Goal: Task Accomplishment & Management: Manage account settings

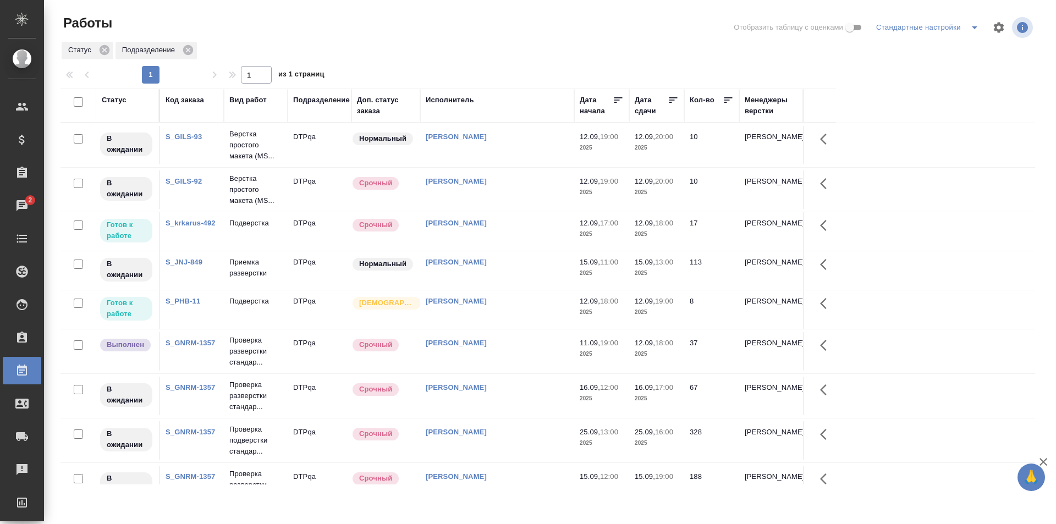
click at [515, 232] on td "[PERSON_NAME]" at bounding box center [497, 231] width 154 height 39
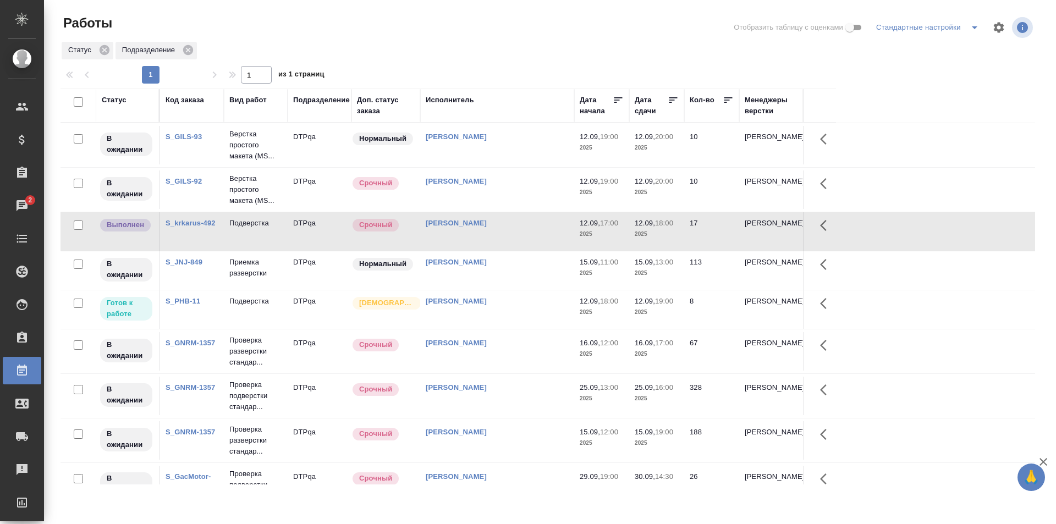
click at [474, 312] on td "Исмагилова Диана" at bounding box center [497, 310] width 154 height 39
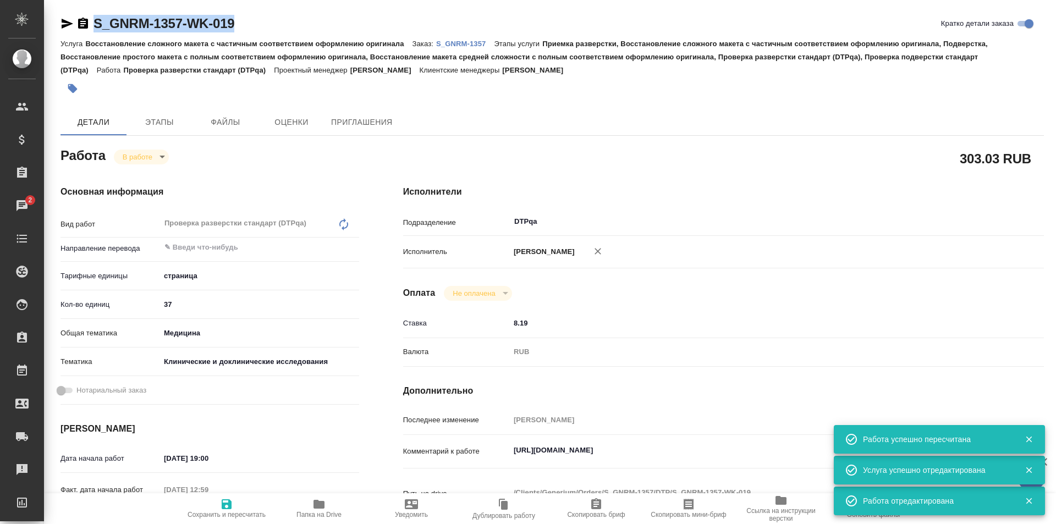
click at [315, 502] on icon "button" at bounding box center [319, 504] width 11 height 9
click at [738, 448] on textarea "https://tera.awatera.com/Work/68c0080739b453eb4f68316b/" at bounding box center [750, 450] width 481 height 19
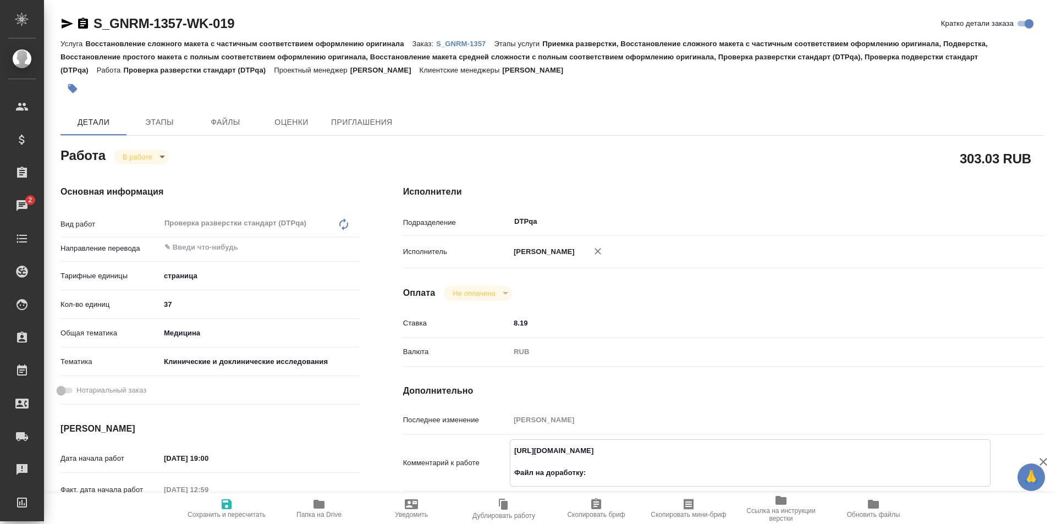
paste textarea "https://drive.awatera.com/f/10358290"
type textarea "https://tera.awatera.com/Work/68c0080739b453eb4f68316b/ Файл на доработку: http…"
click at [232, 507] on icon "button" at bounding box center [226, 504] width 13 height 13
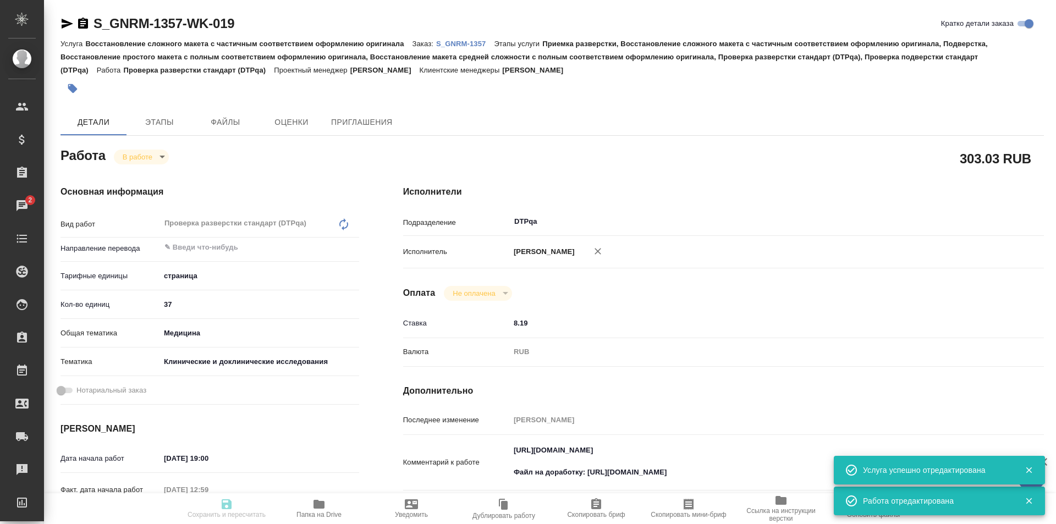
type input "inProgress"
type input "5a8b1489cc6b4906c91bfdb2"
type input "37"
type input "med"
type input "5a8b8b956a9677013d343d9e"
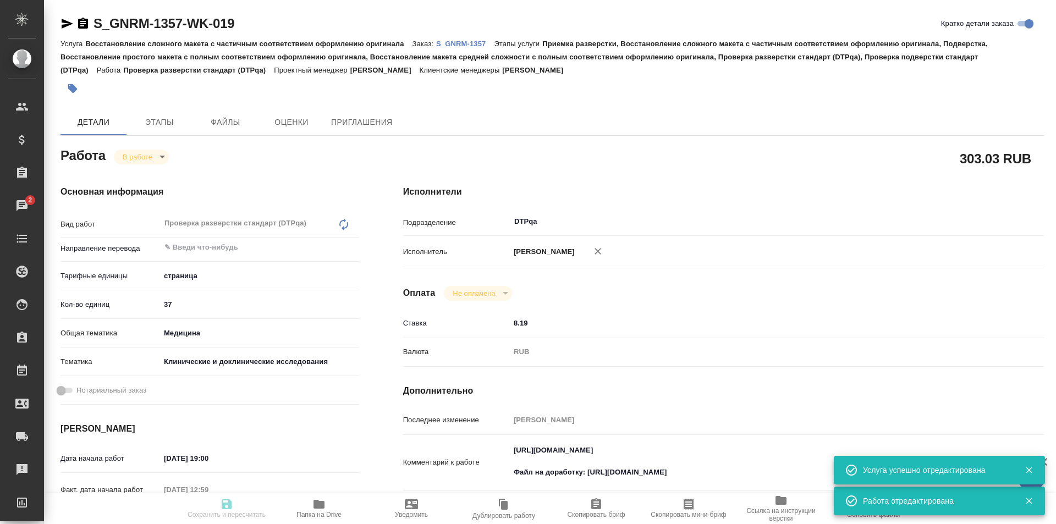
type input "[DATE] 19:00"
type input "12.09.2025 12:59"
type input "12.09.2025 18:00"
type input "[DATE] 17:00"
type input "DTPqa"
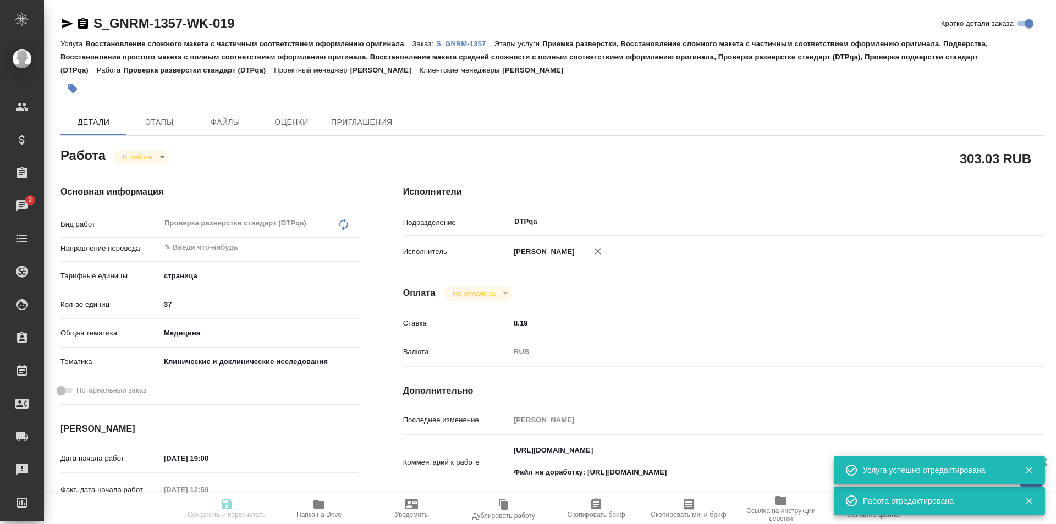
type input "notPayed"
type input "8.19"
type input "RUB"
type input "Исмагилова Диана"
type input "S_GNRM-1357"
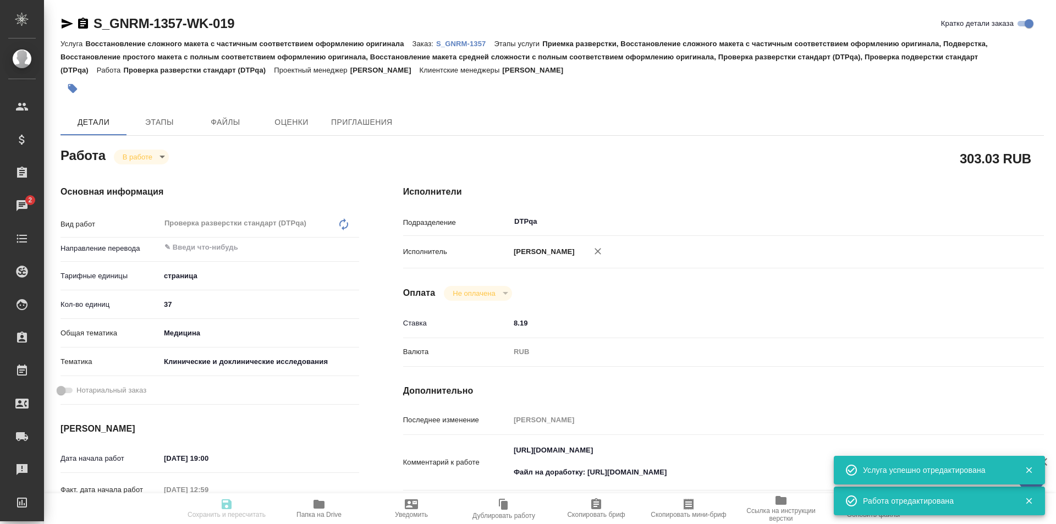
type input "Восстановление сложного макета с частичным соответствием оформлению оригинала"
type input "Приемка разверстки, Восстановление сложного макета с частичным соответствием оф…"
type input "[PERSON_NAME]"
type input "/Clients/Generium/Orders/S_GNRM-1357"
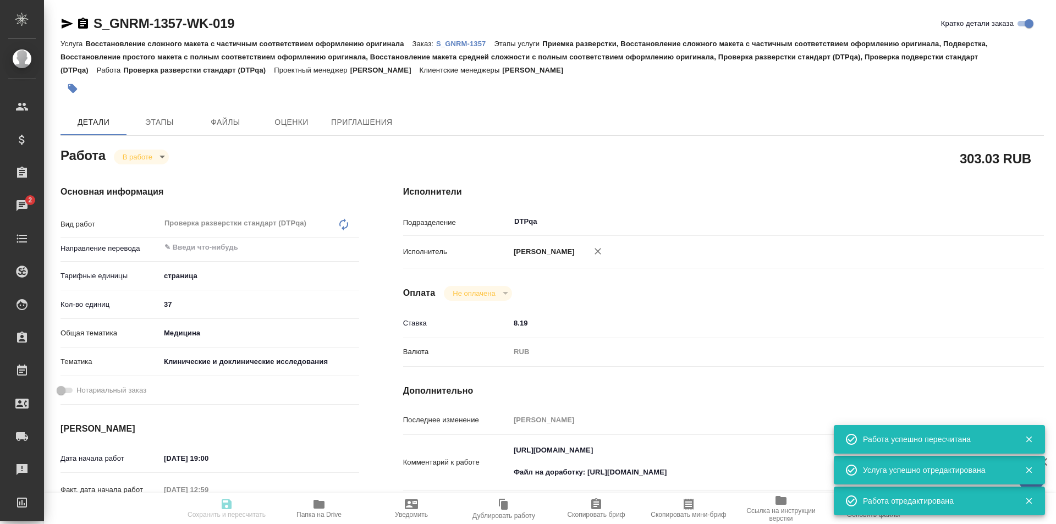
type input "inProgress"
type input "5a8b1489cc6b4906c91bfdb2"
type input "37"
type input "med"
type input "5a8b8b956a9677013d343d9e"
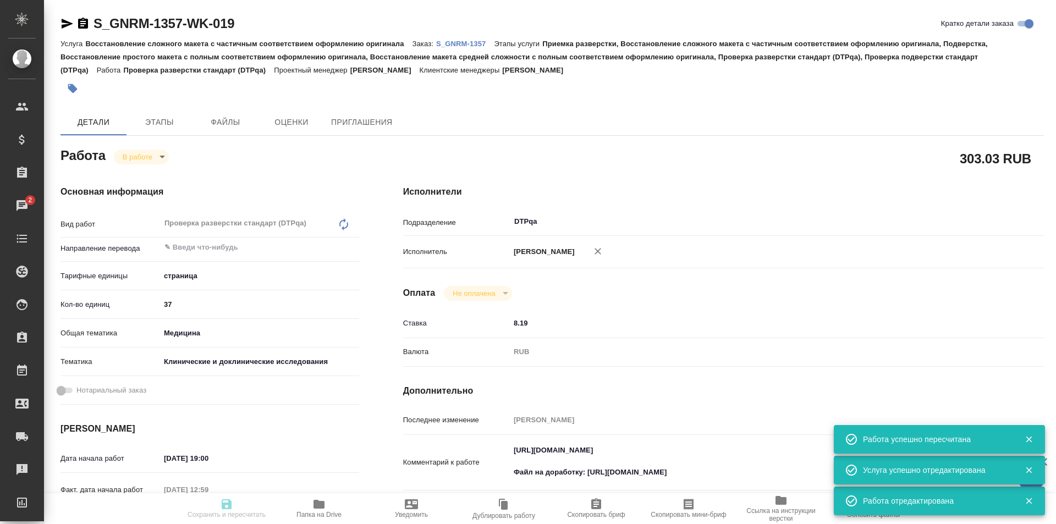
type input "11.09.2025 19:00"
type input "12.09.2025 12:59"
type input "[DATE] 18:00"
type input "25.09.2025 17:00"
type input "DTPqa"
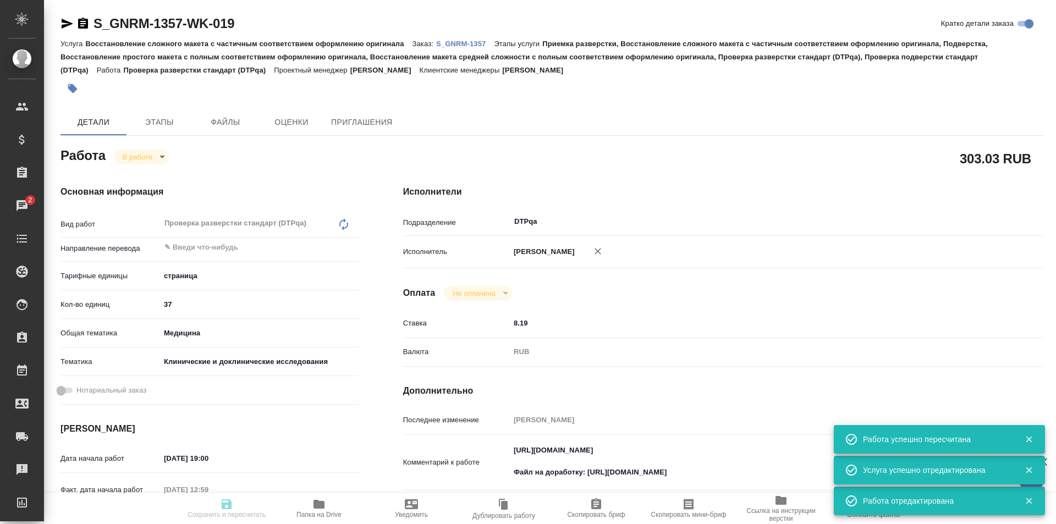
type input "notPayed"
type input "8.19"
type input "RUB"
type input "[PERSON_NAME]"
type input "S_GNRM-1357"
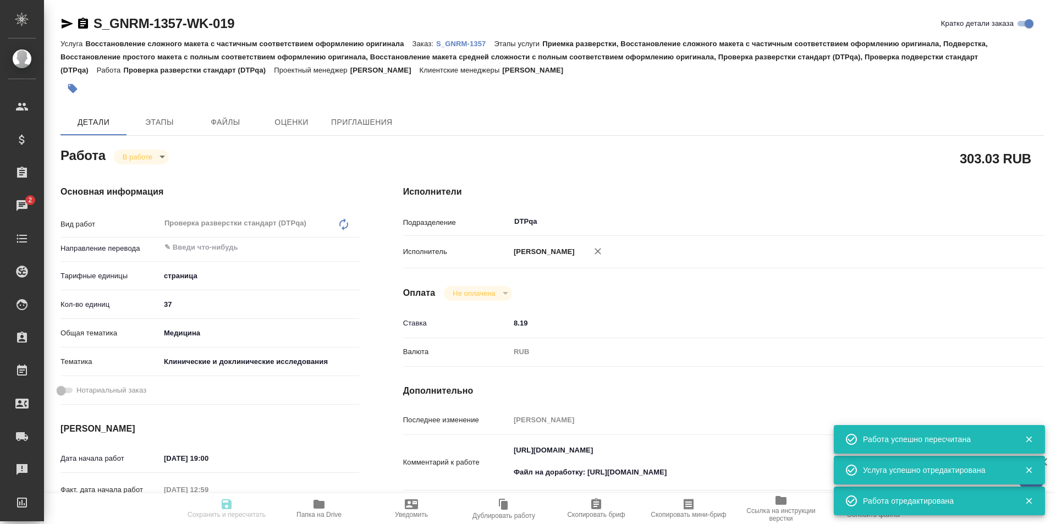
type input "Восстановление сложного макета с частичным соответствием оформлению оригинала"
type input "Приемка разверстки, Восстановление сложного макета с частичным соответствием оф…"
type input "Кабаргина Анна"
type input "Оксютович Ирина"
type input "/Clients/Generium/Orders/S_GNRM-1357"
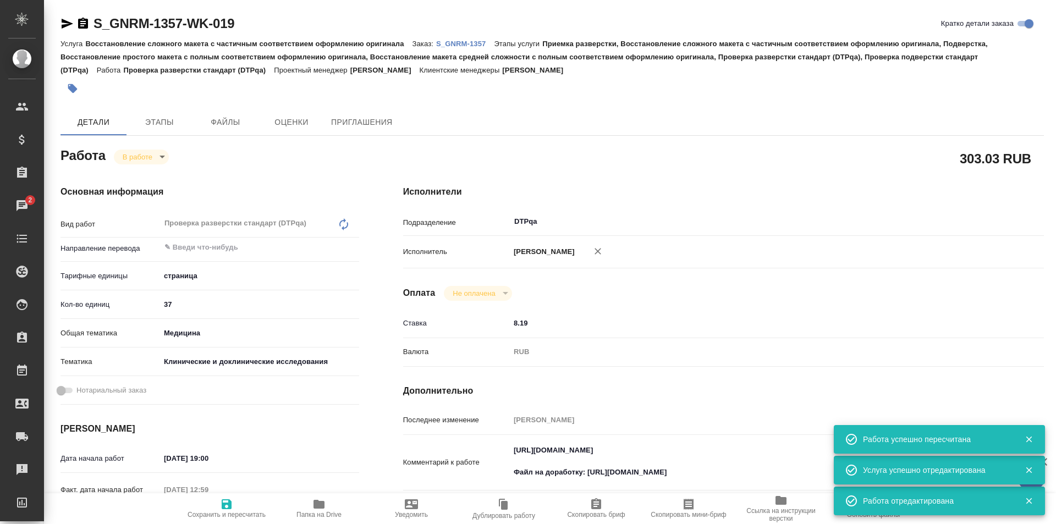
click at [151, 160] on body "🙏 .cls-1 fill:#fff; AWATERA Ismagilova Diana Клиенты Спецификации Заказы 2 Чаты…" at bounding box center [528, 262] width 1056 height 524
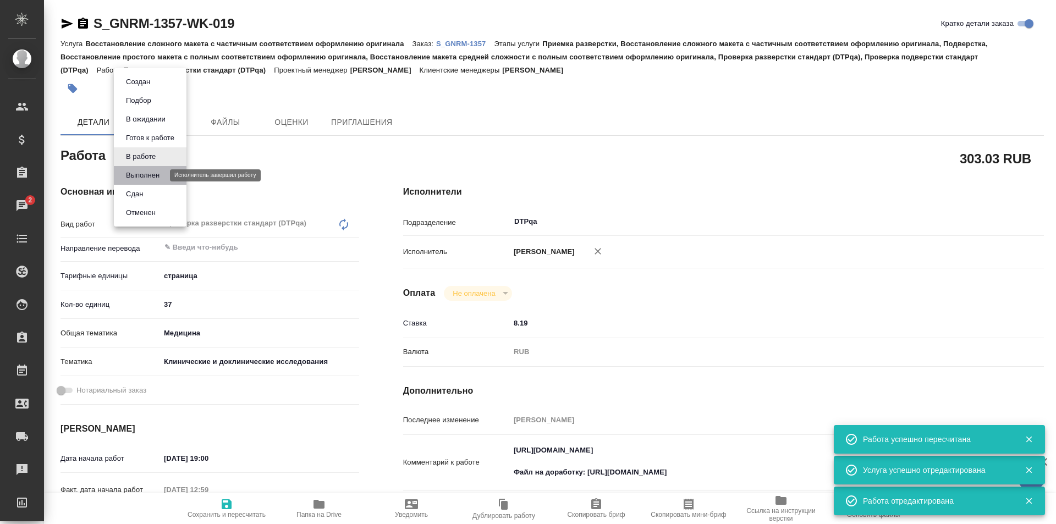
click at [146, 180] on button "Выполнен" at bounding box center [143, 175] width 40 height 12
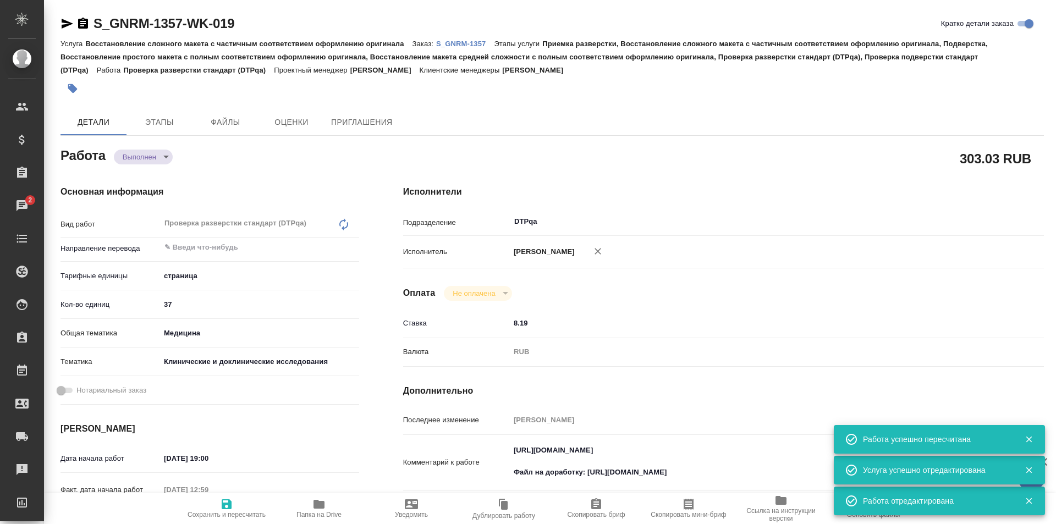
type textarea "x"
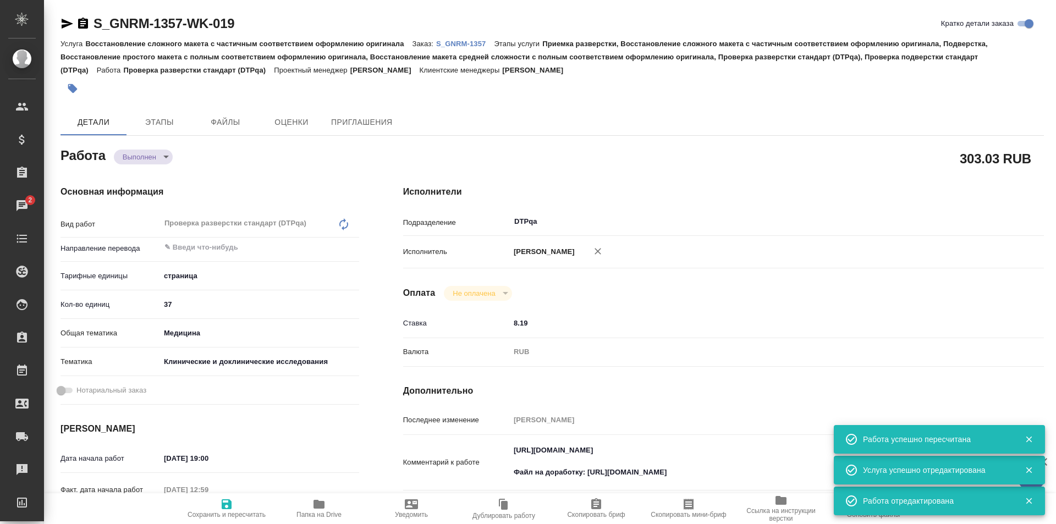
type textarea "x"
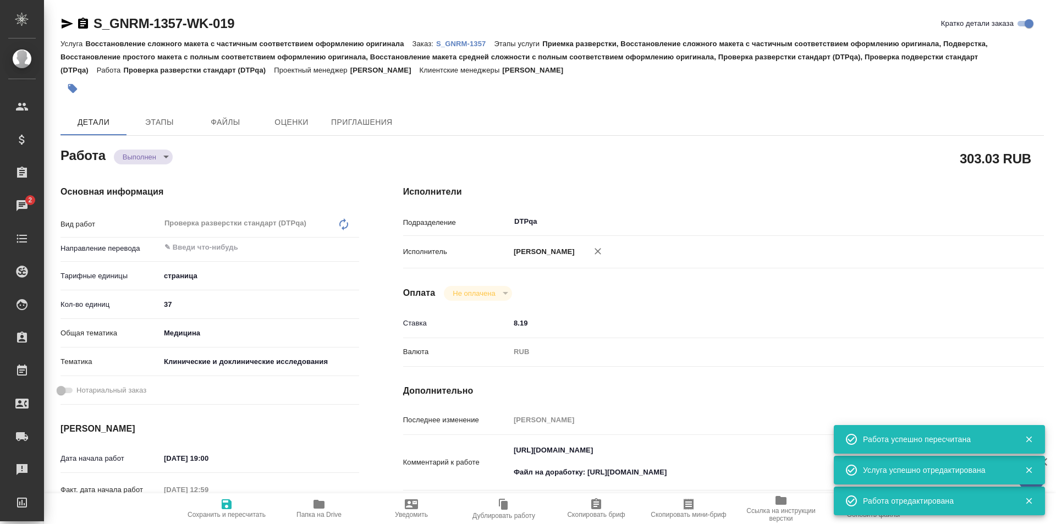
type textarea "x"
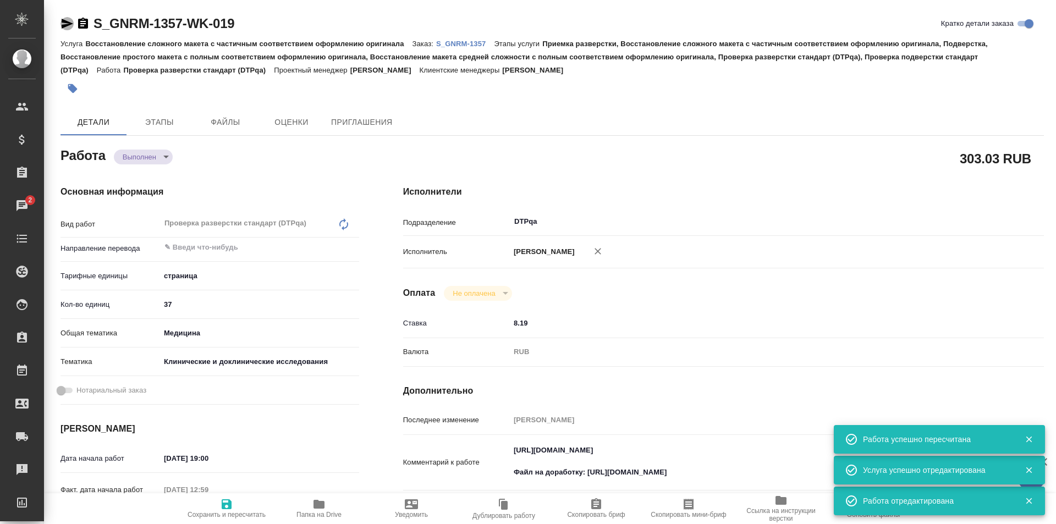
click at [65, 22] on icon "button" at bounding box center [68, 24] width 12 height 10
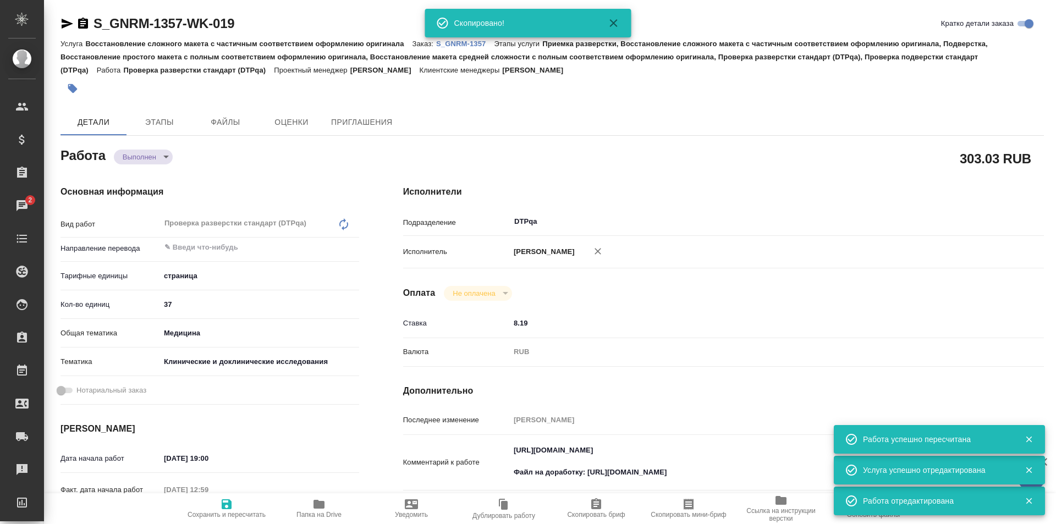
type textarea "x"
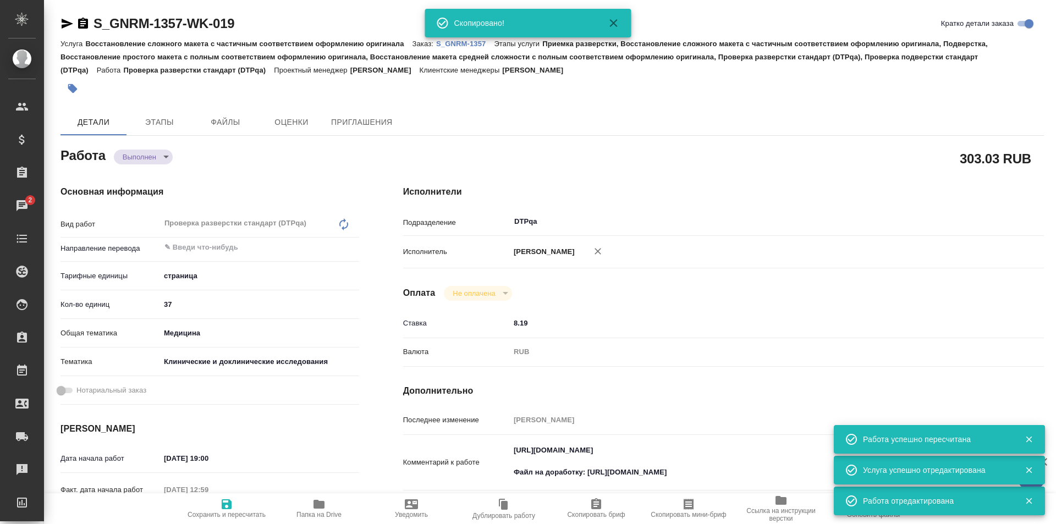
type textarea "x"
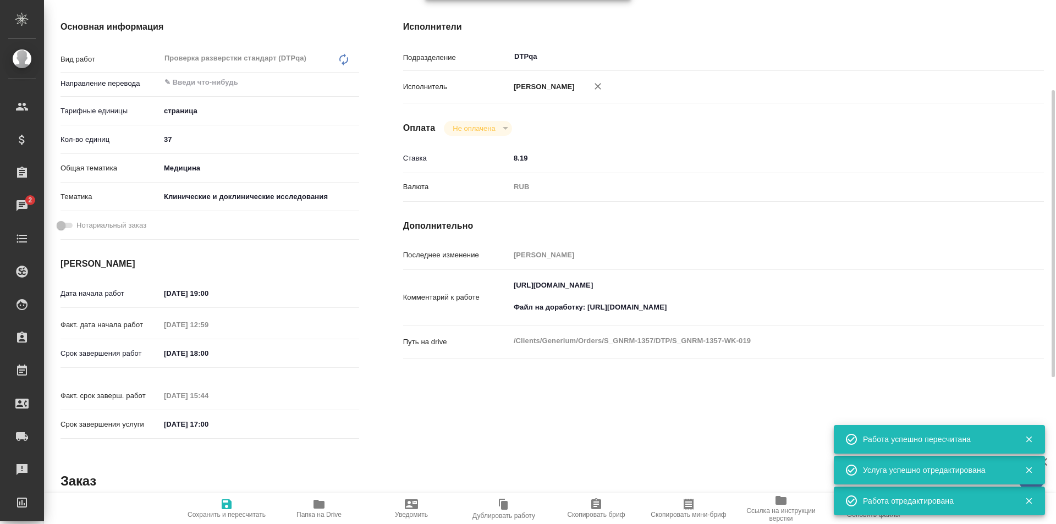
scroll to position [220, 0]
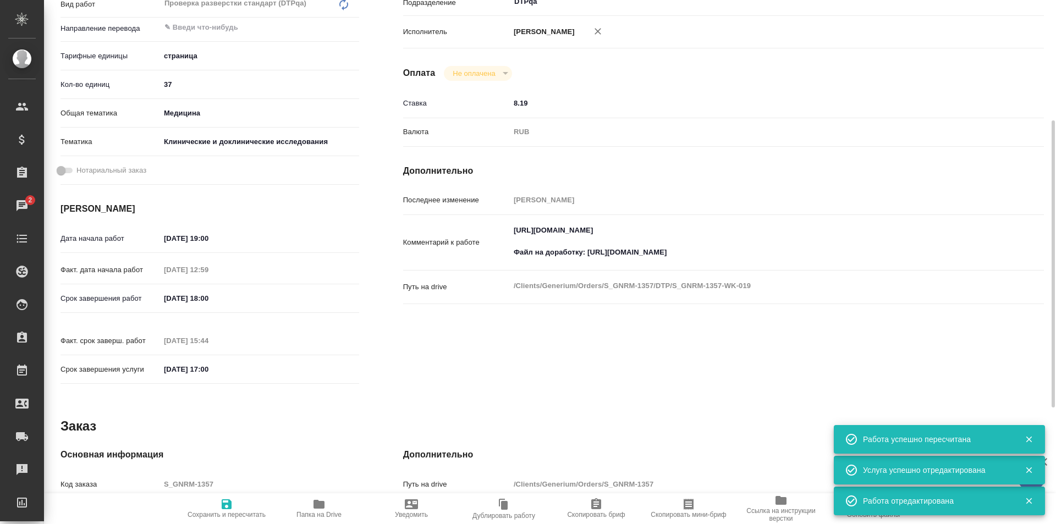
type textarea "x"
click at [722, 242] on textarea "https://tera.awatera.com/Work/68c0080739b453eb4f68316b/ Файл на доработку: http…" at bounding box center [750, 241] width 481 height 41
click at [722, 253] on textarea "https://tera.awatera.com/Work/68c0080739b453eb4f68316b/ Файл на доработку: http…" at bounding box center [751, 242] width 480 height 41
type textarea "x"
type textarea "https://tera.awatera.com/Work/68c0080739b453eb4f68316b/ Файл на доработку: http…"
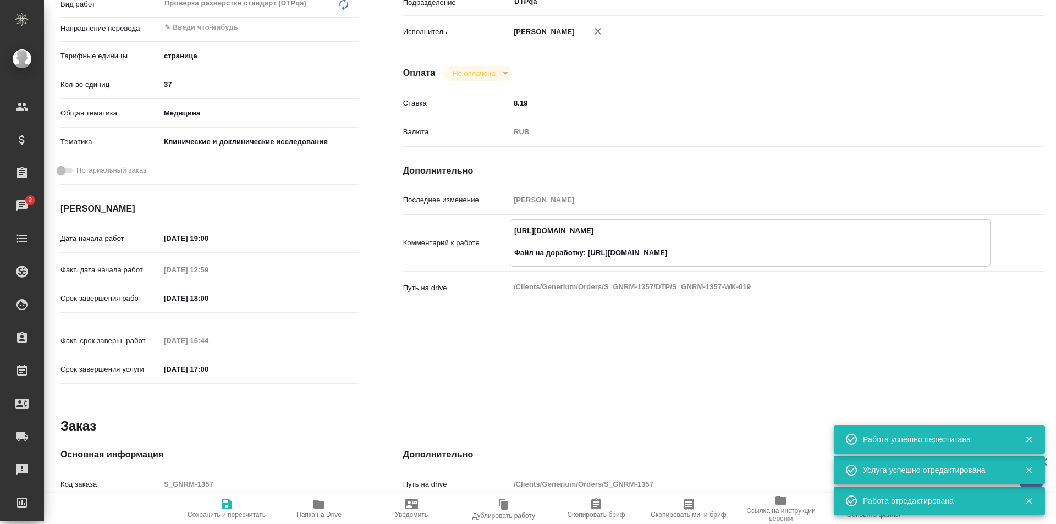
type textarea "x"
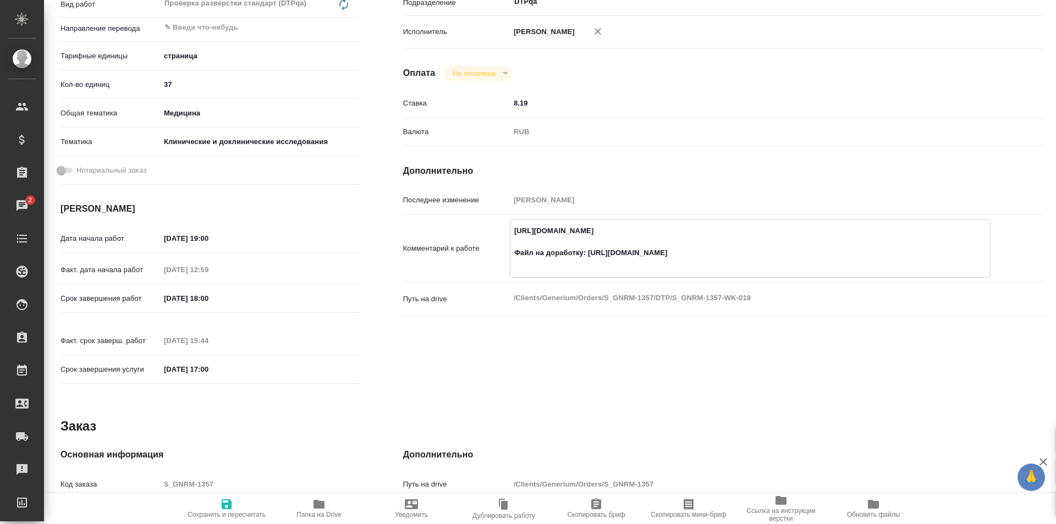
type textarea "x"
type textarea "https://tera.awatera.com/Work/68c0080739b453eb4f68316b/ Файл на доработку: http…"
type textarea "x"
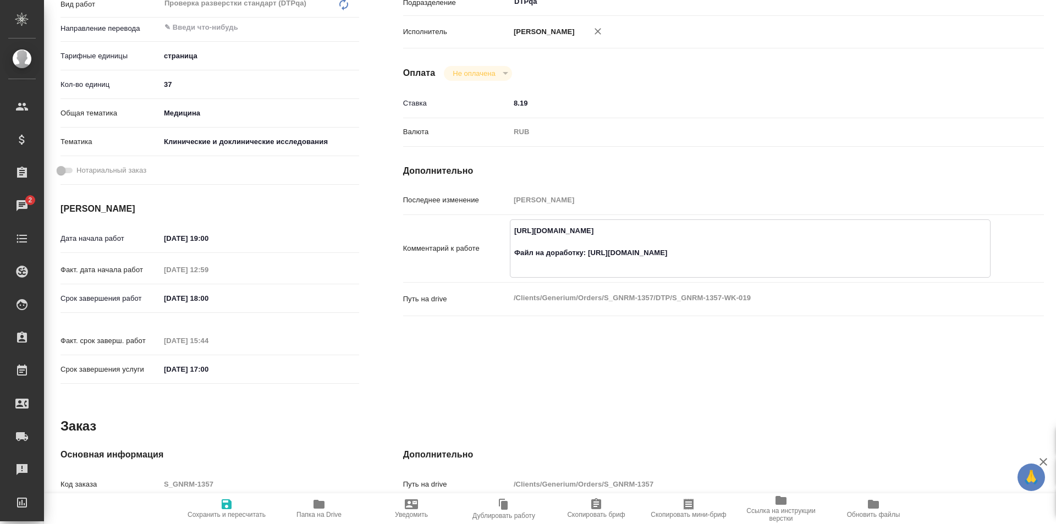
type textarea "x"
type textarea "https://tera.awatera.com/Work/68c0080739b453eb4f68316b/ Файл на доработку: http…"
type textarea "x"
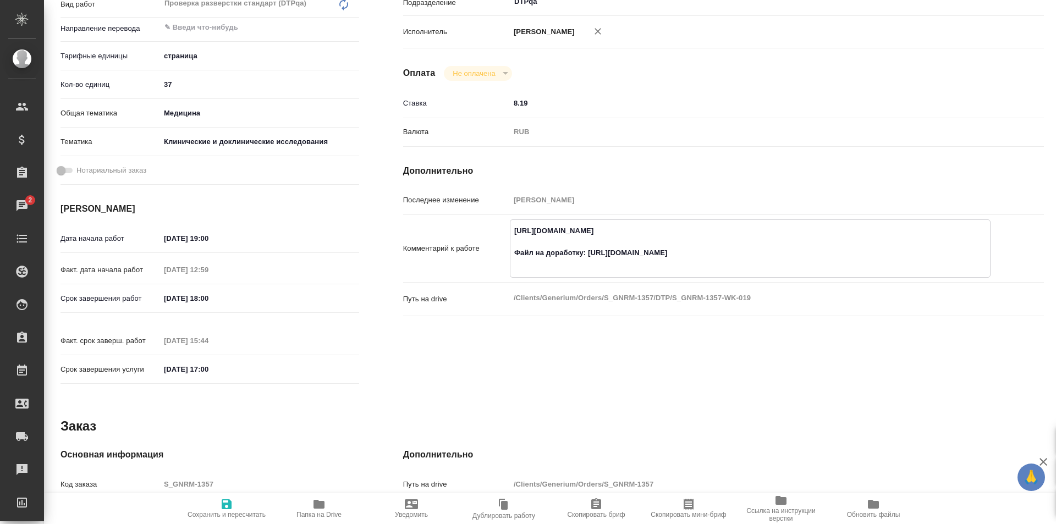
type textarea "x"
type textarea "https://tera.awatera.com/Work/68c0080739b453eb4f68316b/ Файл на доработку: http…"
type textarea "x"
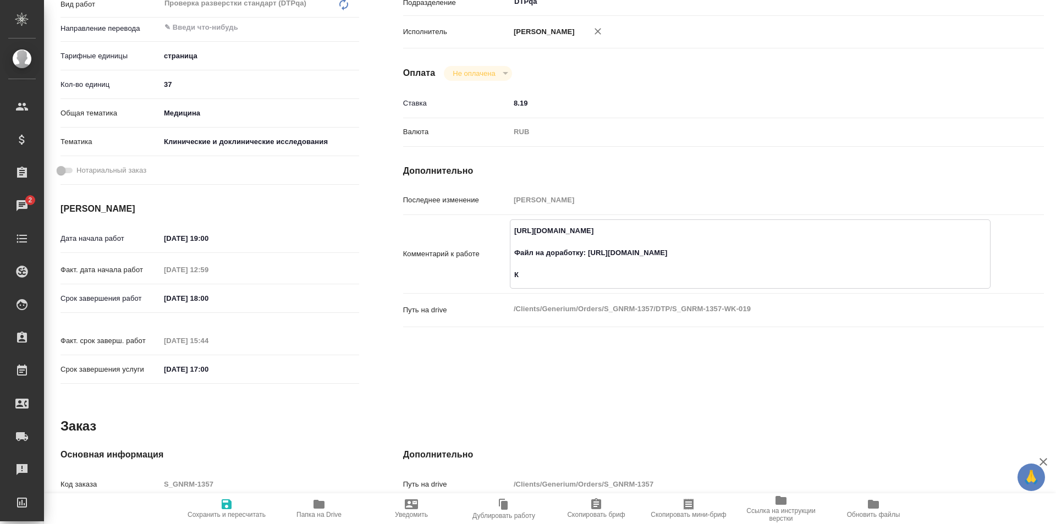
type textarea "x"
type textarea "https://tera.awatera.com/Work/68c0080739b453eb4f68316b/ Файл на доработку: http…"
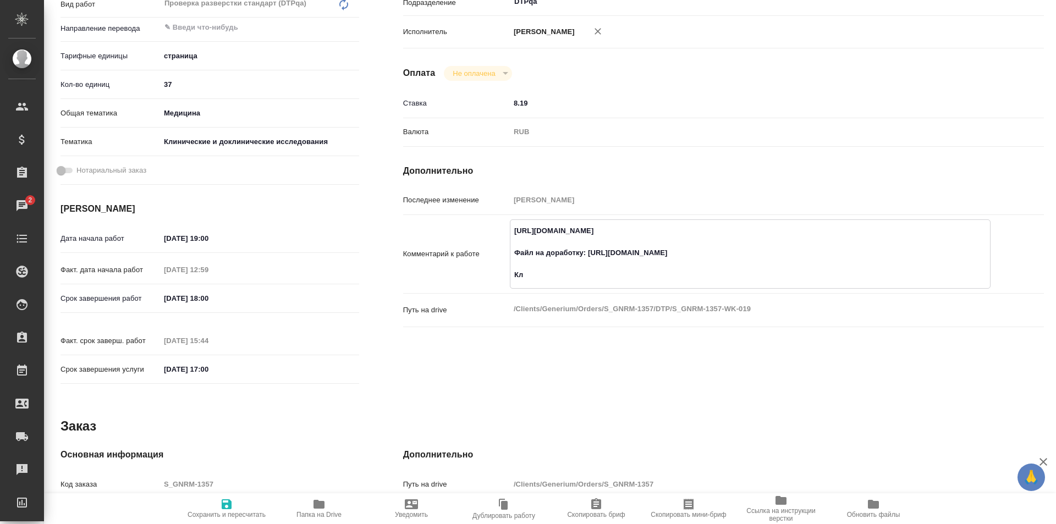
type textarea "x"
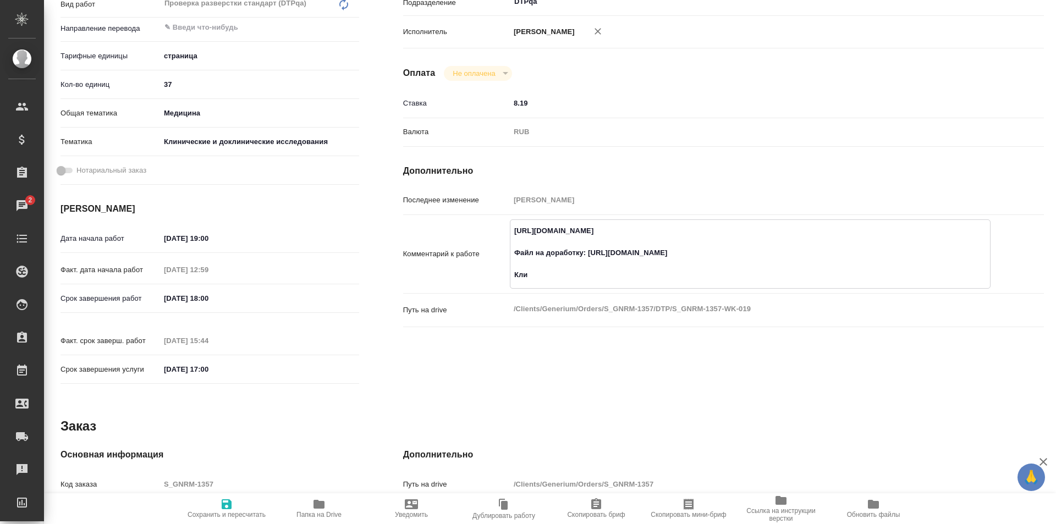
type textarea "https://tera.awatera.com/Work/68c0080739b453eb4f68316b/ Файл на доработку: http…"
type textarea "x"
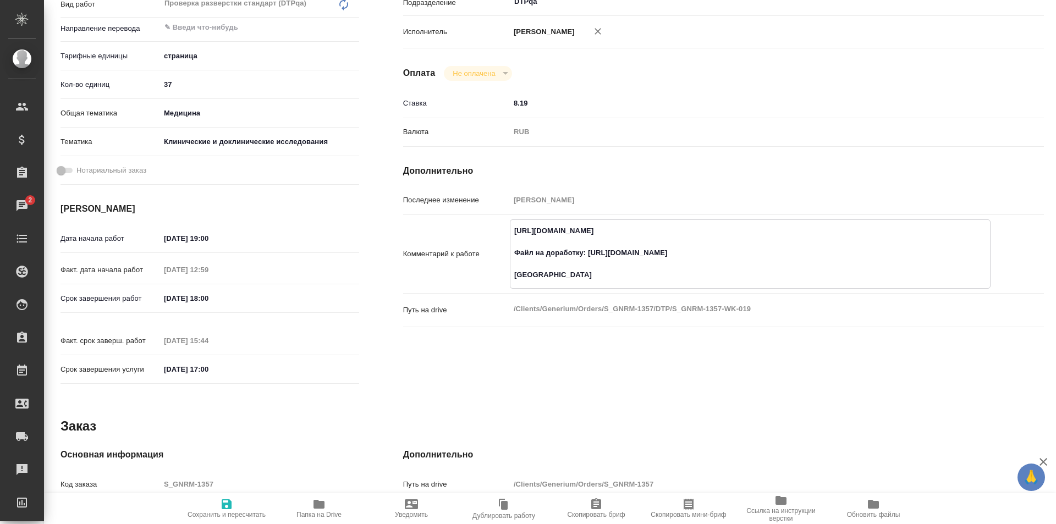
type textarea "x"
type textarea "https://tera.awatera.com/Work/68c0080739b453eb4f68316b/ Файл на доработку: http…"
type textarea "x"
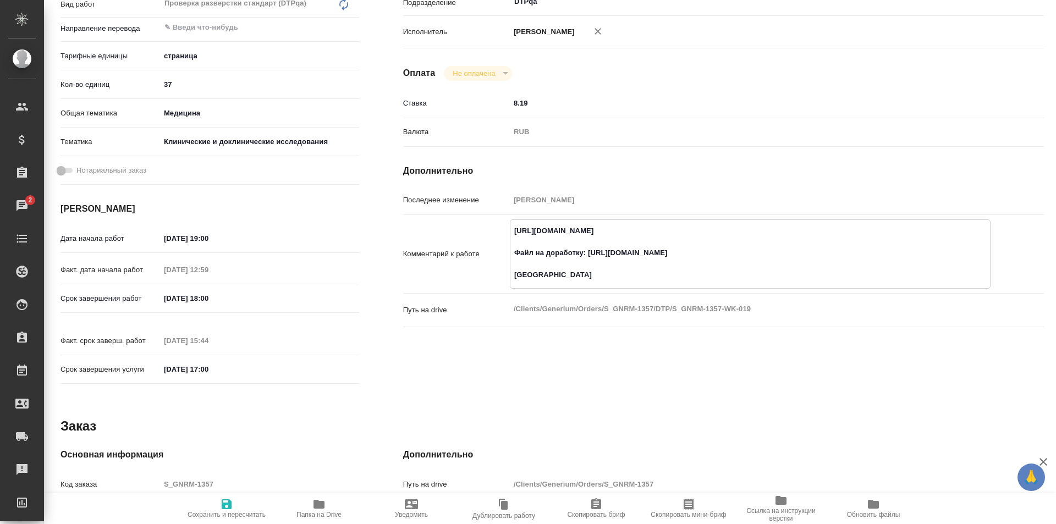
type textarea "x"
type textarea "https://tera.awatera.com/Work/68c0080739b453eb4f68316b/ Файл на доработку: http…"
type textarea "x"
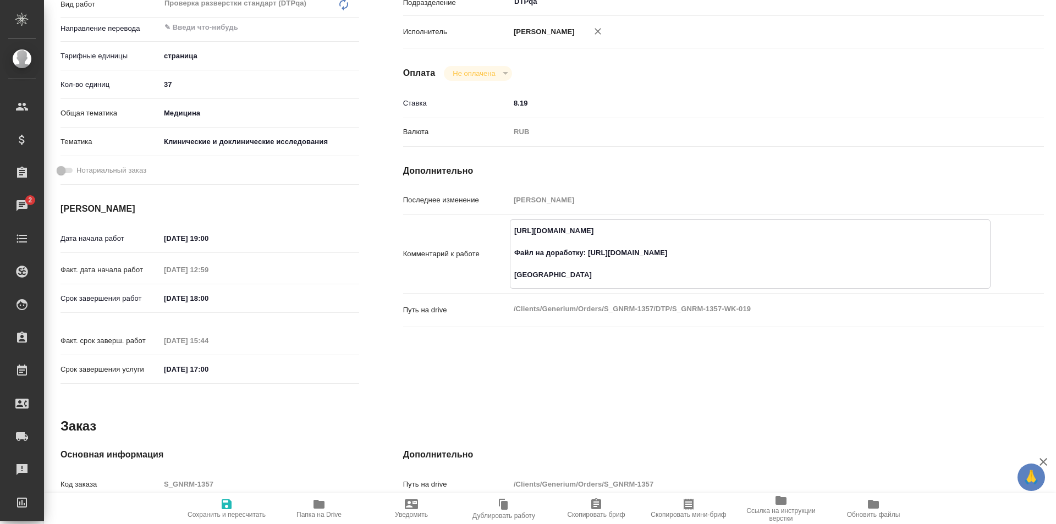
type textarea "x"
type textarea "https://tera.awatera.com/Work/68c0080739b453eb4f68316b/ Файл на доработку: http…"
type textarea "x"
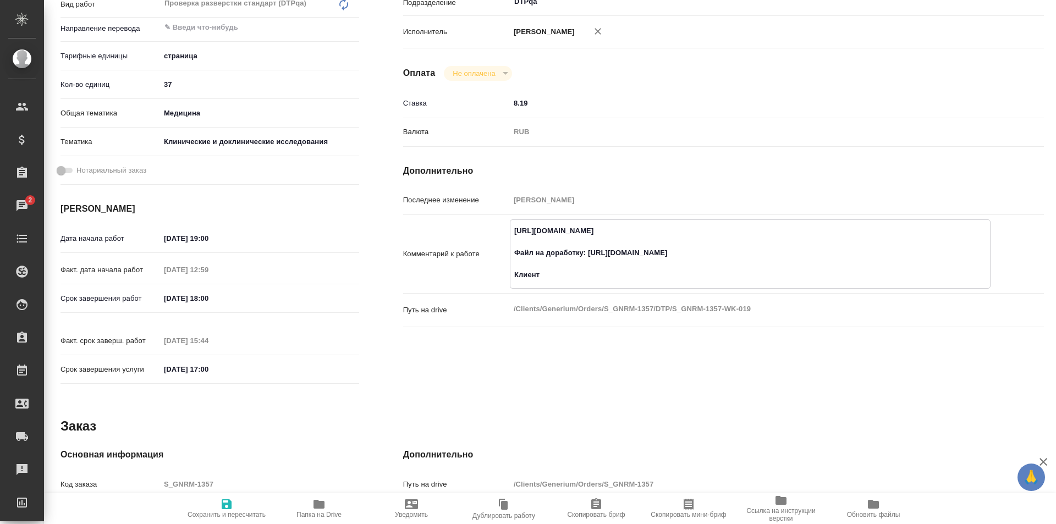
type textarea "x"
type textarea "https://tera.awatera.com/Work/68c0080739b453eb4f68316b/ Файл на доработку: http…"
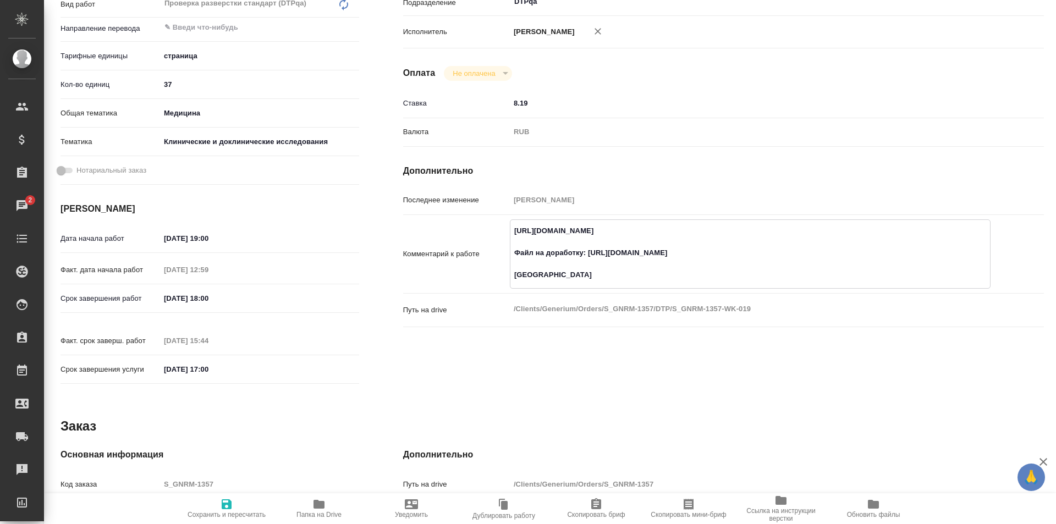
type textarea "x"
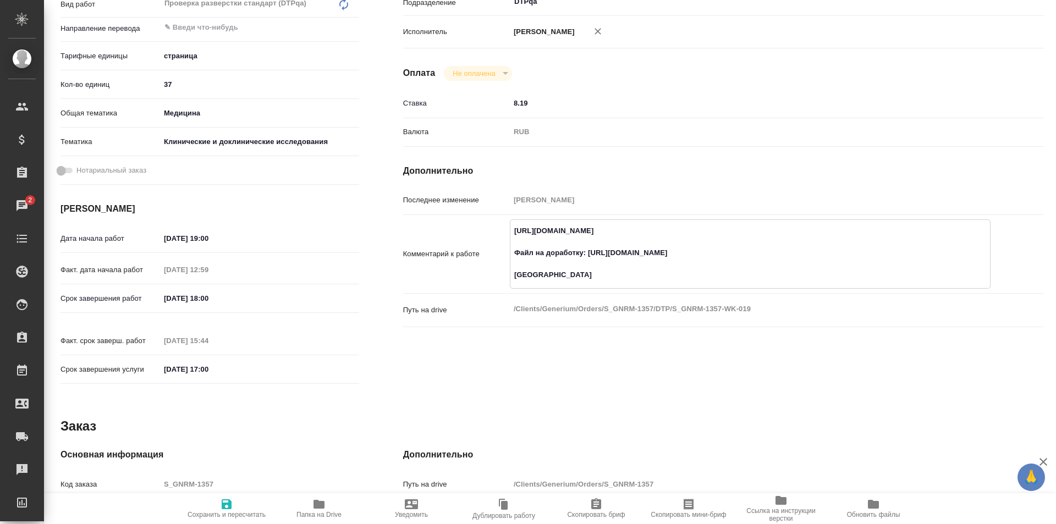
type textarea "https://tera.awatera.com/Work/68c0080739b453eb4f68316b/ Файл на доработку: http…"
type textarea "x"
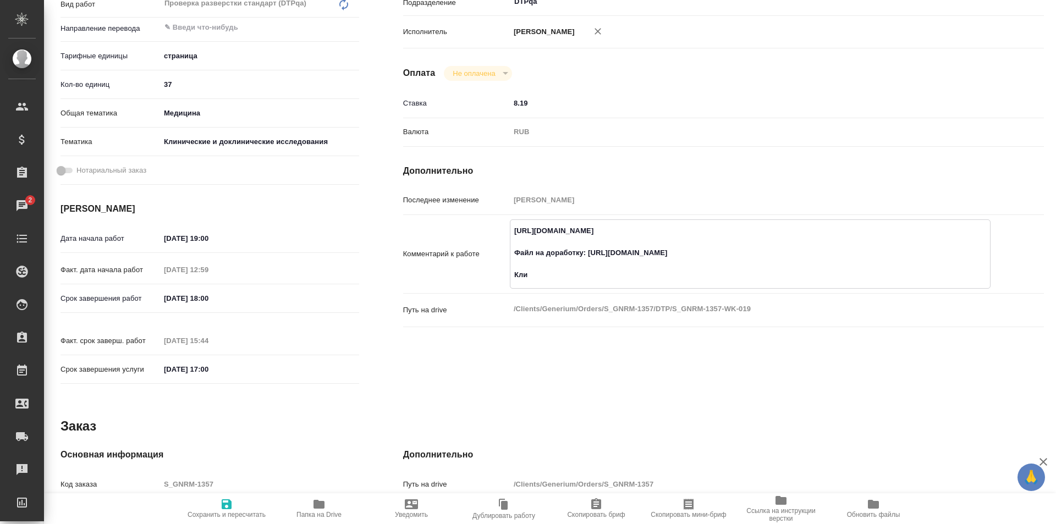
type textarea "x"
type textarea "https://tera.awatera.com/Work/68c0080739b453eb4f68316b/ Файл на доработку: http…"
type textarea "x"
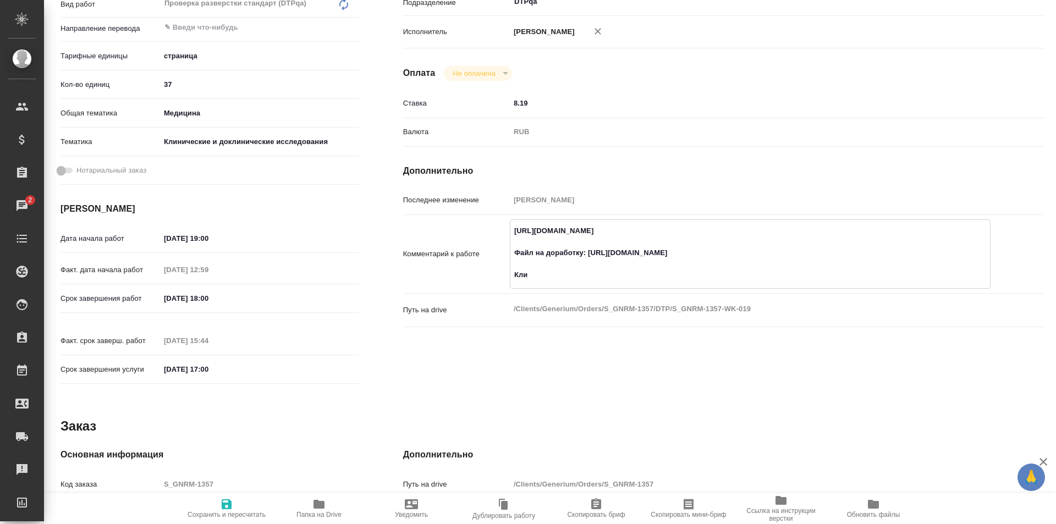
type textarea "x"
type textarea "https://tera.awatera.com/Work/68c0080739b453eb4f68316b/ Файл на доработку: http…"
type textarea "x"
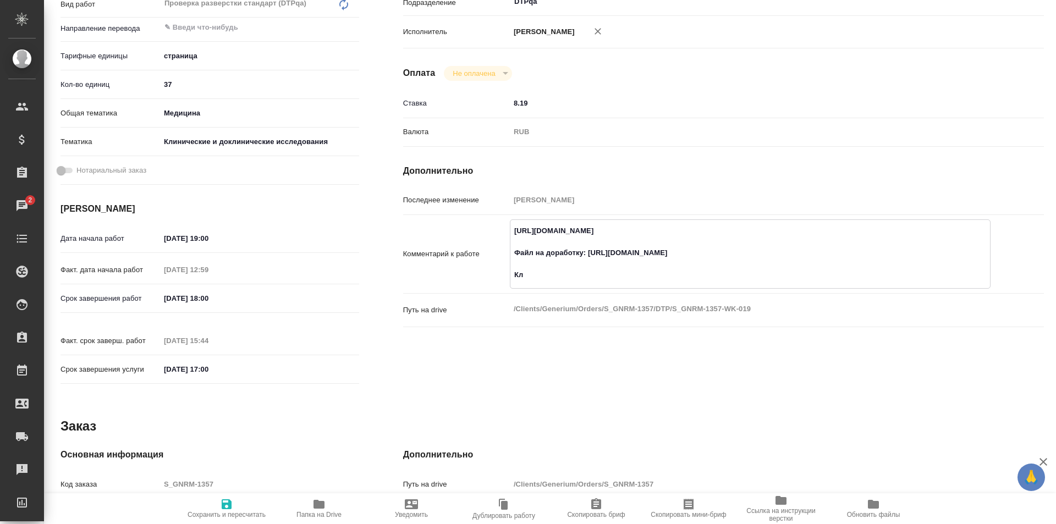
type textarea "x"
type textarea "https://tera.awatera.com/Work/68c0080739b453eb4f68316b/ Файл на доработку: http…"
type textarea "x"
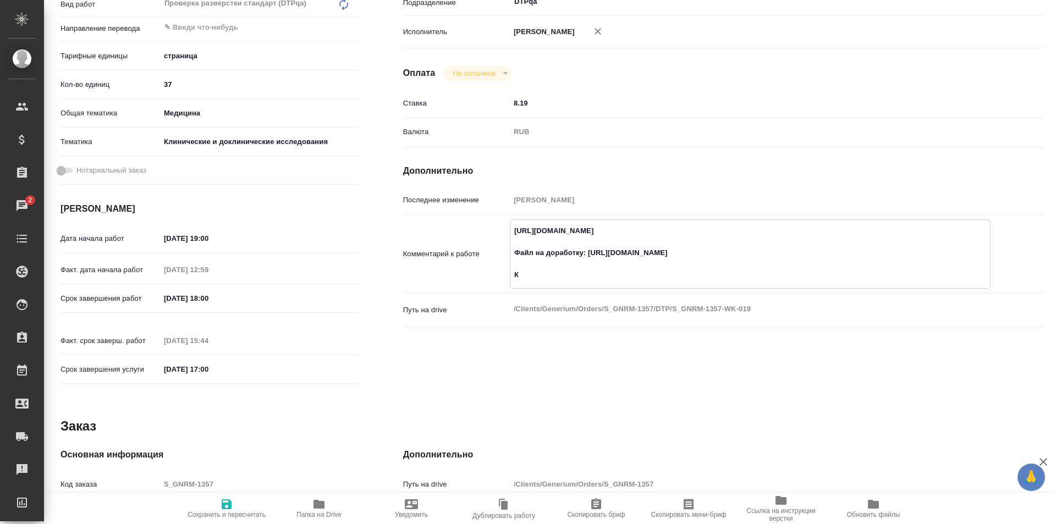
type textarea "x"
type textarea "https://tera.awatera.com/Work/68c0080739b453eb4f68316b/ Файл на доработку: http…"
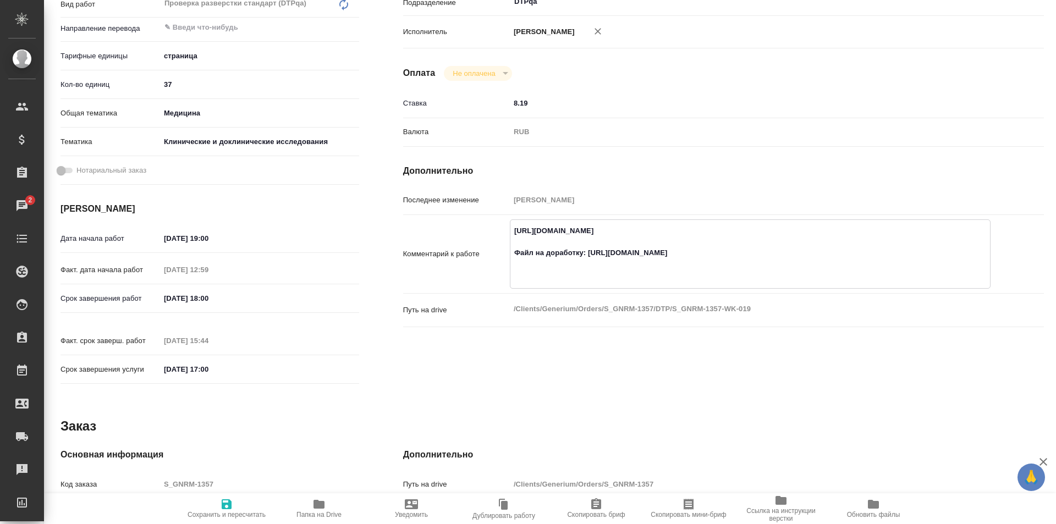
type textarea "x"
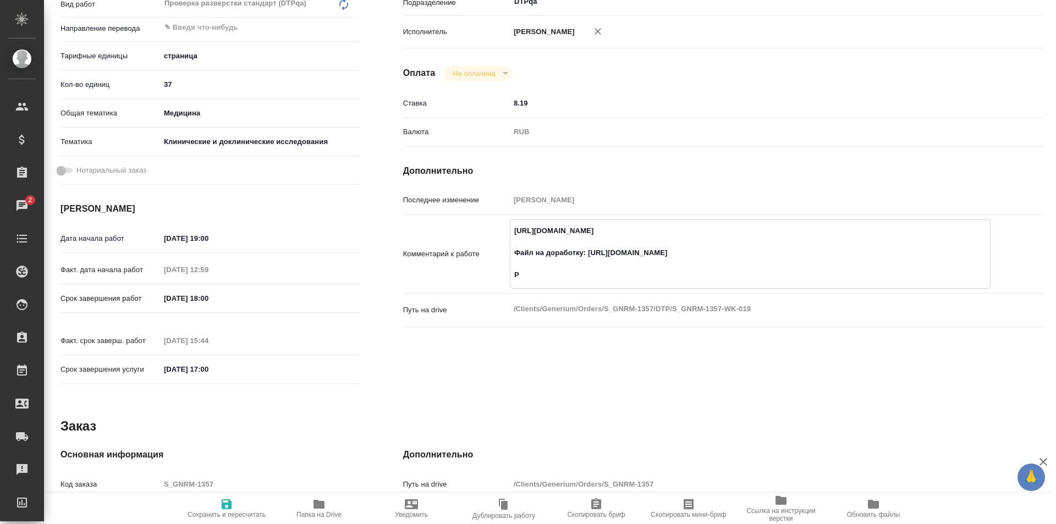
type textarea "https://tera.awatera.com/Work/68c0080739b453eb4f68316b/ Файл на доработку: http…"
type textarea "x"
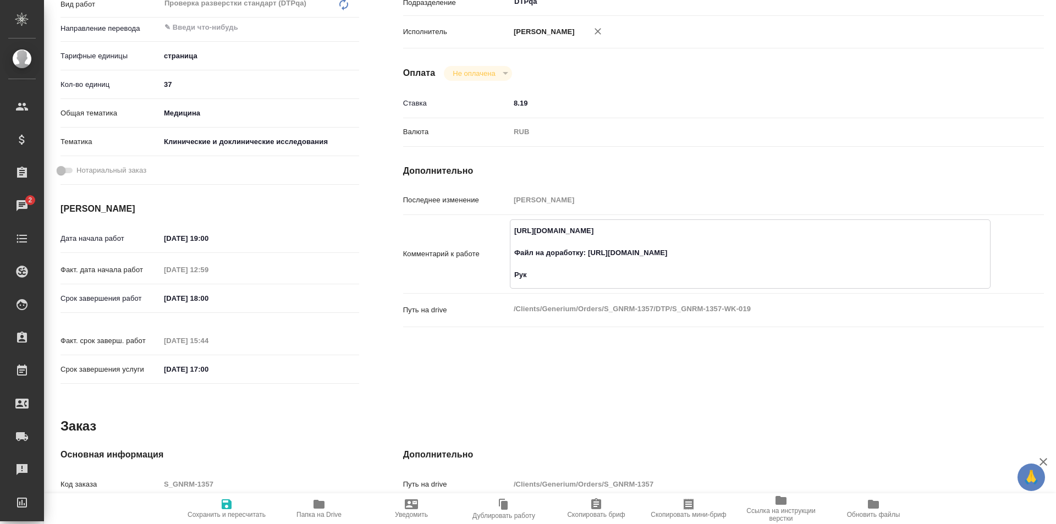
type textarea "https://tera.awatera.com/Work/68c0080739b453eb4f68316b/ Файл на доработку: http…"
type textarea "x"
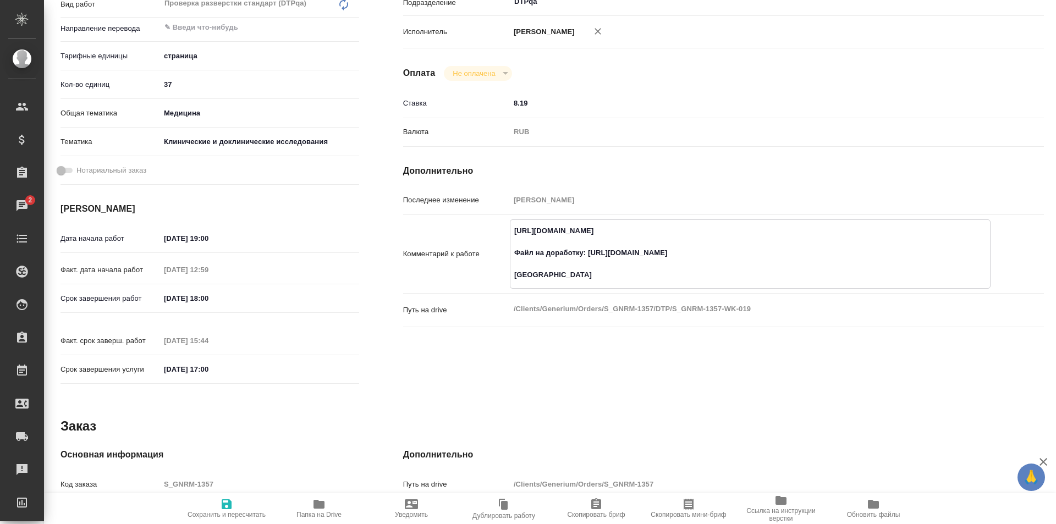
type textarea "x"
type textarea "https://tera.awatera.com/Work/68c0080739b453eb4f68316b/ Файл на доработку: http…"
type textarea "x"
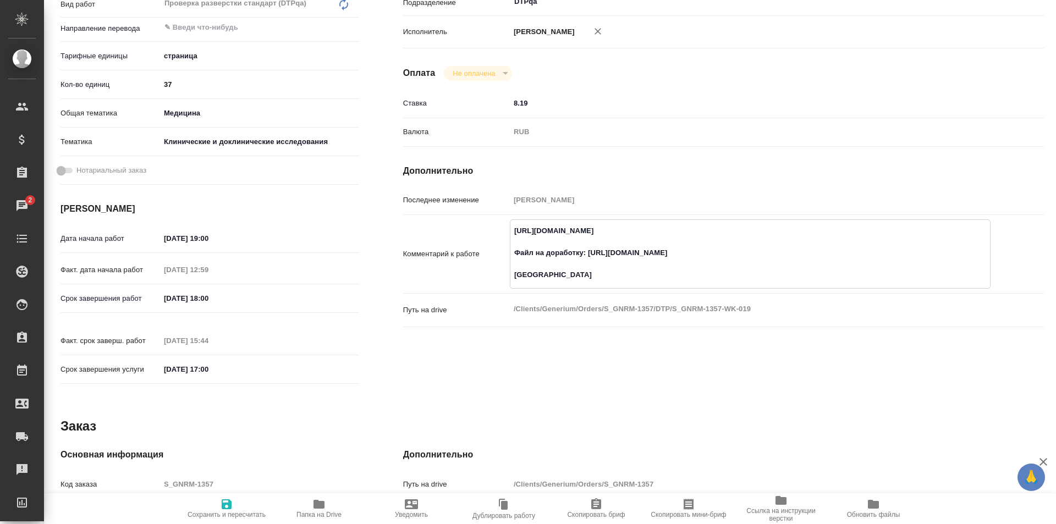
type textarea "x"
type textarea "https://tera.awatera.com/Work/68c0080739b453eb4f68316b/ Файл на доработку: http…"
type textarea "x"
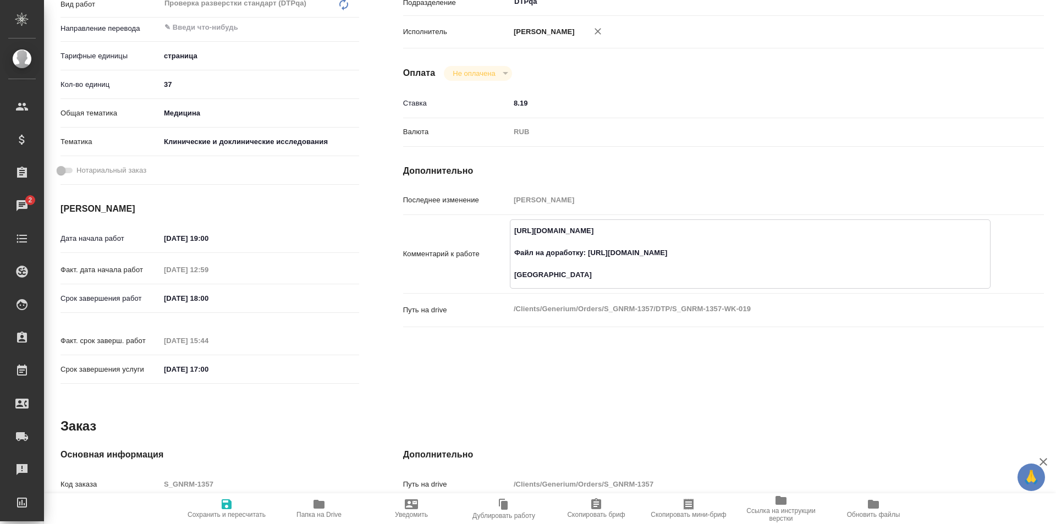
type textarea "x"
type textarea "https://tera.awatera.com/Work/68c0080739b453eb4f68316b/ Файл на доработку: http…"
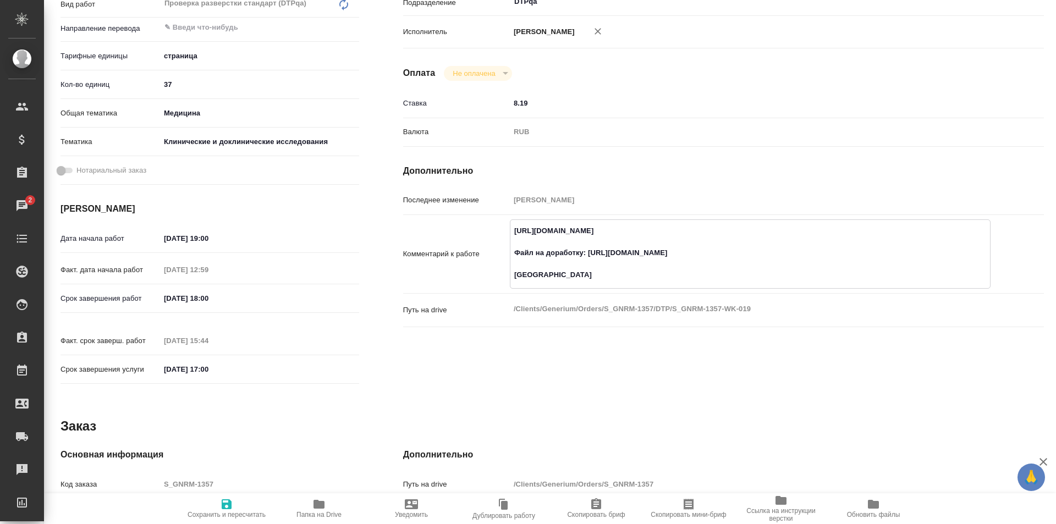
type textarea "x"
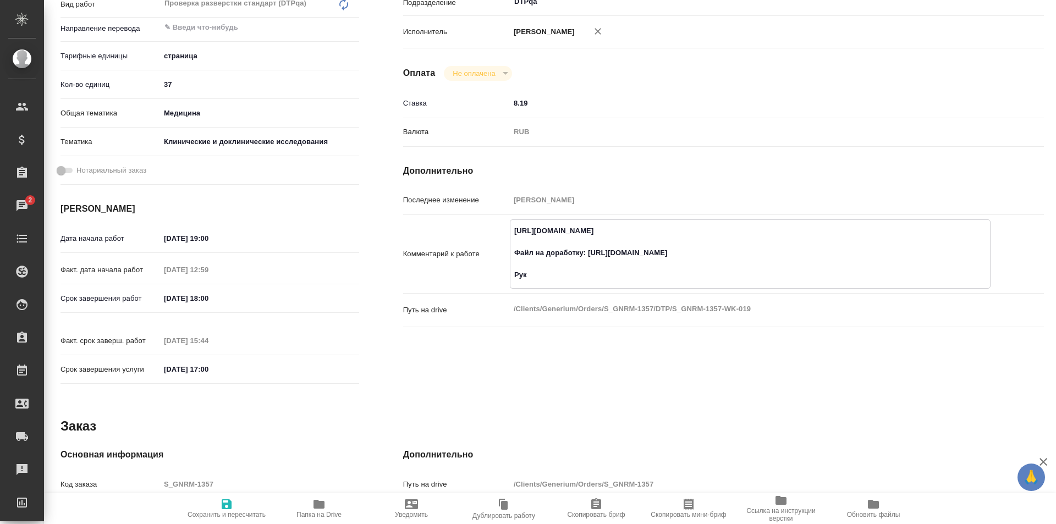
type textarea "https://tera.awatera.com/Work/68c0080739b453eb4f68316b/ Файл на доработку: http…"
type textarea "x"
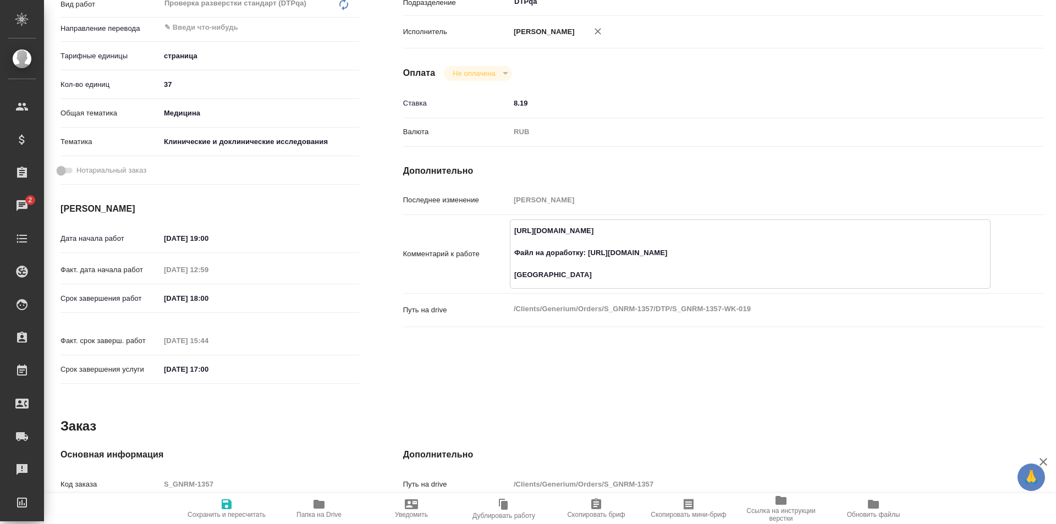
type textarea "x"
type textarea "https://tera.awatera.com/Work/68c0080739b453eb4f68316b/ Файл на доработку: http…"
type textarea "x"
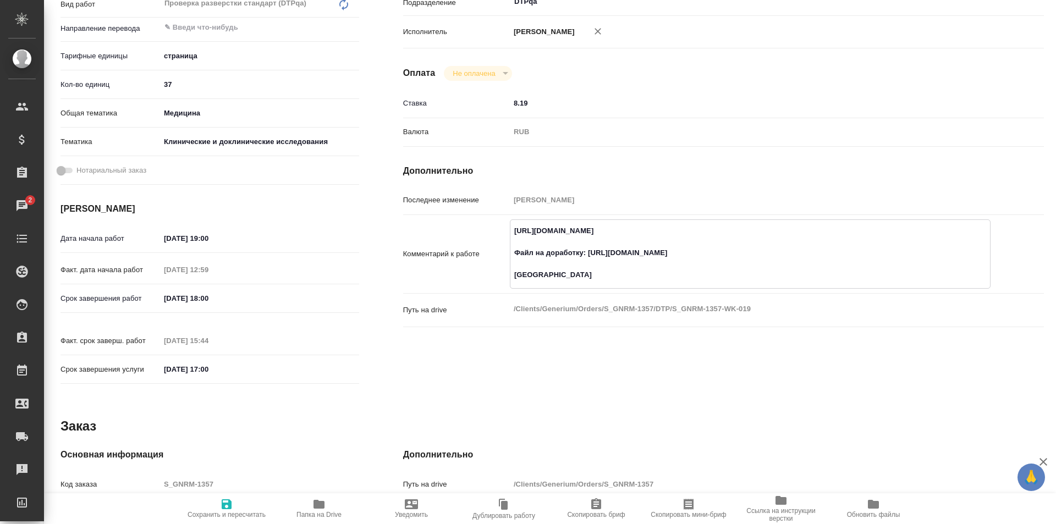
type textarea "x"
click at [222, 506] on icon "button" at bounding box center [227, 505] width 10 height 10
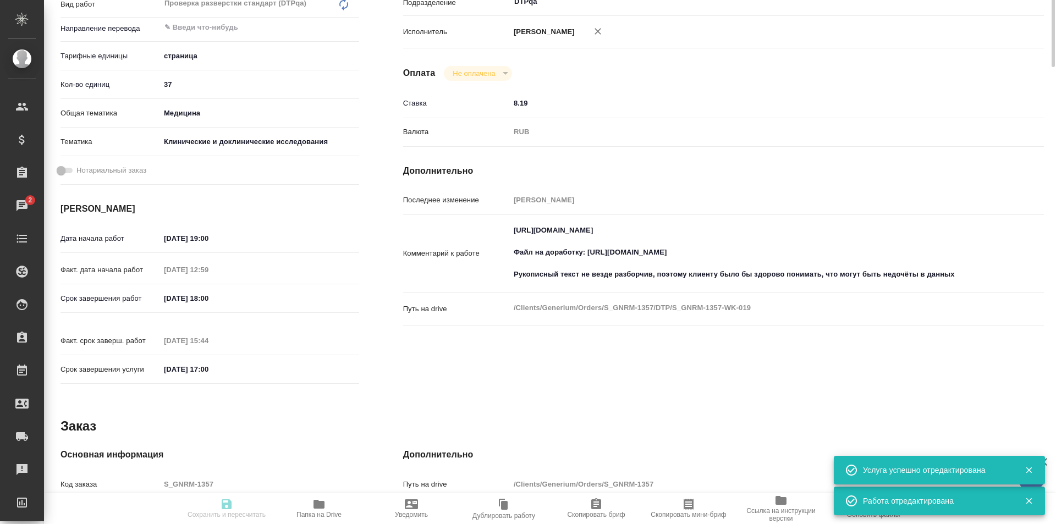
scroll to position [0, 0]
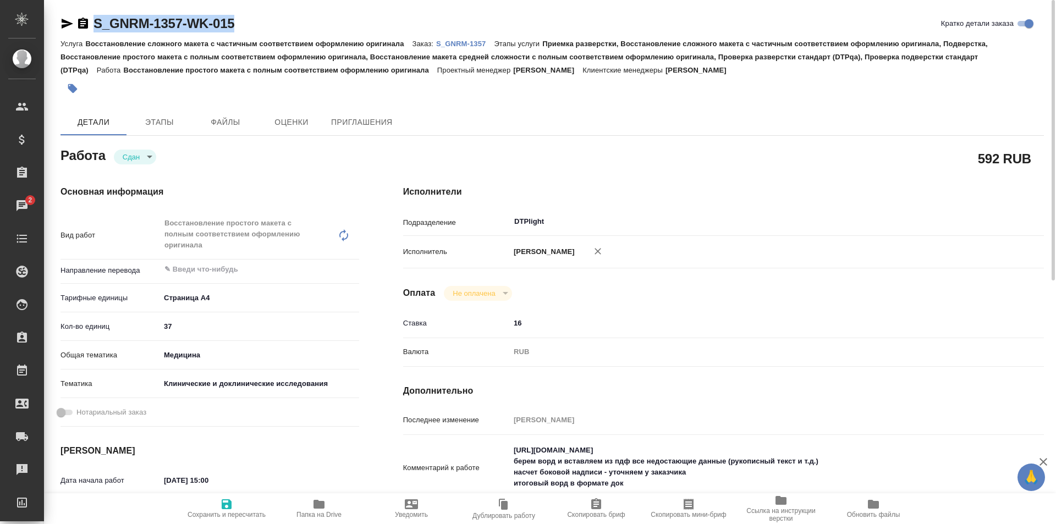
click at [65, 23] on icon "button" at bounding box center [67, 23] width 13 height 13
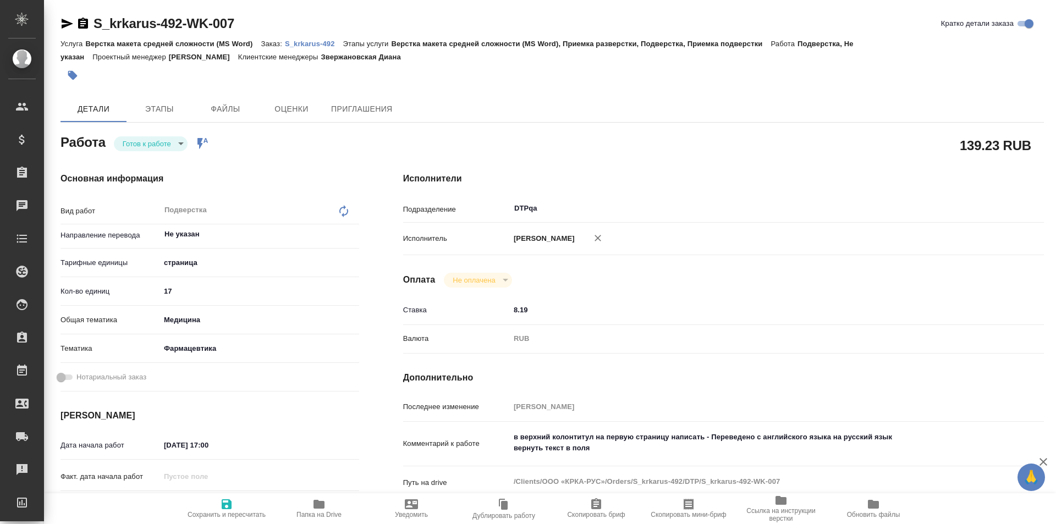
type textarea "x"
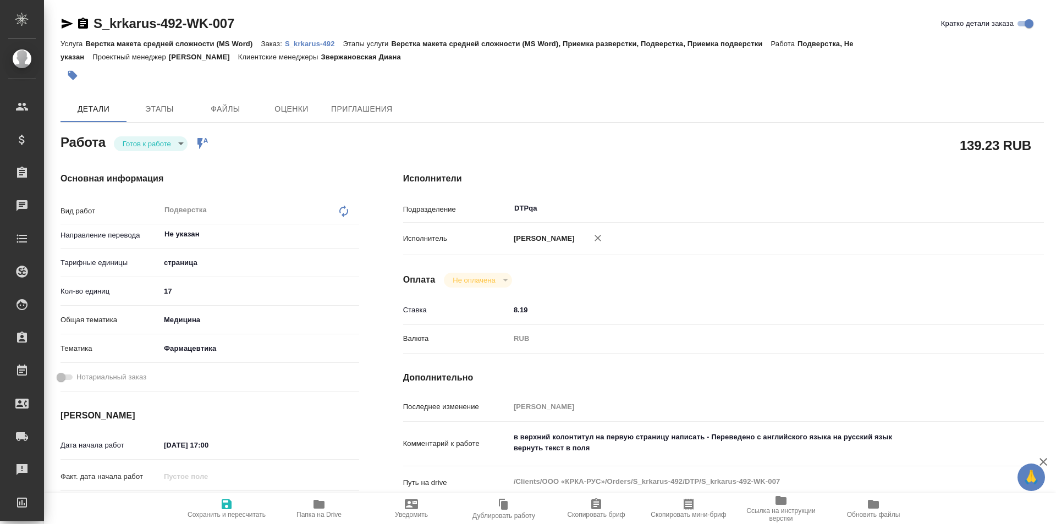
type textarea "x"
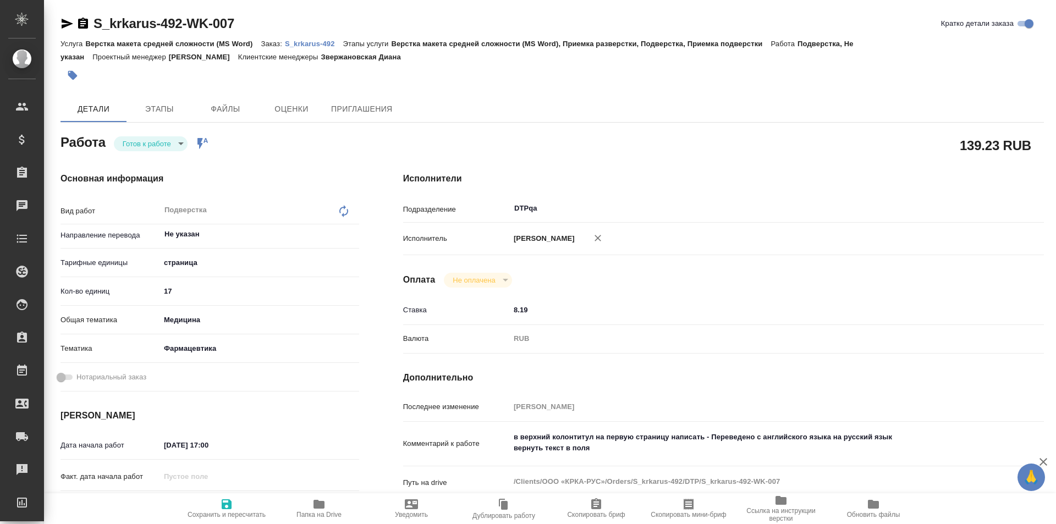
type textarea "x"
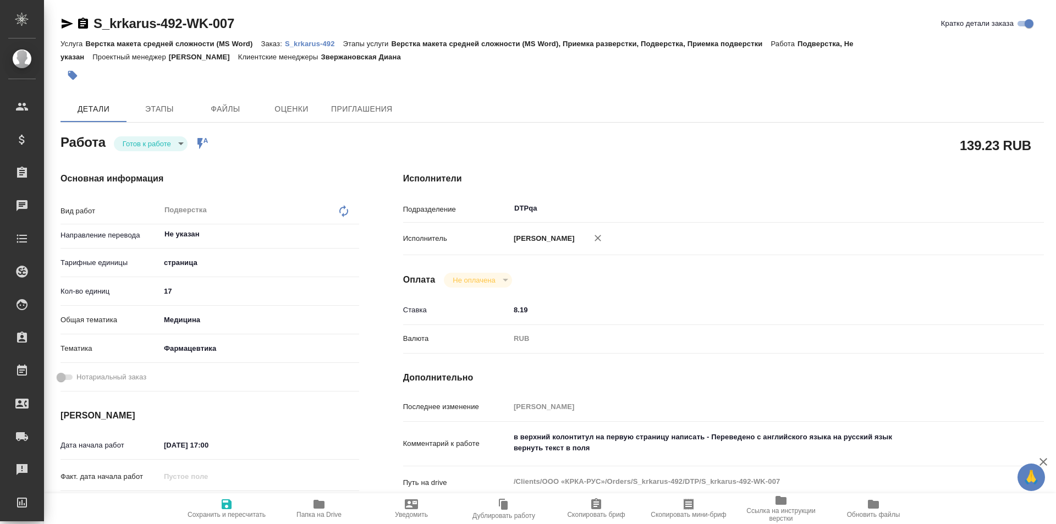
type textarea "x"
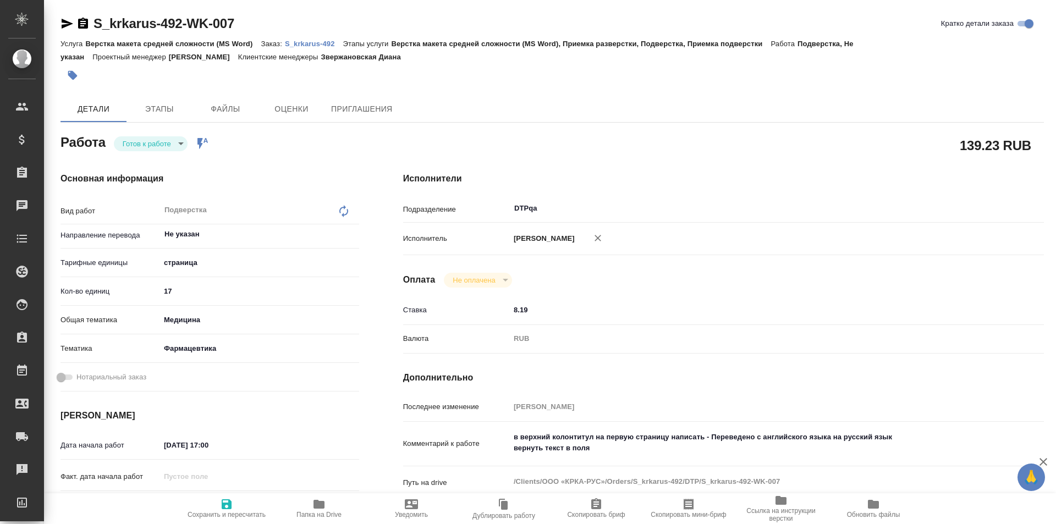
type textarea "x"
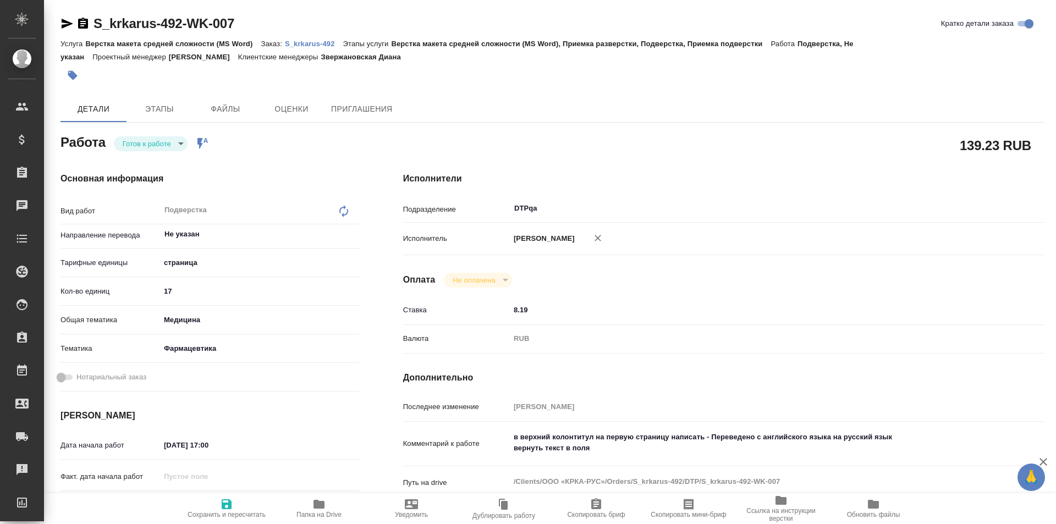
click at [166, 142] on body "🙏 .cls-1 fill:#fff; AWATERA Ismagilova Diana Клиенты Спецификации Заказы Чаты T…" at bounding box center [528, 262] width 1056 height 524
click at [149, 166] on button "В работе" at bounding box center [141, 162] width 36 height 12
drag, startPoint x: 248, startPoint y: 21, endPoint x: 151, endPoint y: 14, distance: 97.1
click at [85, 29] on div "S_krkarus-492-WK-007 Кратко детали заказа" at bounding box center [553, 24] width 984 height 18
copy link "S_krkarus-492-WK-007"
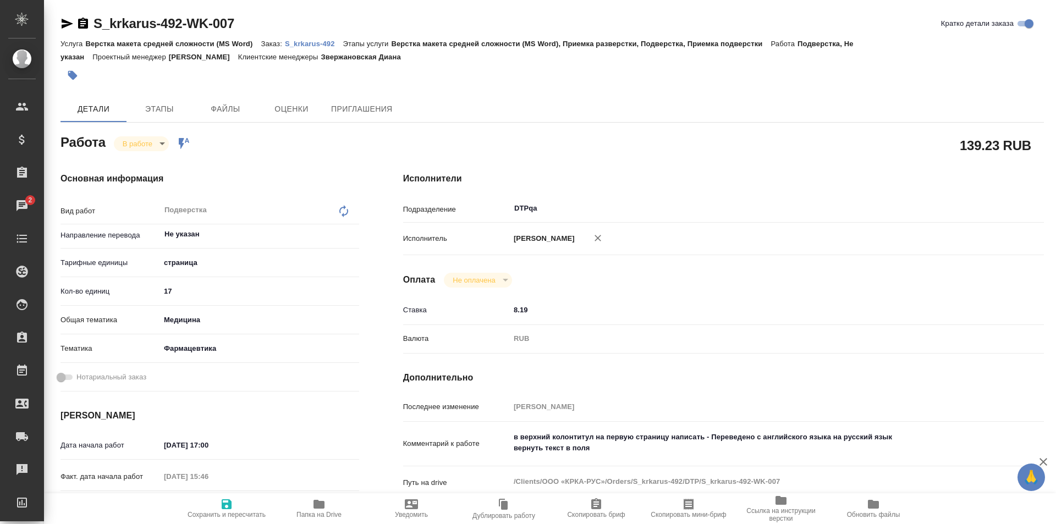
type textarea "x"
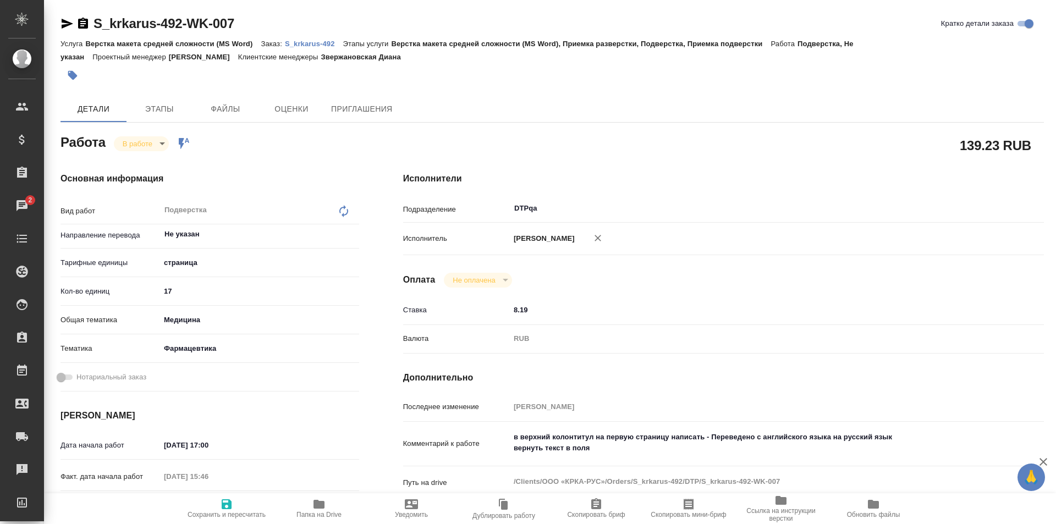
type textarea "x"
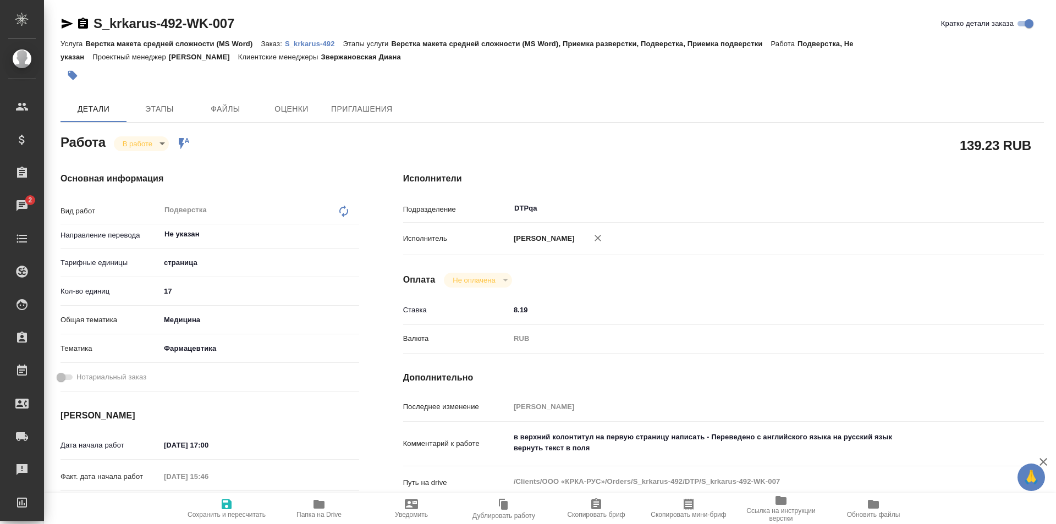
type textarea "x"
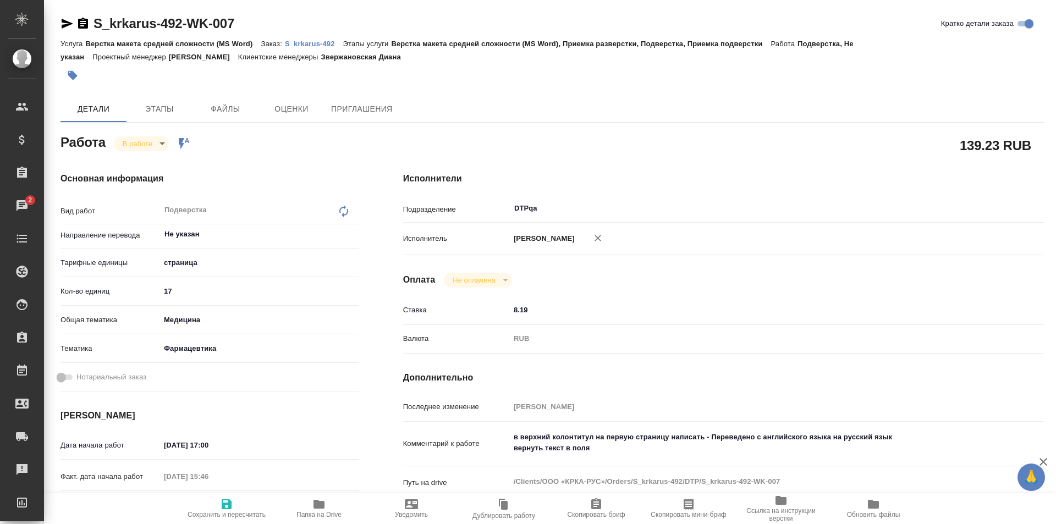
scroll to position [110, 0]
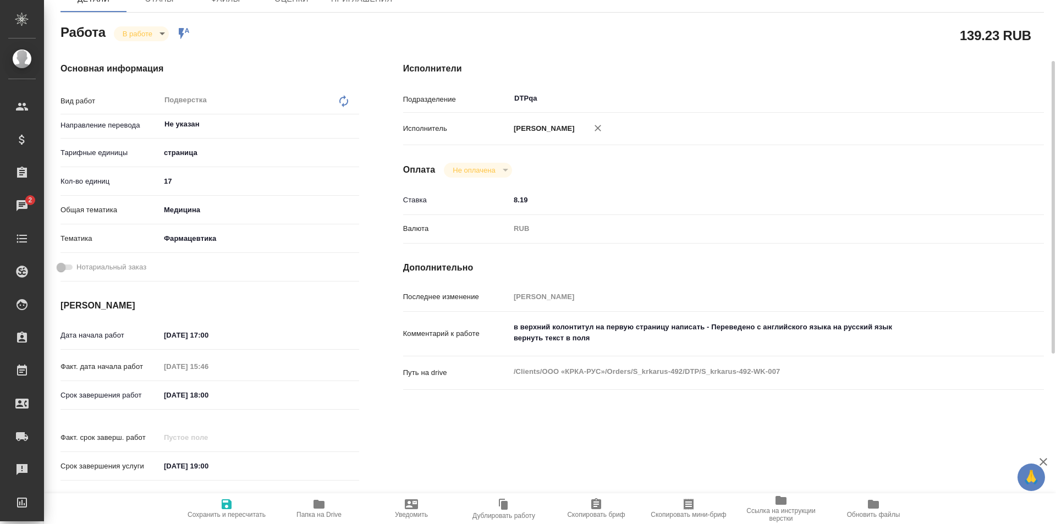
click at [321, 506] on icon "button" at bounding box center [319, 504] width 11 height 9
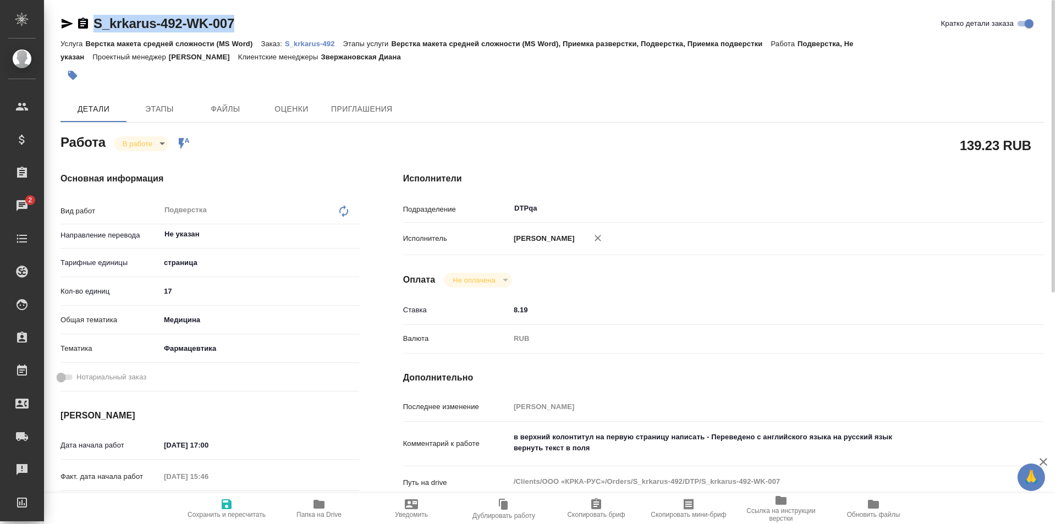
drag, startPoint x: 253, startPoint y: 21, endPoint x: 81, endPoint y: 24, distance: 171.7
click at [81, 24] on div "S_krkarus-492-WK-007 Кратко детали заказа" at bounding box center [553, 24] width 984 height 18
copy link "S_krkarus-492-WK-007"
click at [322, 507] on icon "button" at bounding box center [319, 504] width 11 height 9
type textarea "x"
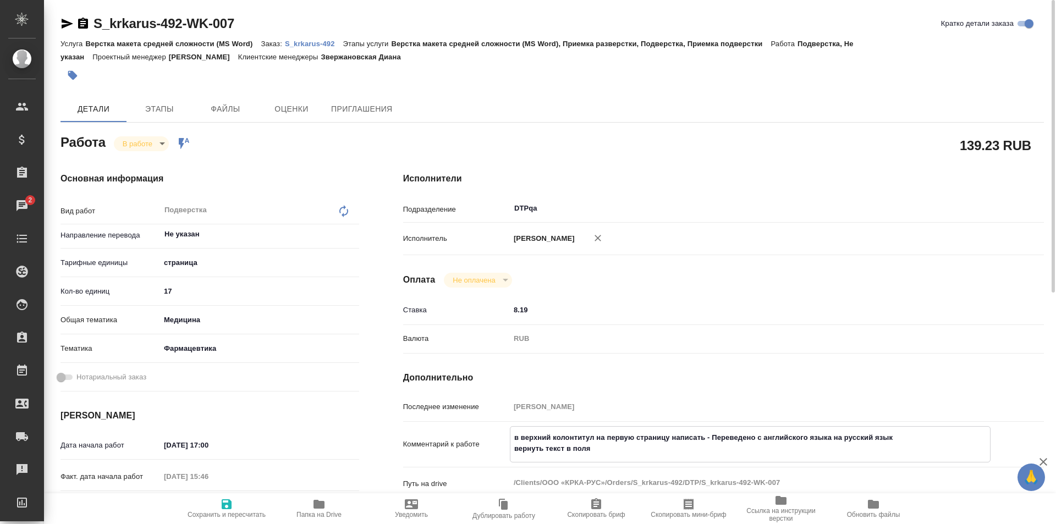
click at [598, 446] on textarea "в верхний колонтитул на первую страницу написать - Переведено с английского язы…" at bounding box center [751, 444] width 480 height 30
type textarea "x"
type textarea "в верхний колонтитул на первую страницу написать - Переведено с английского язы…"
type textarea "x"
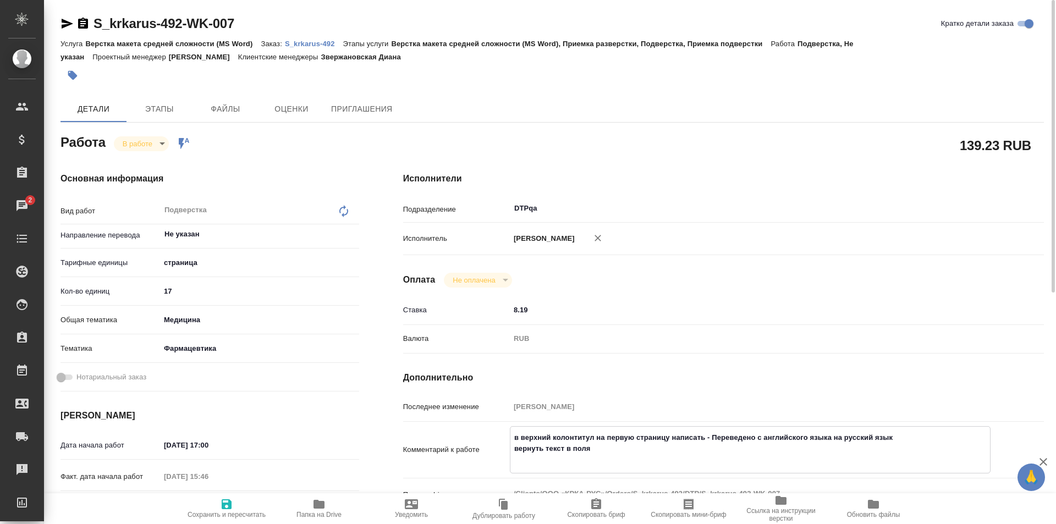
type textarea "x"
type textarea "в верхний колонтитул на первую страницу написать - Переведено с английского язы…"
type textarea "x"
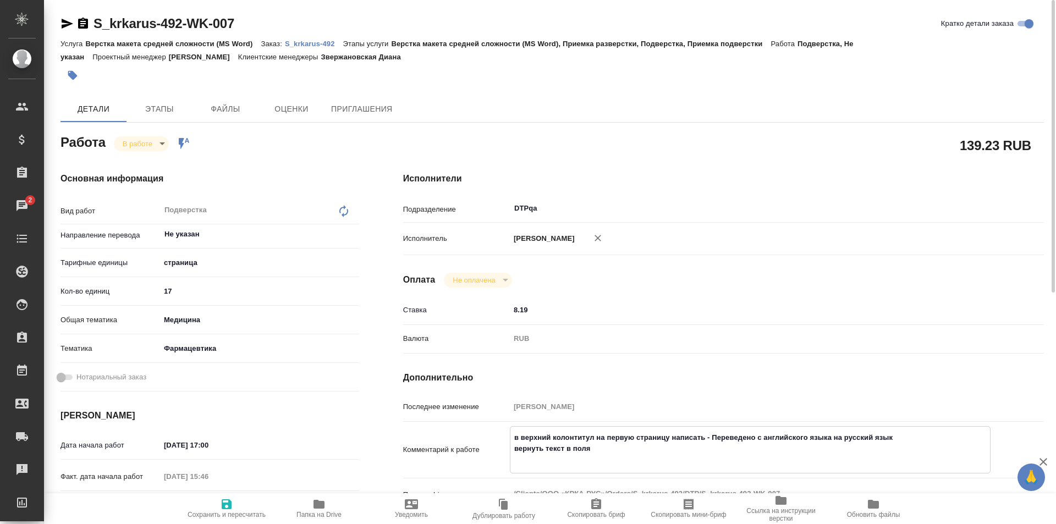
type textarea "x"
paste textarea "https://drive.awatera.com/f/10337311"
type textarea "x"
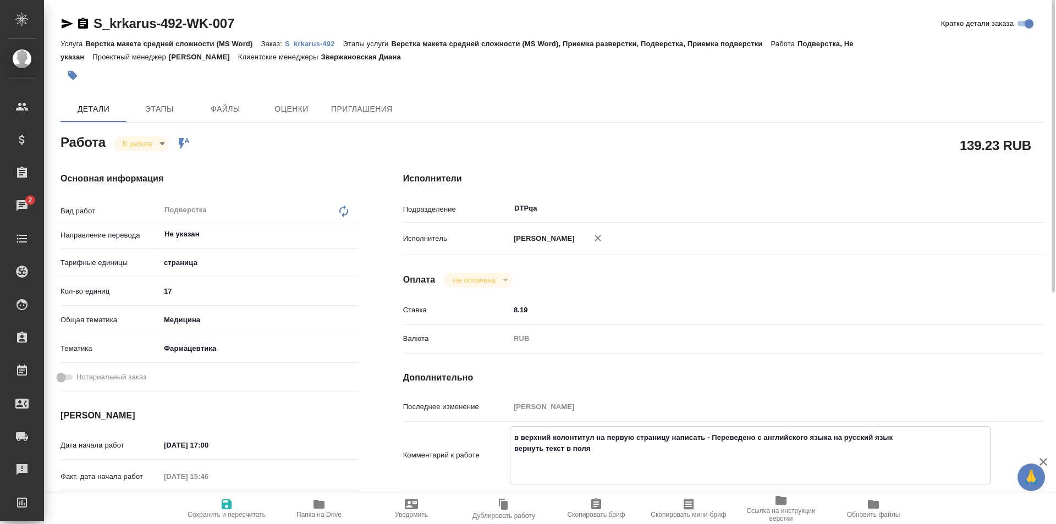
type textarea "в верхний колонтитул на первую страницу написать - Переведено с английского язы…"
type textarea "x"
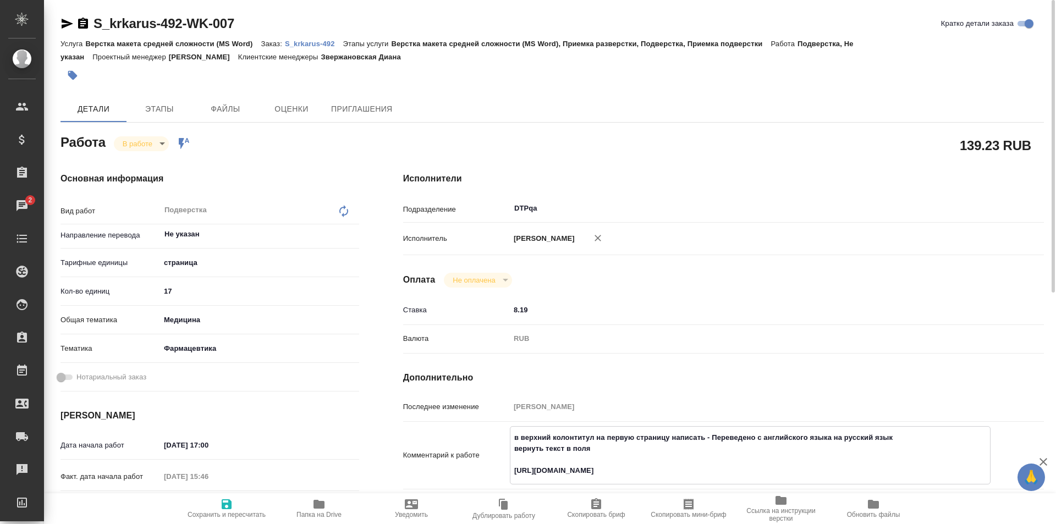
type textarea "в верхний колонтитул на первую страницу написать - Переведено с английского язы…"
type textarea "x"
click at [217, 505] on span "Сохранить и пересчитать" at bounding box center [226, 508] width 79 height 21
type textarea "x"
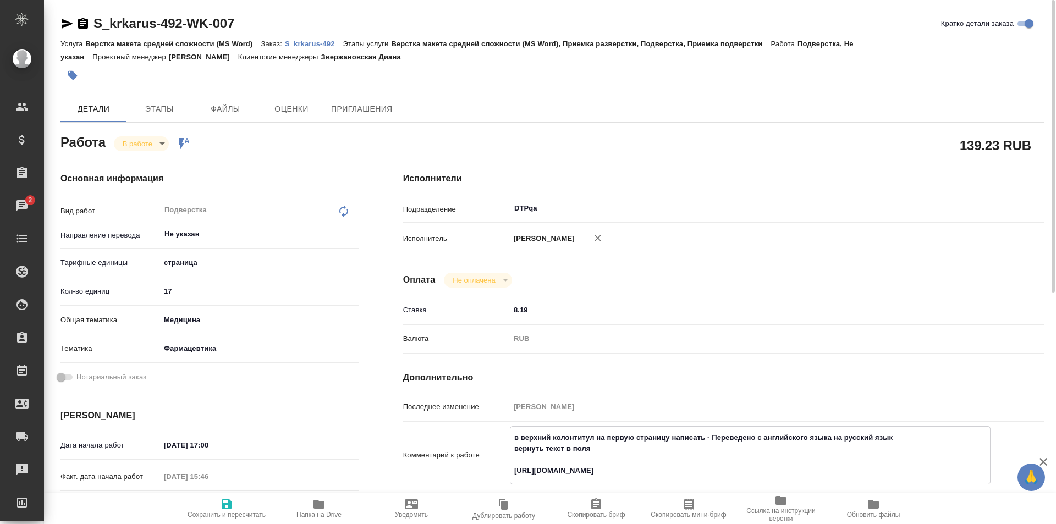
type textarea "x"
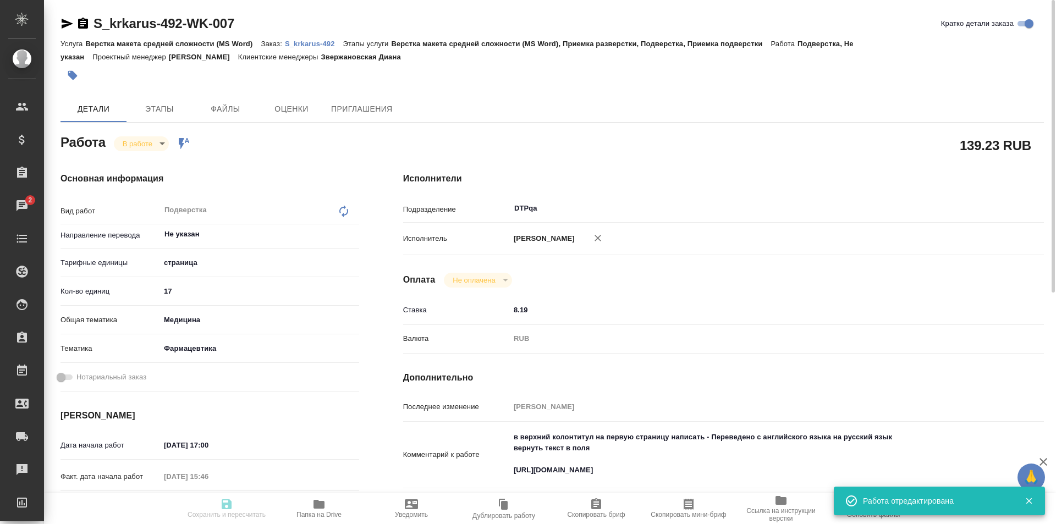
type textarea "x"
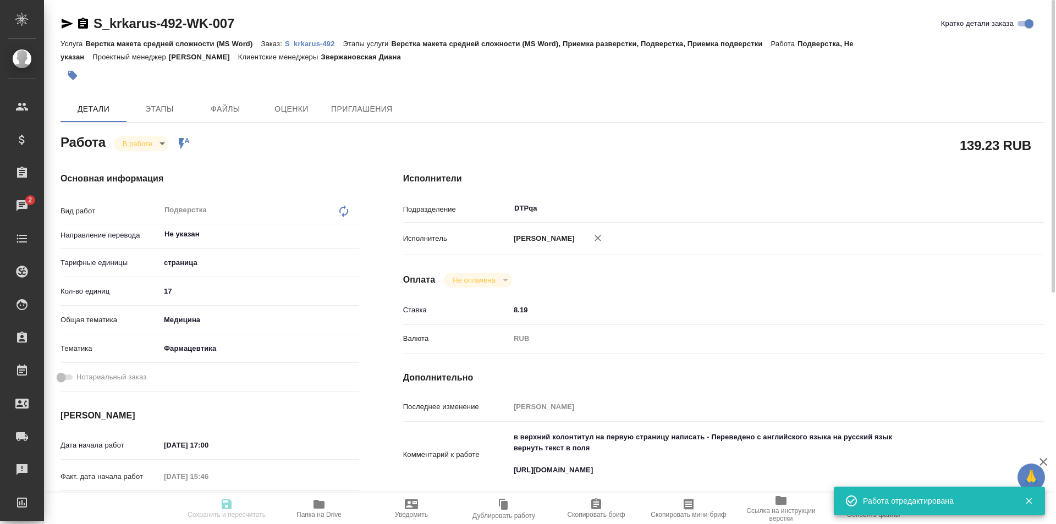
type input "inProgress"
type textarea "Подверстка"
type textarea "x"
type input "Не указан"
type input "5a8b1489cc6b4906c91bfdb2"
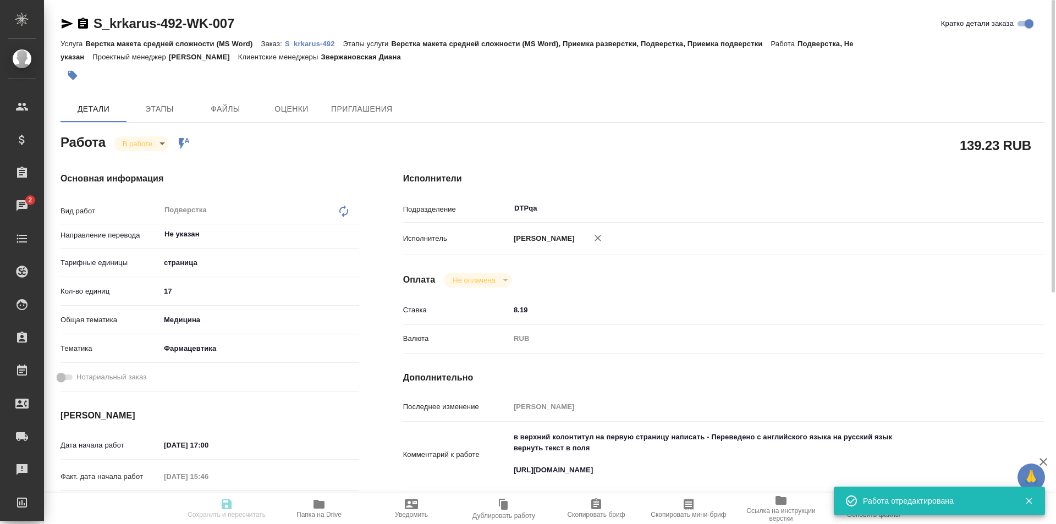
type input "17"
type input "med"
type input "6149832f2b7be24903fd7a82"
type input "[DATE] 17:00"
type input "12.09.2025 15:46"
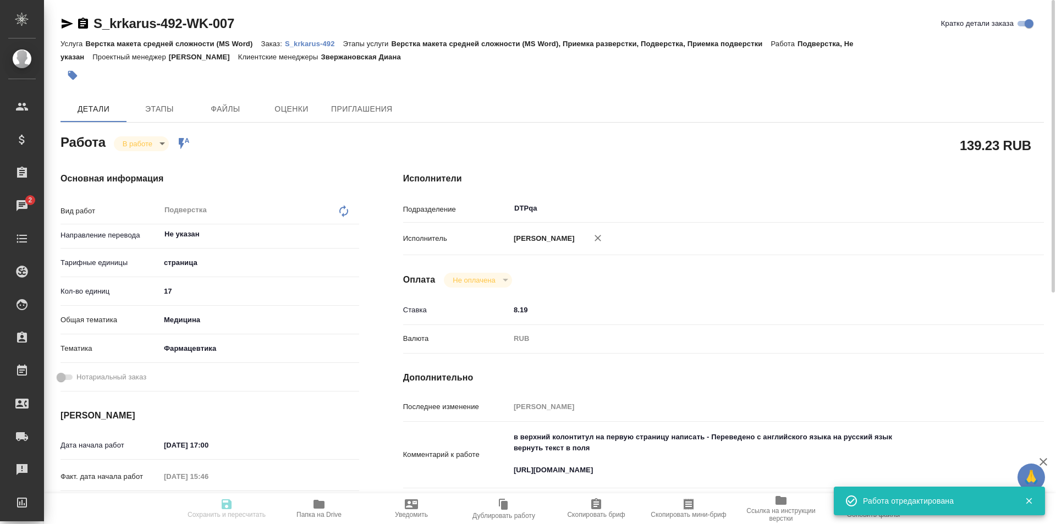
type input "[DATE] 18:00"
type input "[DATE] 19:00"
type input "DTPqa"
type input "notPayed"
type input "8.19"
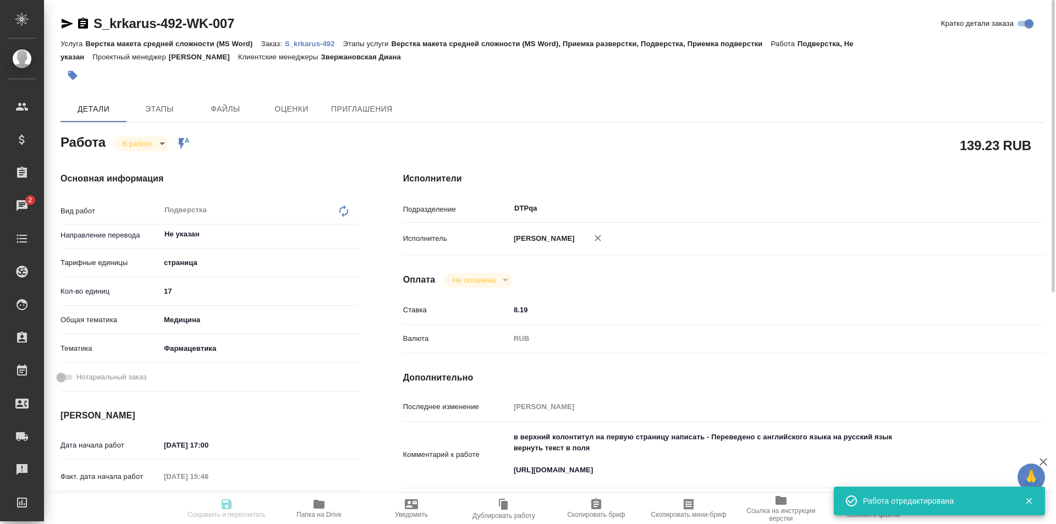
type input "RUB"
type input "[PERSON_NAME]"
type textarea "в верхний колонтитул на первую страницу написать - Переведено с английского язы…"
type textarea "x"
type textarea "/Clients/ООО «КРКА-РУС»/Orders/S_krkarus-492/DTP/S_krkarus-492-WK-007"
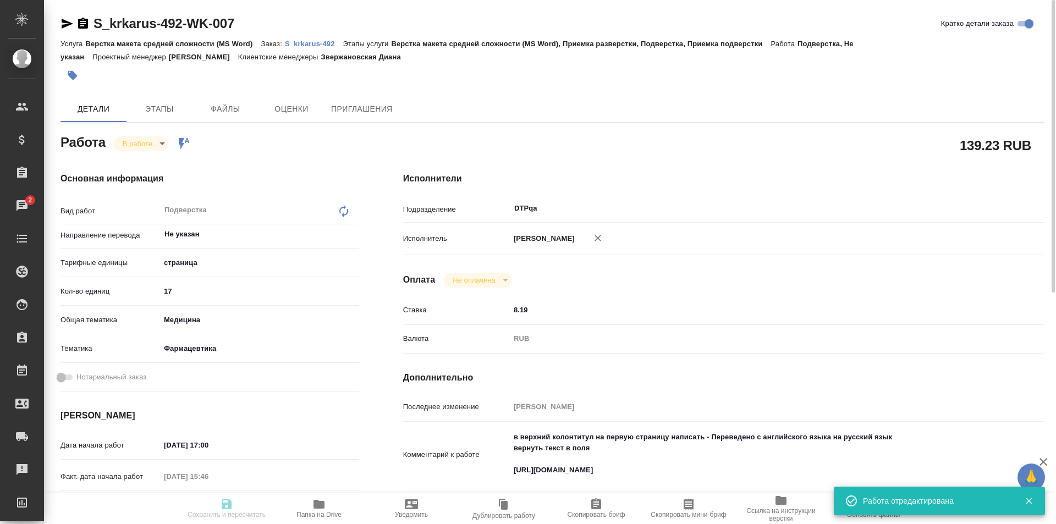
type textarea "x"
type input "S_krkarus-492"
type input "Верстка макета средней сложности (MS Word)"
type input "Верстка макета средней сложности (MS Word), Приемка разверстки, Подверстка, При…"
type input "Звержановская Диана"
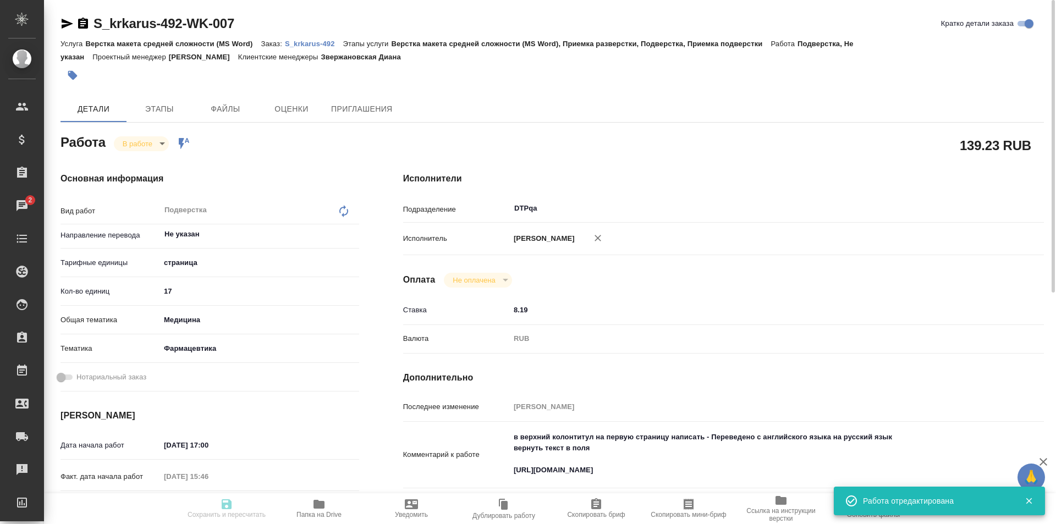
type input "[PERSON_NAME]"
type input "/Clients/ООО «КРКА-РУС»/Orders/S_krkarus-492"
type textarea "x"
type textarea "КРКА Квентиакс (Кветиапин), таблетки, покрытые пленочной оболочкой, 25 мг, 100 …"
type textarea "x"
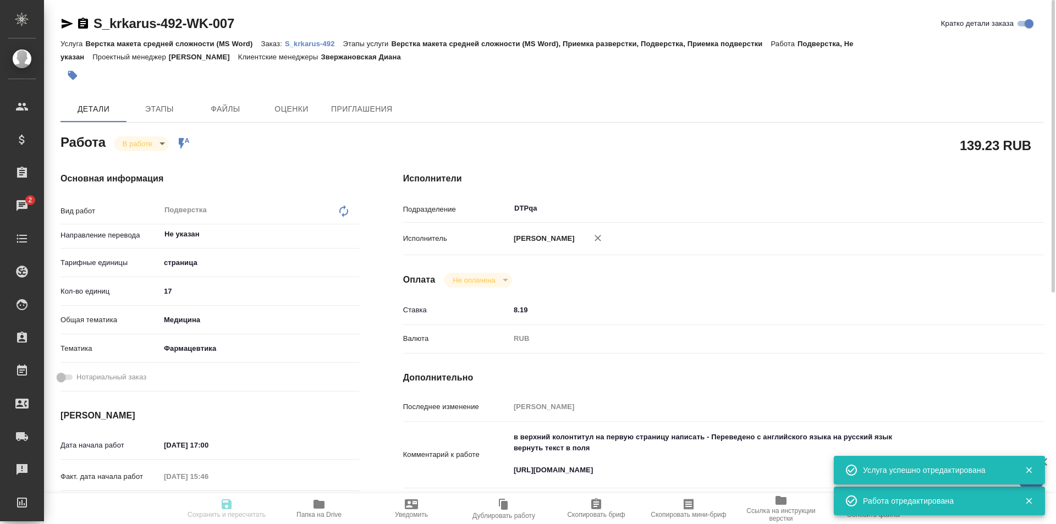
type textarea "x"
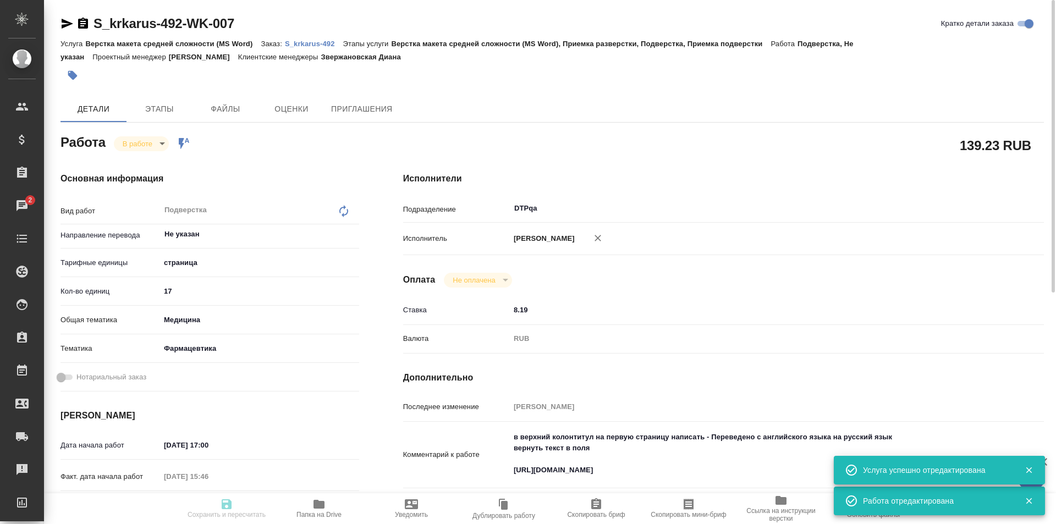
type textarea "x"
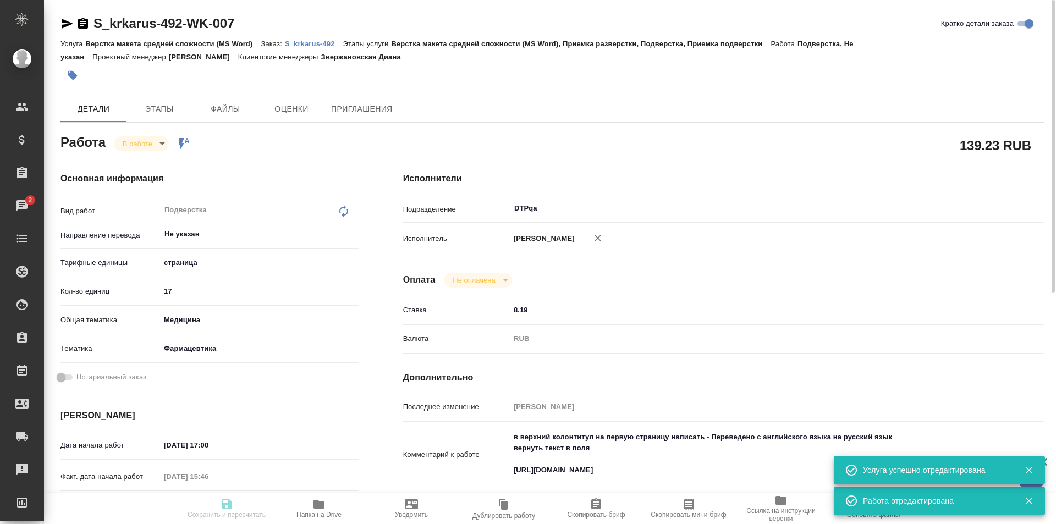
type textarea "x"
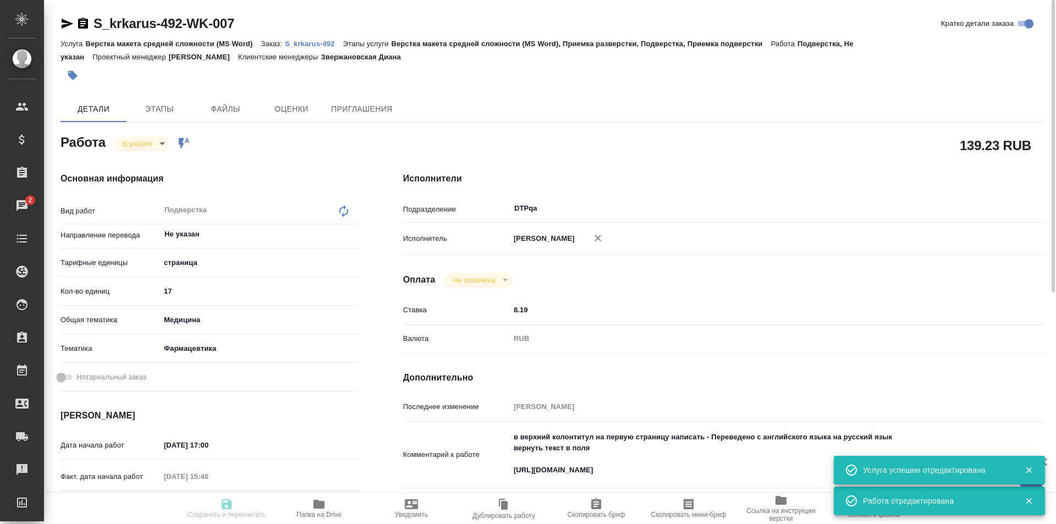
click at [147, 144] on body "🙏 .cls-1 fill:#fff; AWATERA Ismagilova Diana Клиенты Спецификации Заказы 2 Чаты…" at bounding box center [528, 262] width 1056 height 524
type textarea "x"
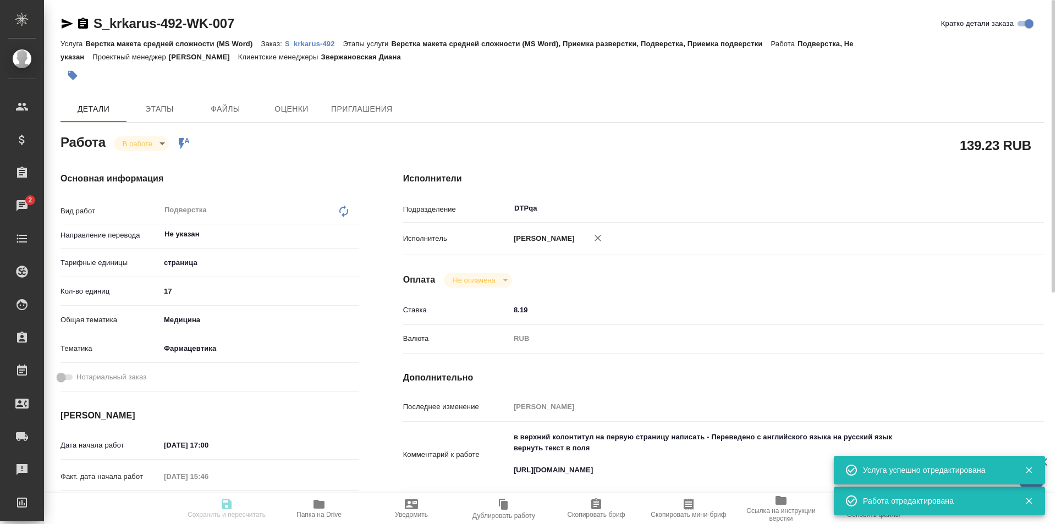
type textarea "x"
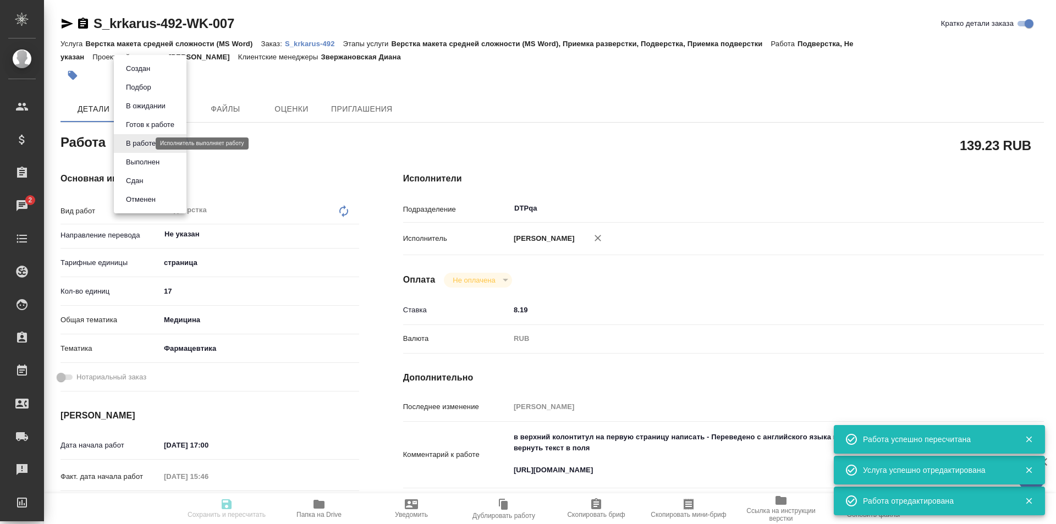
type input "inProgress"
type textarea "Подверстка"
type textarea "x"
type input "Не указан"
type input "5a8b1489cc6b4906c91bfdb2"
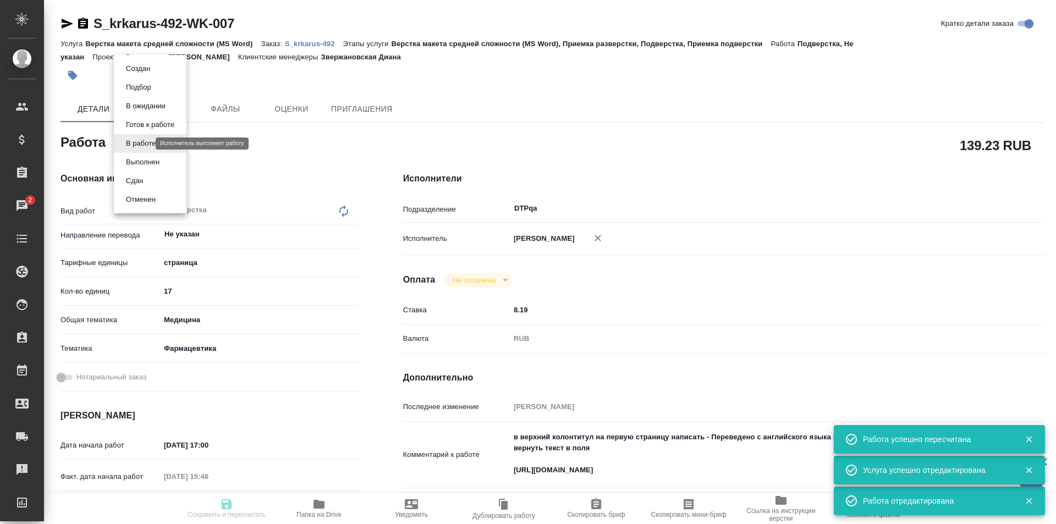
type input "17"
type input "med"
type input "6149832f2b7be24903fd7a82"
type input "12.09.2025 17:00"
type input "12.09.2025 15:46"
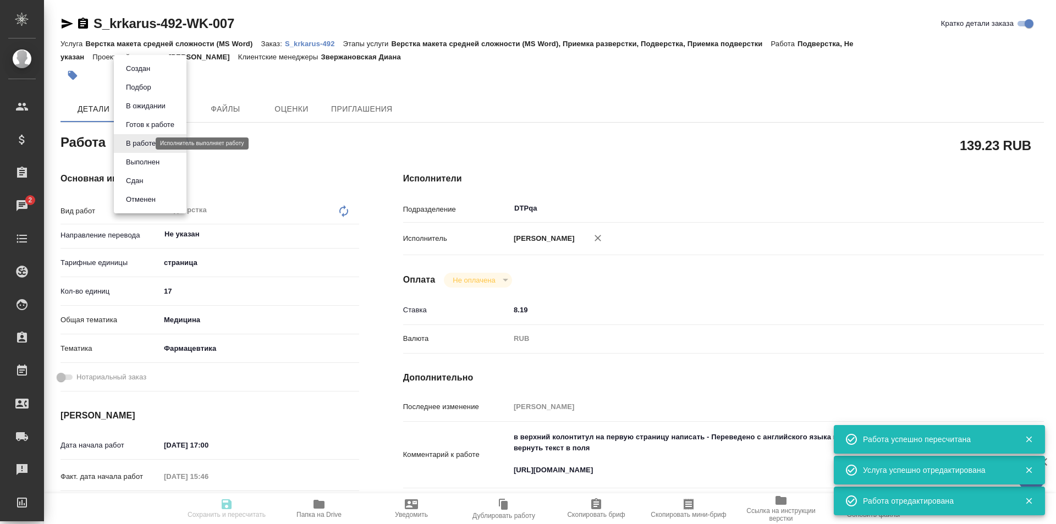
type input "12.09.2025 18:00"
type input "12.09.2025 19:00"
type input "DTPqa"
type input "notPayed"
type input "8.19"
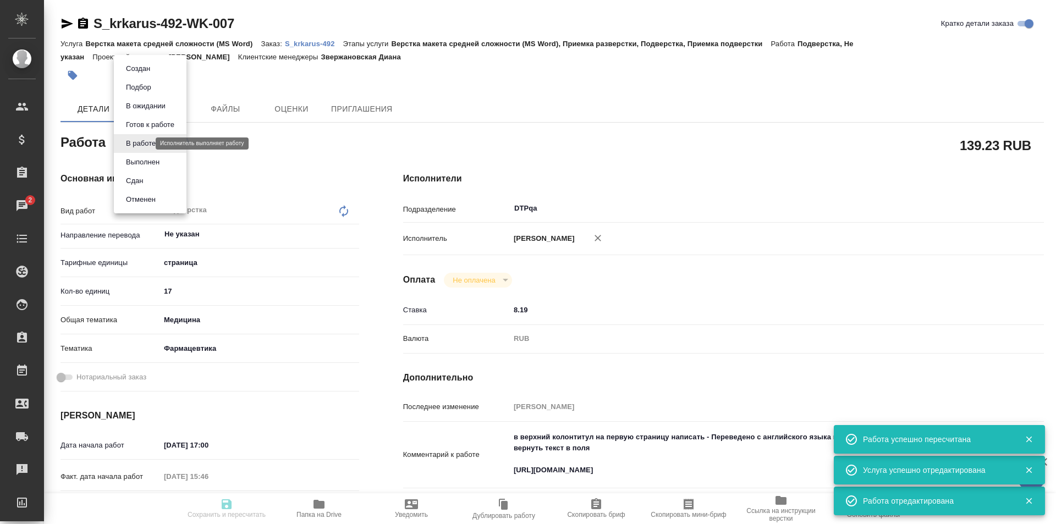
type input "RUB"
type input "Исмагилова Диана"
type textarea "в верхний колонтитул на первую страницу написать - Переведено с английского язы…"
type textarea "x"
type textarea "/Clients/ООО «КРКА-РУС»/Orders/S_krkarus-492/DTP/S_krkarus-492-WK-007"
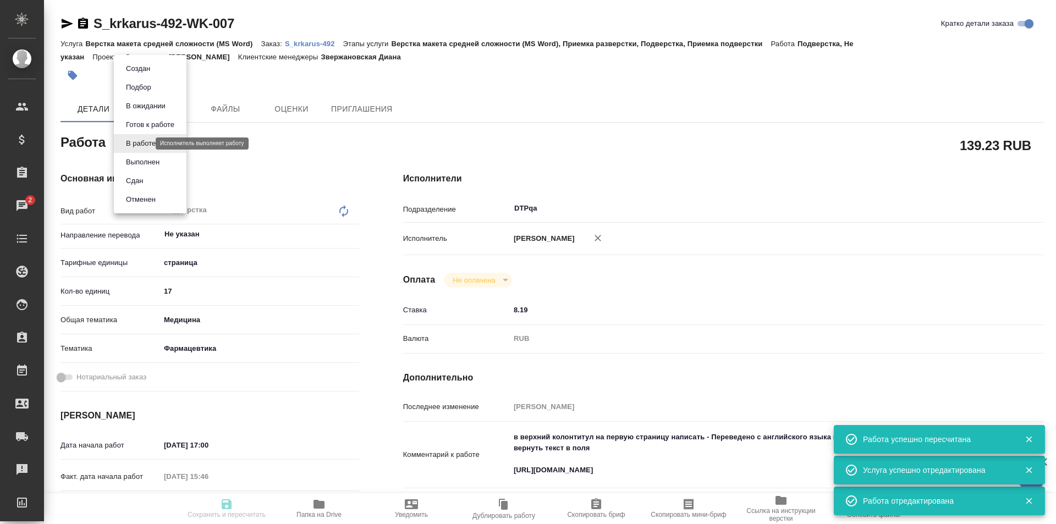
type textarea "x"
type input "S_krkarus-492"
type input "Верстка макета средней сложности (MS Word)"
type input "Верстка макета средней сложности (MS Word), Приемка разверстки, Подверстка, При…"
type input "Звержановская Диана"
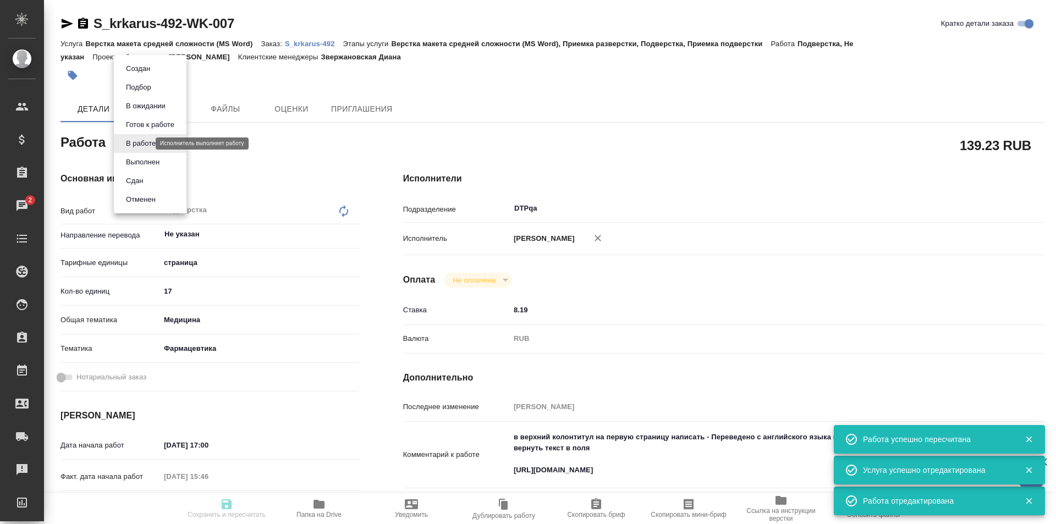
type input "Заборова Александра"
type input "/Clients/ООО «КРКА-РУС»/Orders/S_krkarus-492"
type textarea "x"
type textarea "КРКА Квентиакс (Кветиапин), таблетки, покрытые пленочной оболочкой, 25 мг, 100 …"
type textarea "x"
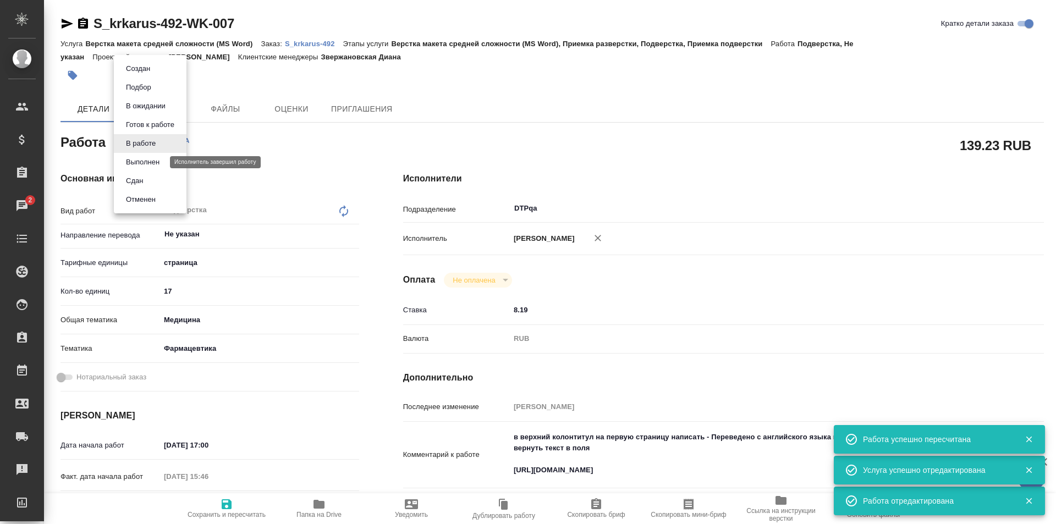
type textarea "x"
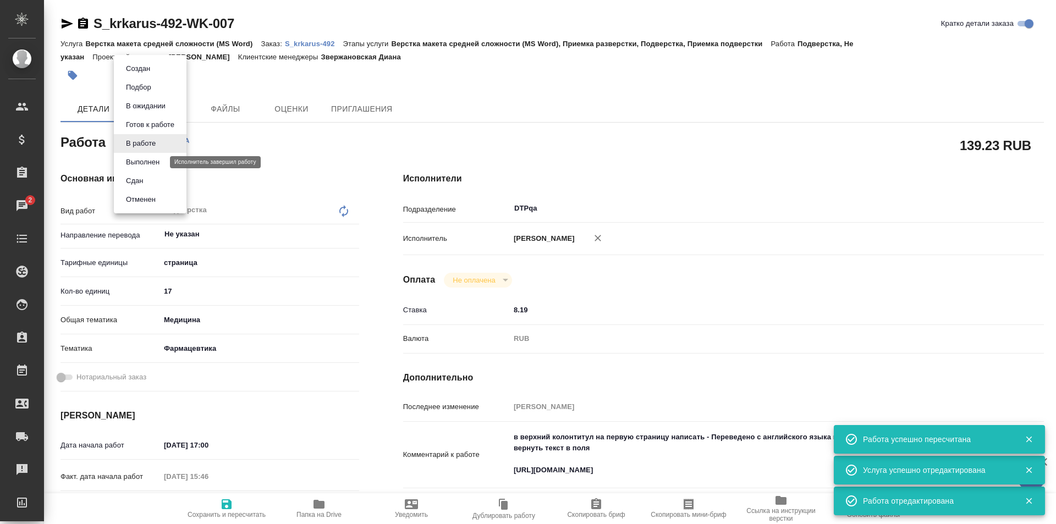
type textarea "x"
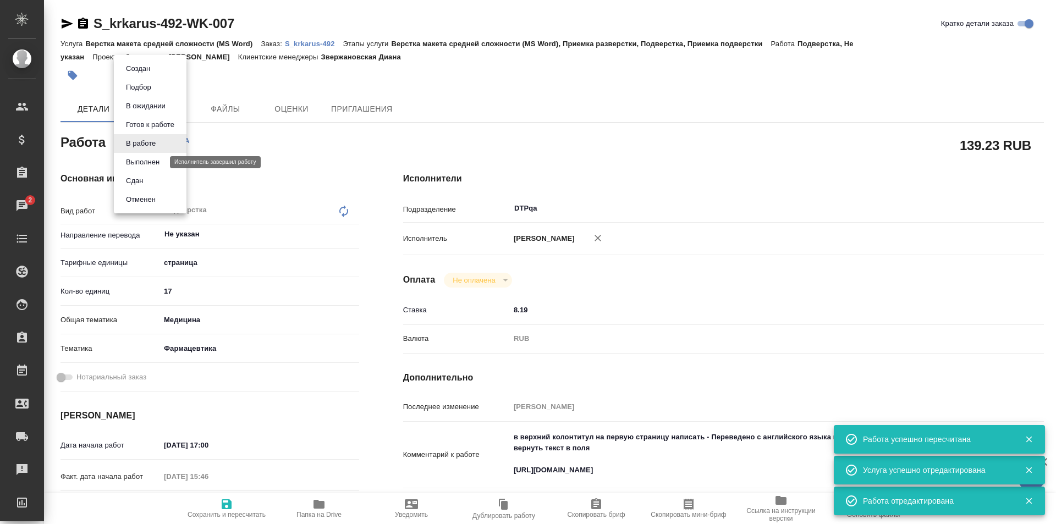
click at [141, 161] on button "Выполнен" at bounding box center [143, 162] width 40 height 12
type textarea "x"
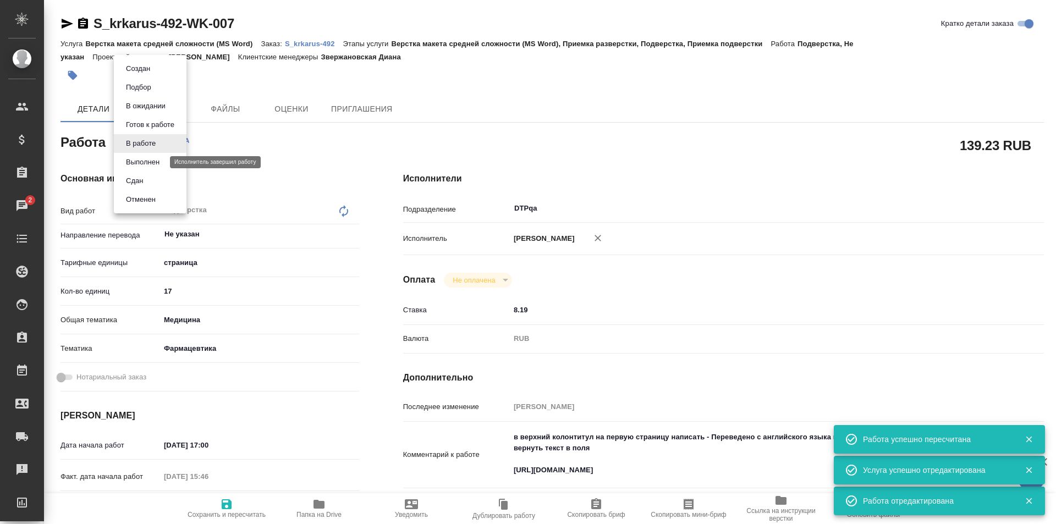
type textarea "x"
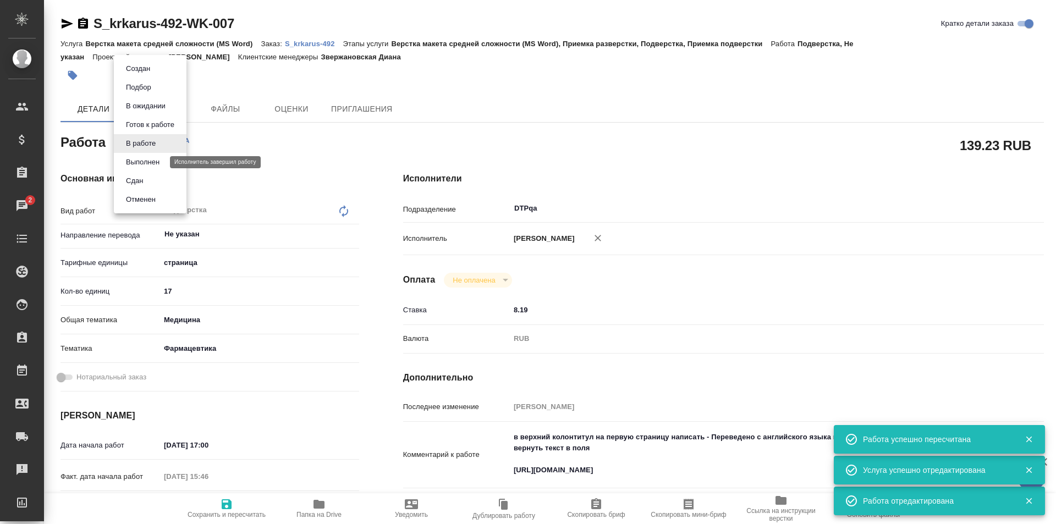
type textarea "x"
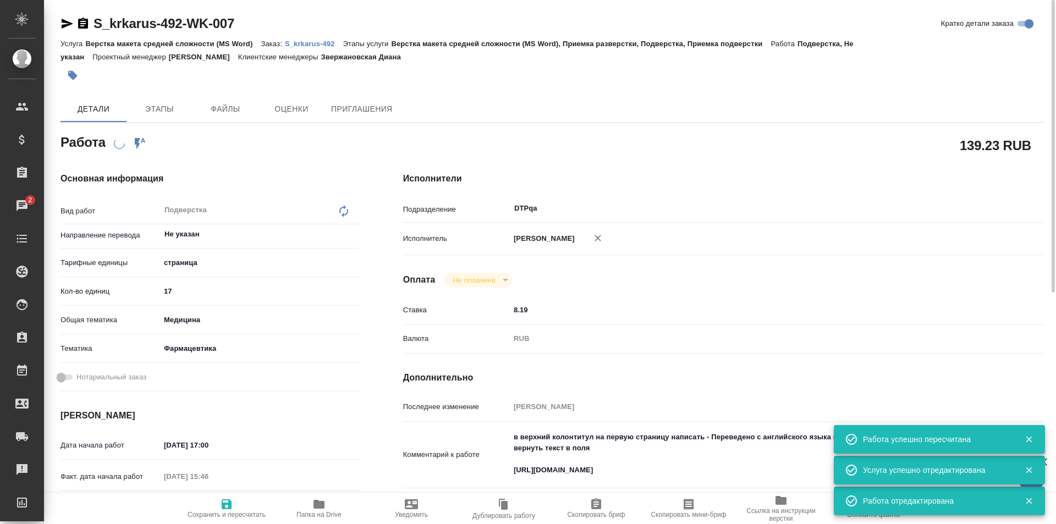
type textarea "x"
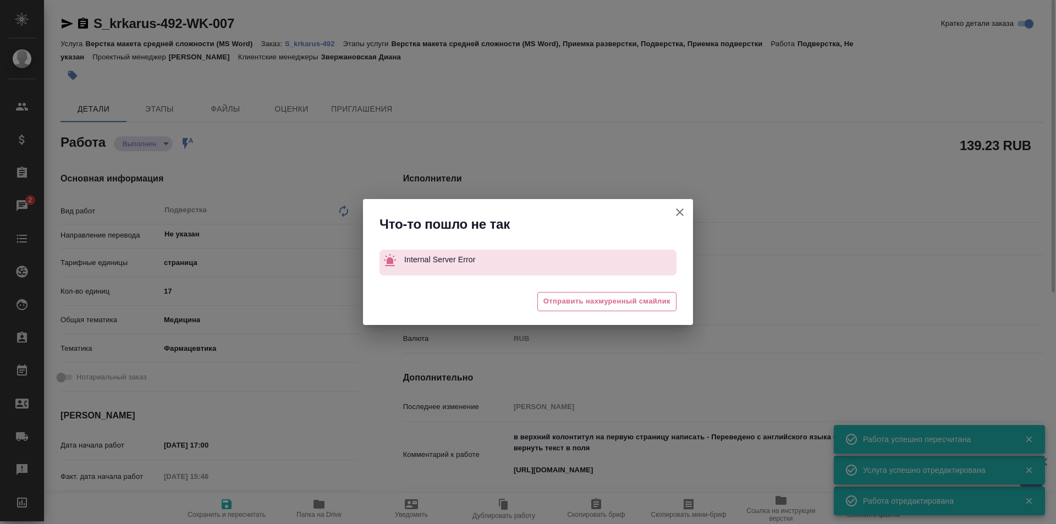
type textarea "x"
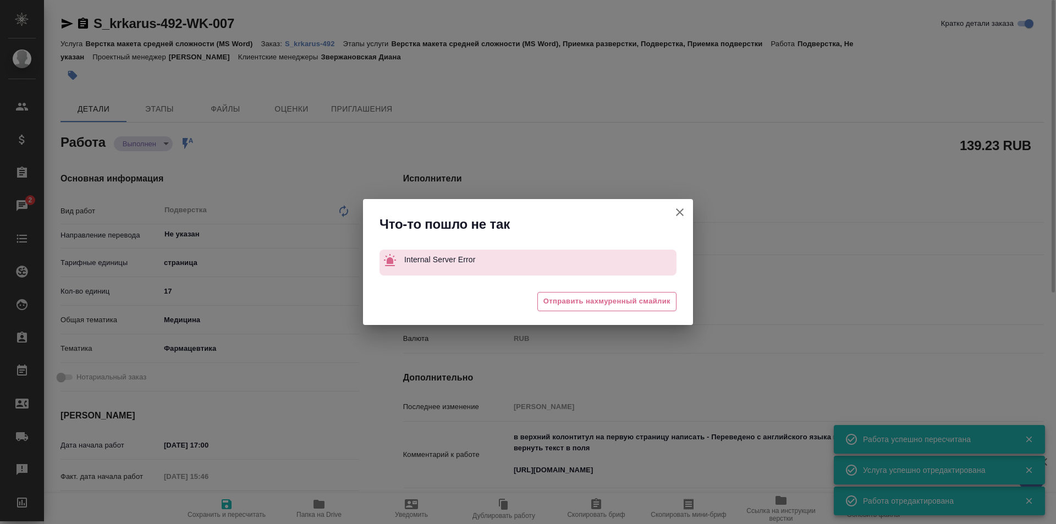
type textarea "x"
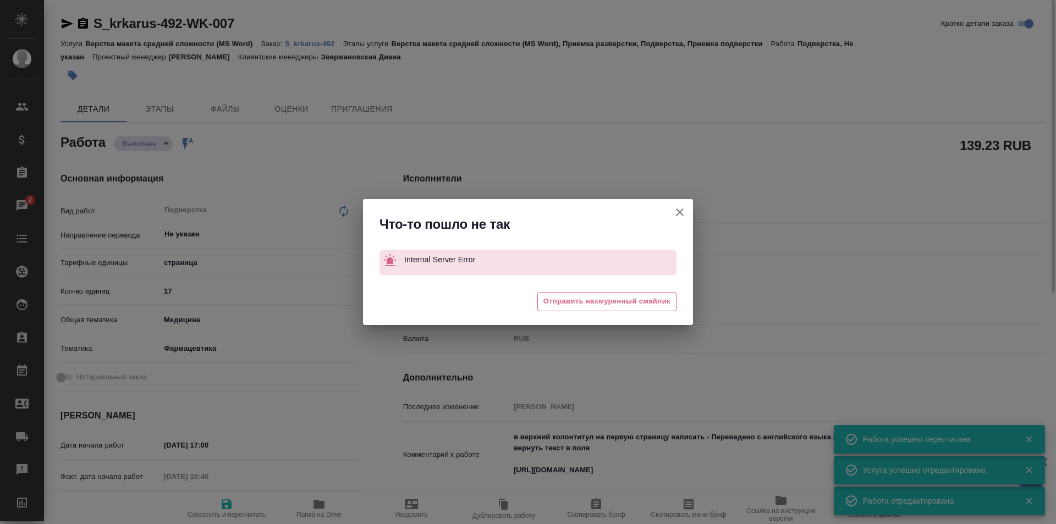
type textarea "x"
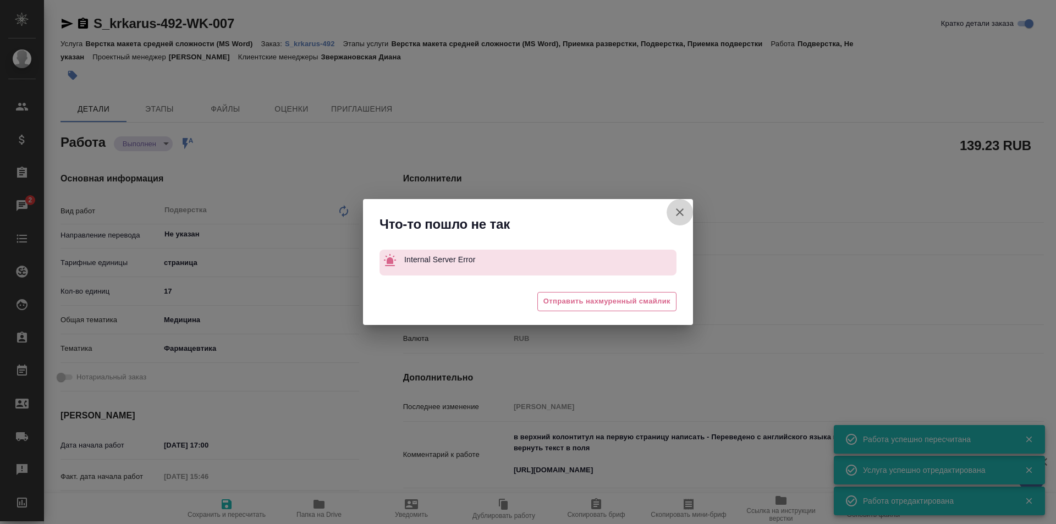
click at [682, 210] on icon "button" at bounding box center [680, 213] width 8 height 8
type textarea "x"
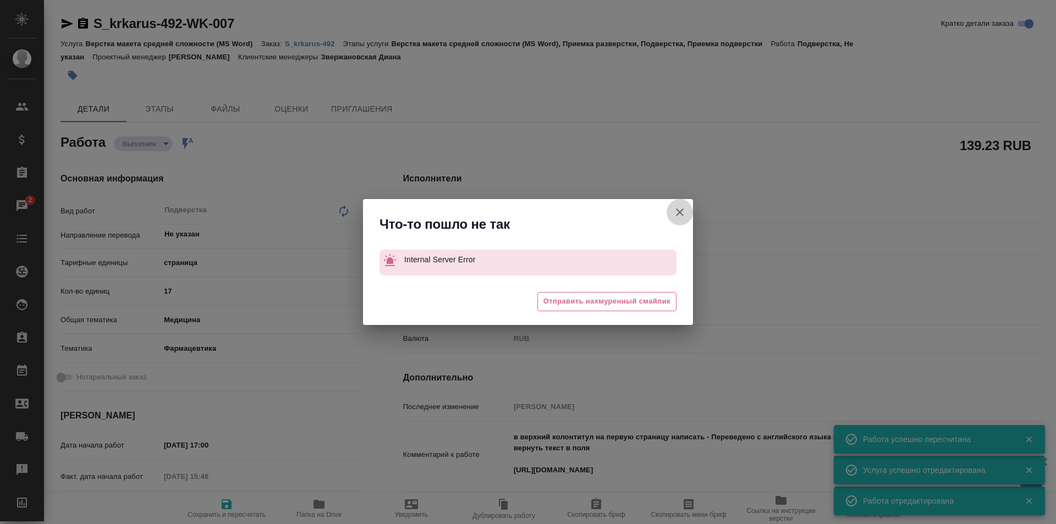
type textarea "x"
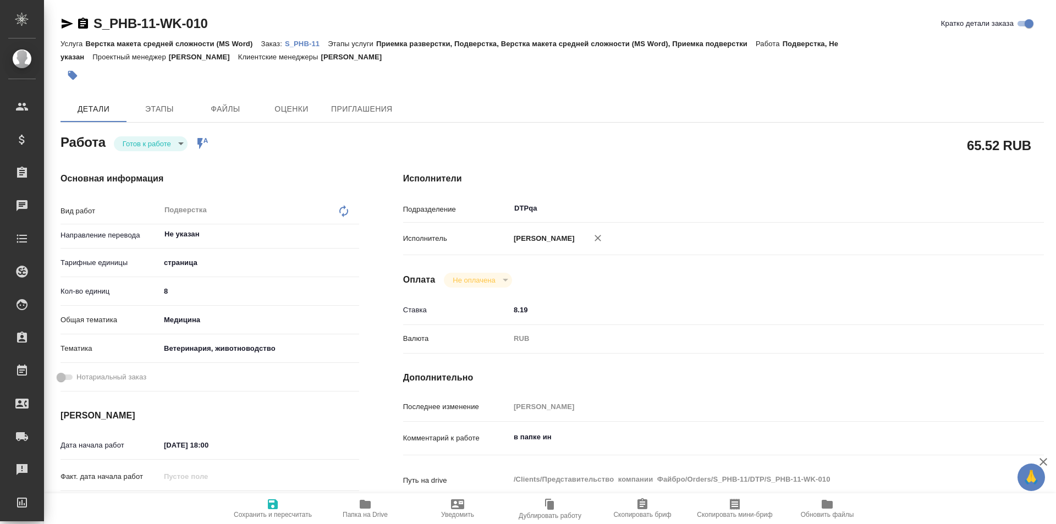
type textarea "x"
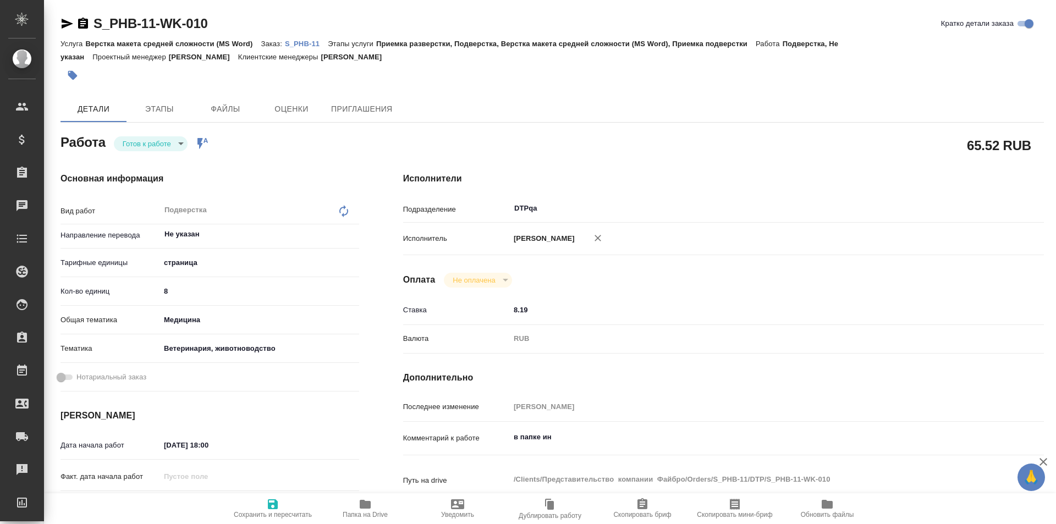
type textarea "x"
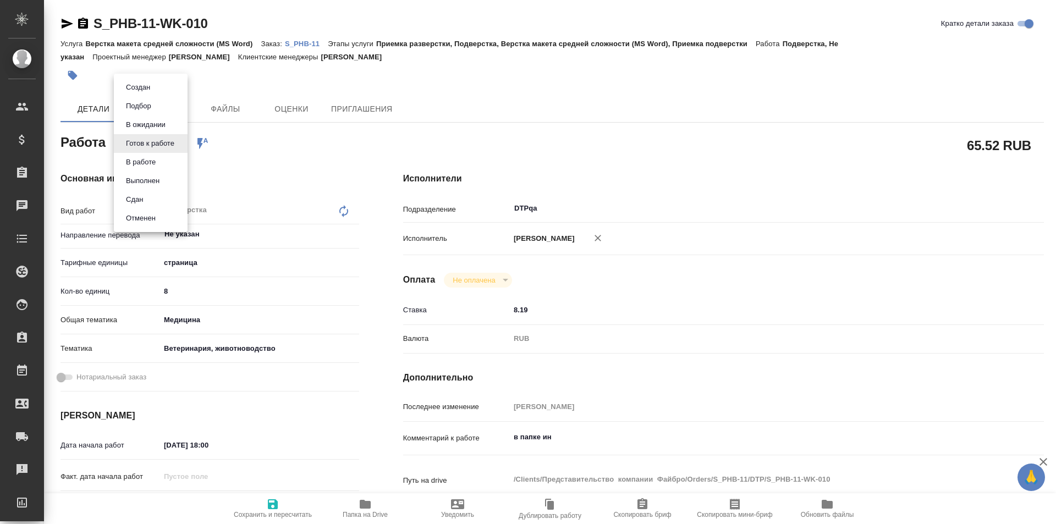
click at [162, 142] on body "🙏 .cls-1 fill:#fff; AWATERA Ismagilova [PERSON_NAME] Спецификации Заказы Чаты T…" at bounding box center [528, 262] width 1056 height 524
type textarea "x"
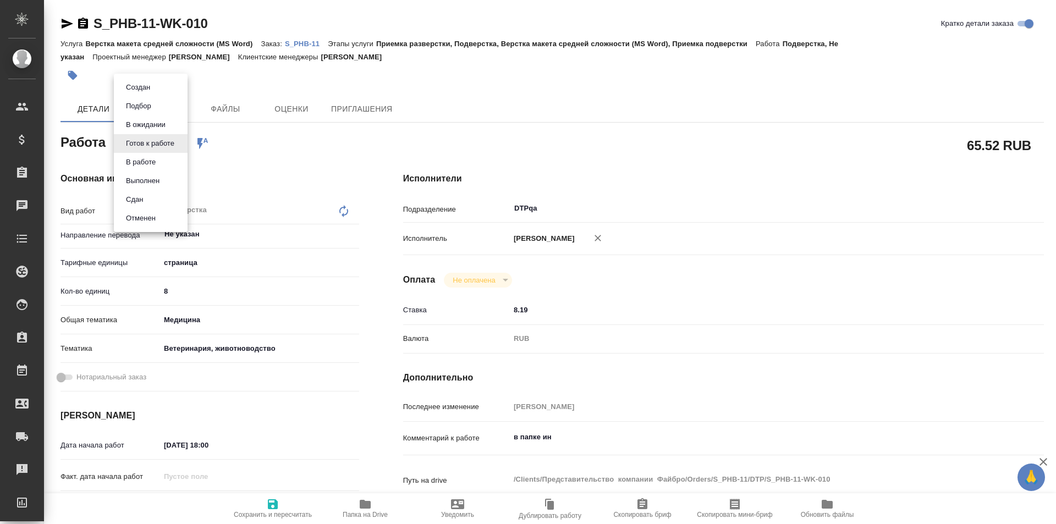
type textarea "x"
click at [155, 162] on button "В работе" at bounding box center [141, 162] width 36 height 12
type textarea "x"
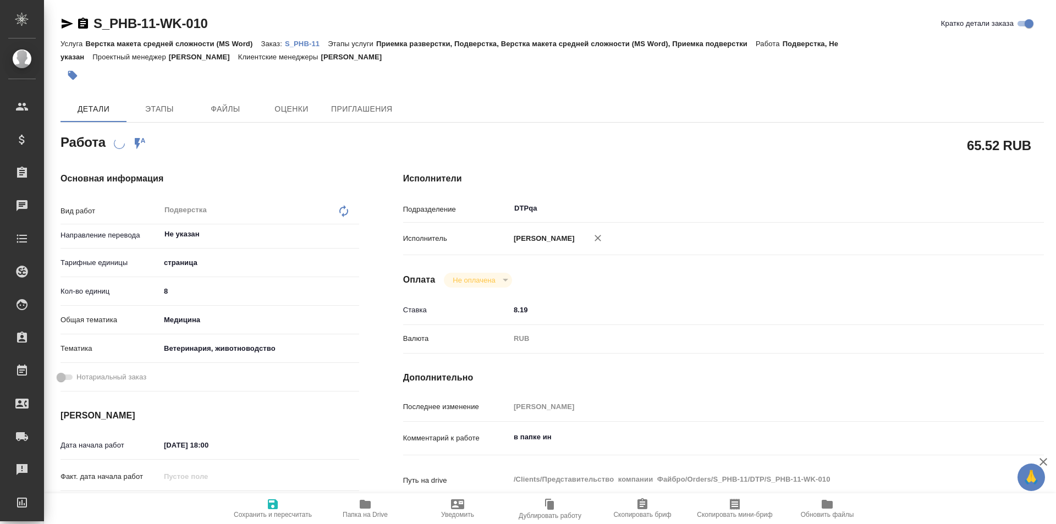
type textarea "x"
drag, startPoint x: 223, startPoint y: 24, endPoint x: 89, endPoint y: 24, distance: 134.2
click at [89, 24] on div "S_PHB-11-WK-010 Кратко детали заказа" at bounding box center [553, 24] width 984 height 18
type textarea "x"
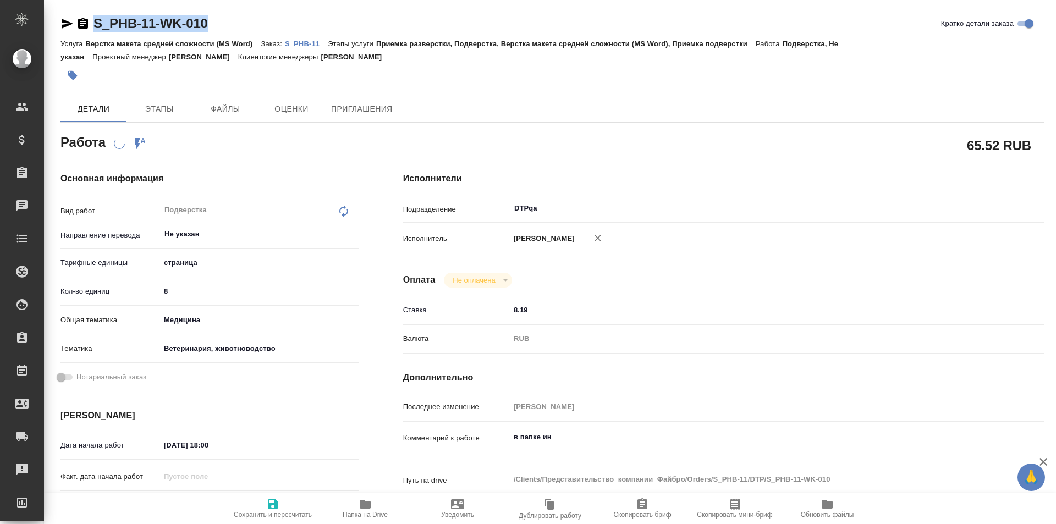
type textarea "x"
copy link "S_PHB-11-WK-010"
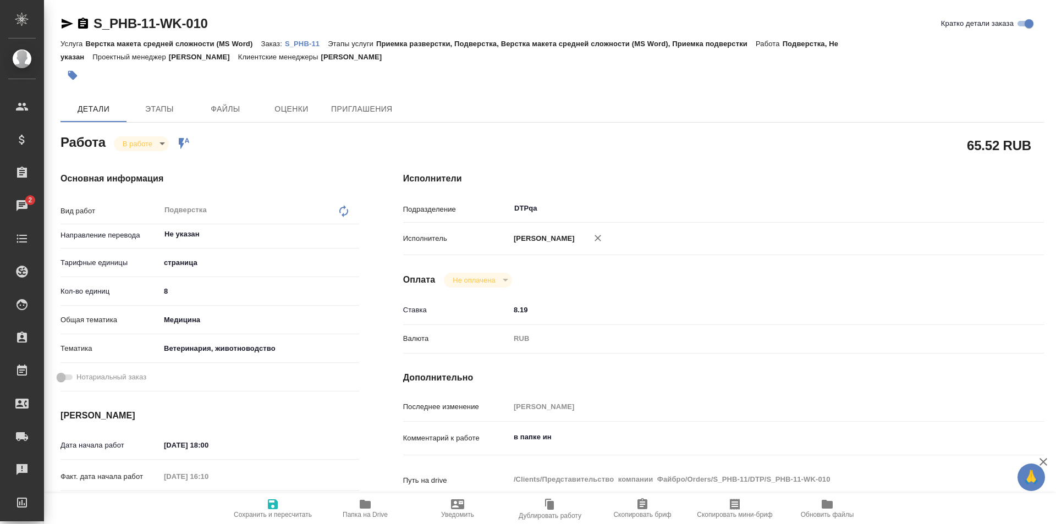
type textarea "x"
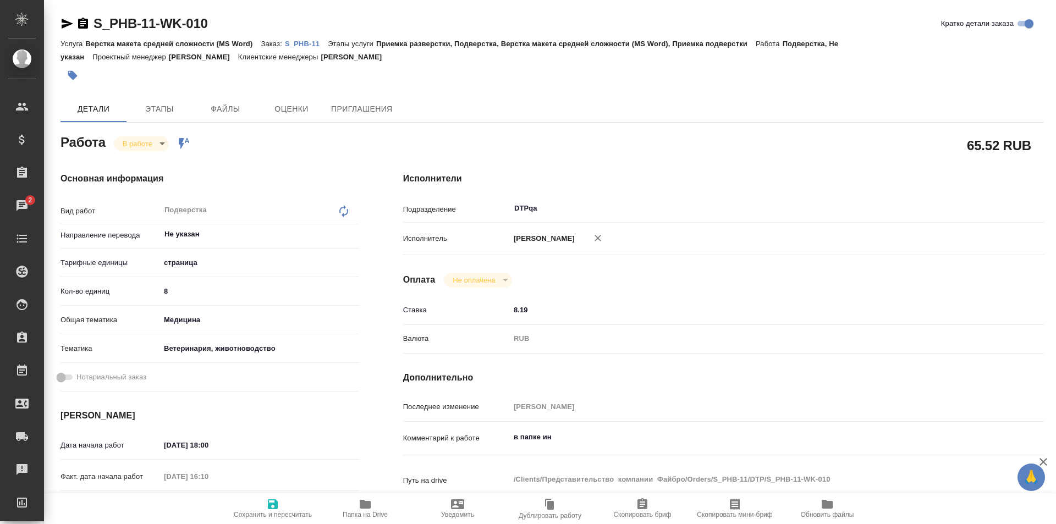
type textarea "x"
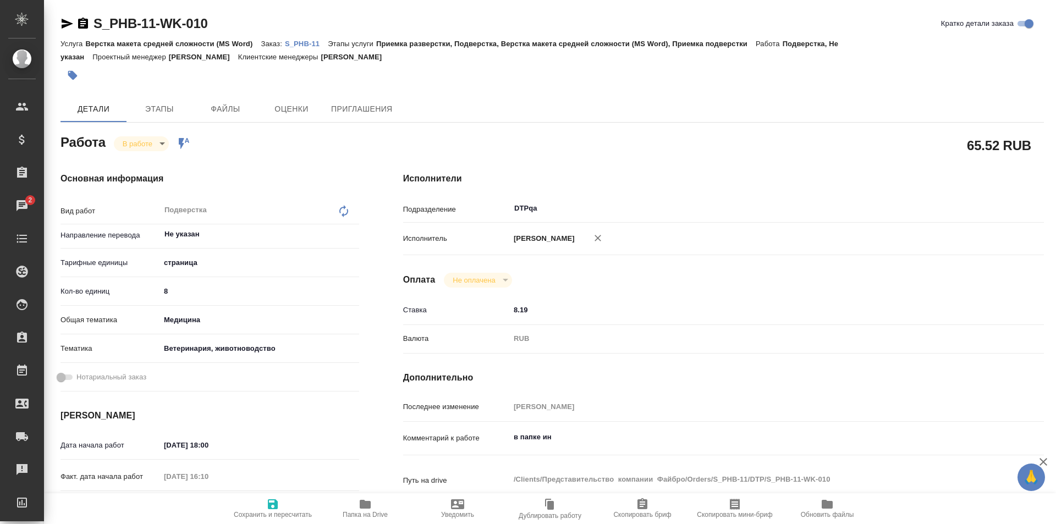
scroll to position [55, 0]
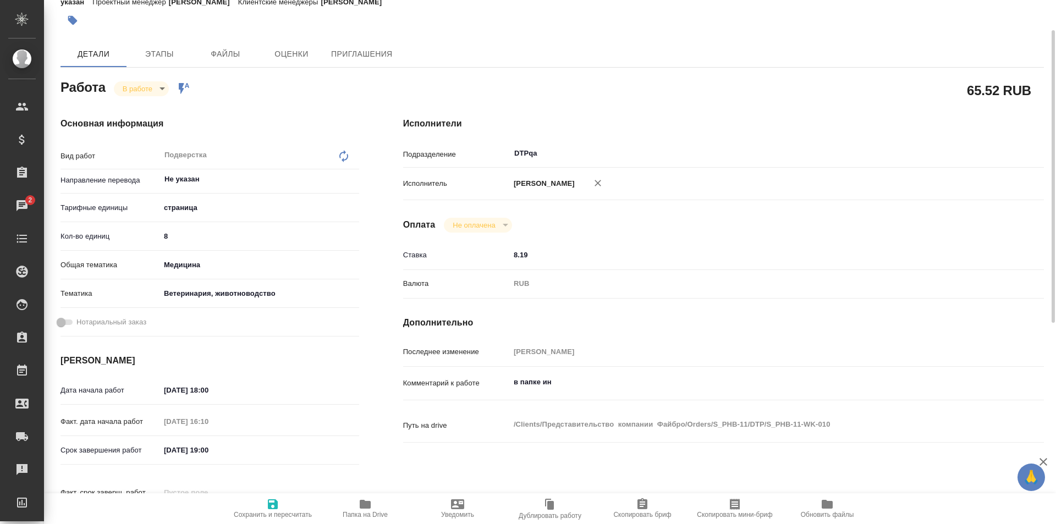
click at [368, 508] on icon "button" at bounding box center [365, 504] width 11 height 9
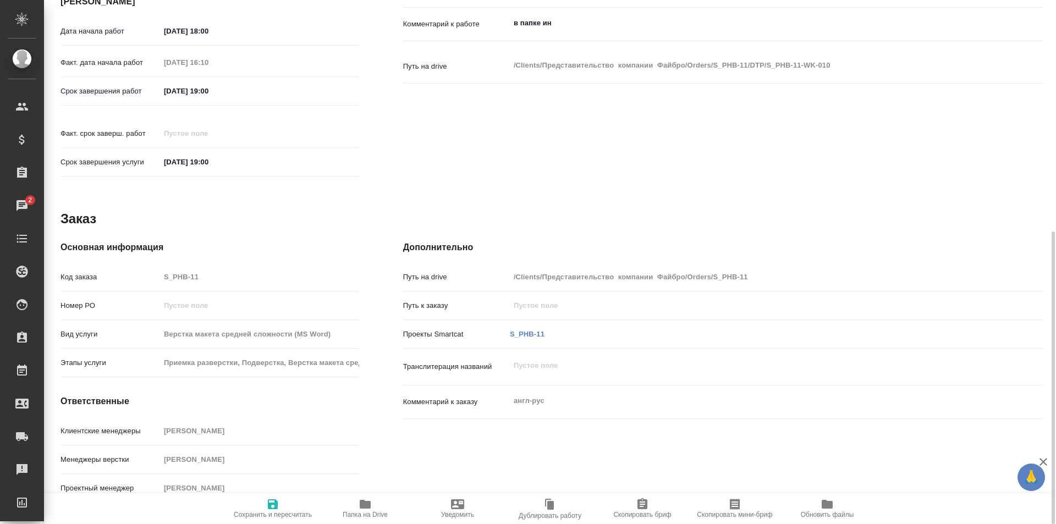
scroll to position [0, 0]
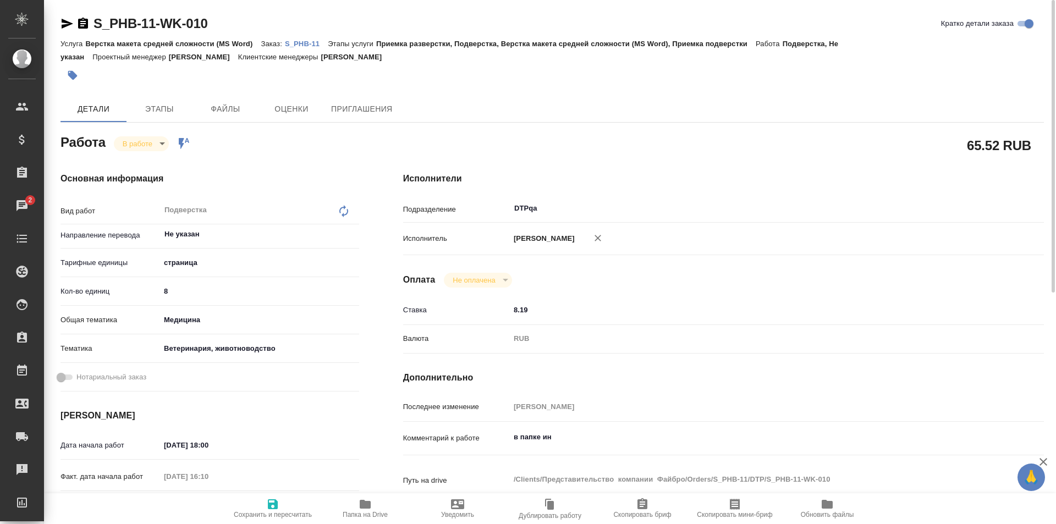
click at [67, 24] on icon "button" at bounding box center [67, 23] width 13 height 13
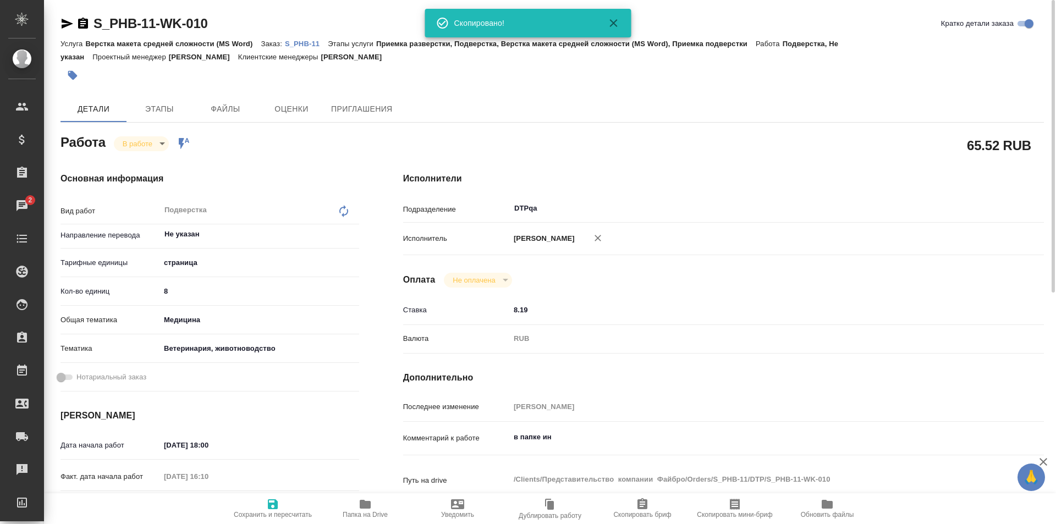
click at [300, 41] on p "S_PHB-11" at bounding box center [306, 44] width 43 height 8
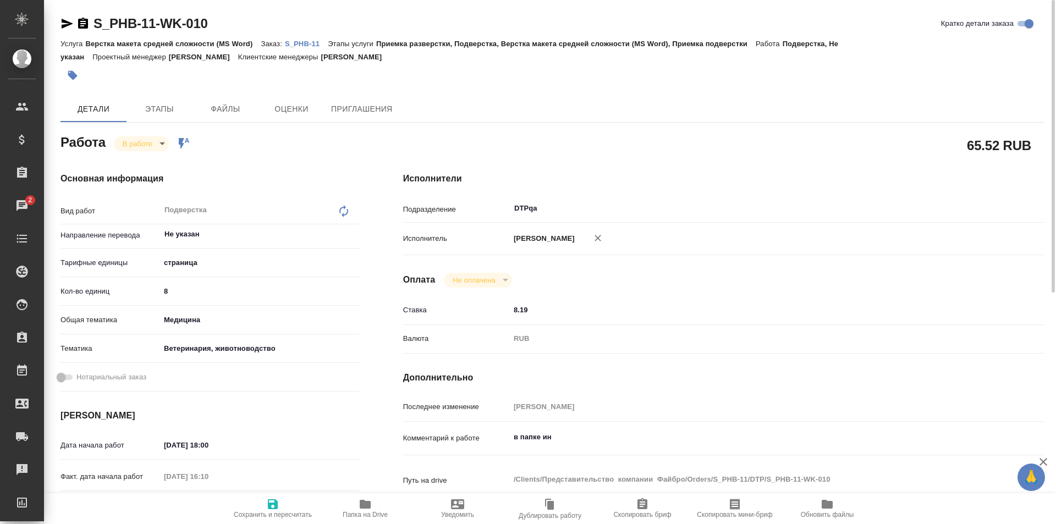
type textarea "x"
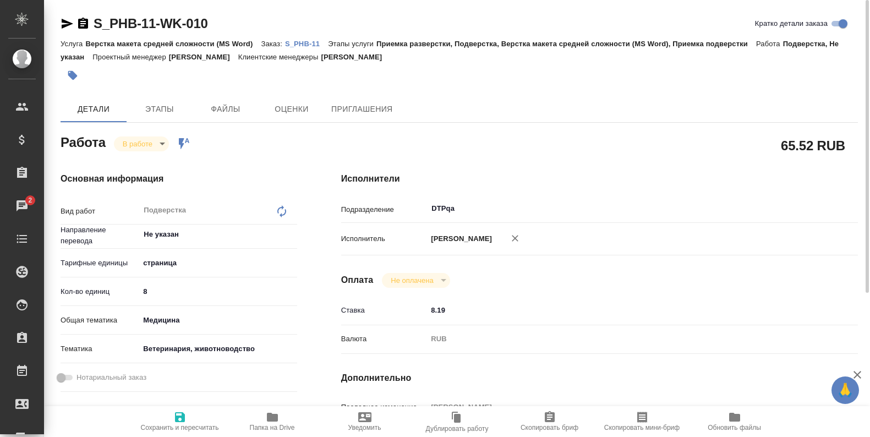
type textarea "x"
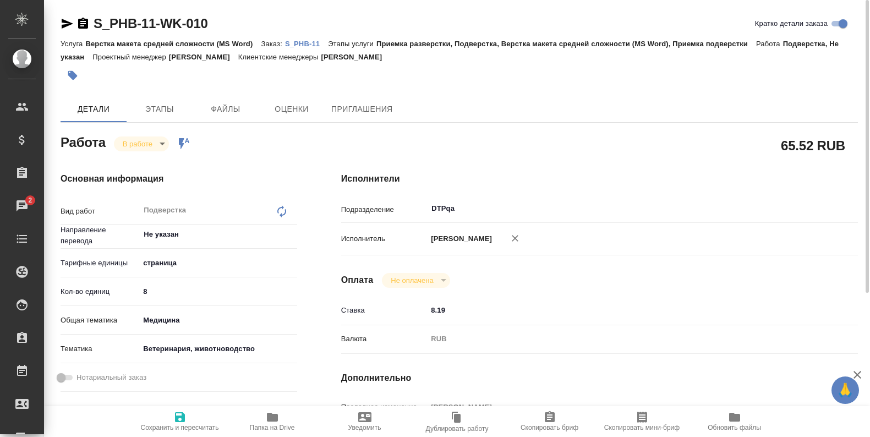
click at [270, 424] on span "Папка на Drive" at bounding box center [272, 428] width 45 height 8
type textarea "x"
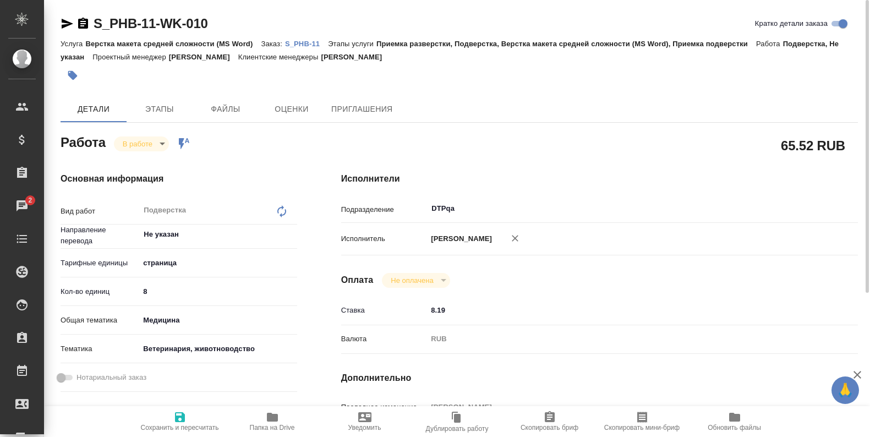
type textarea "x"
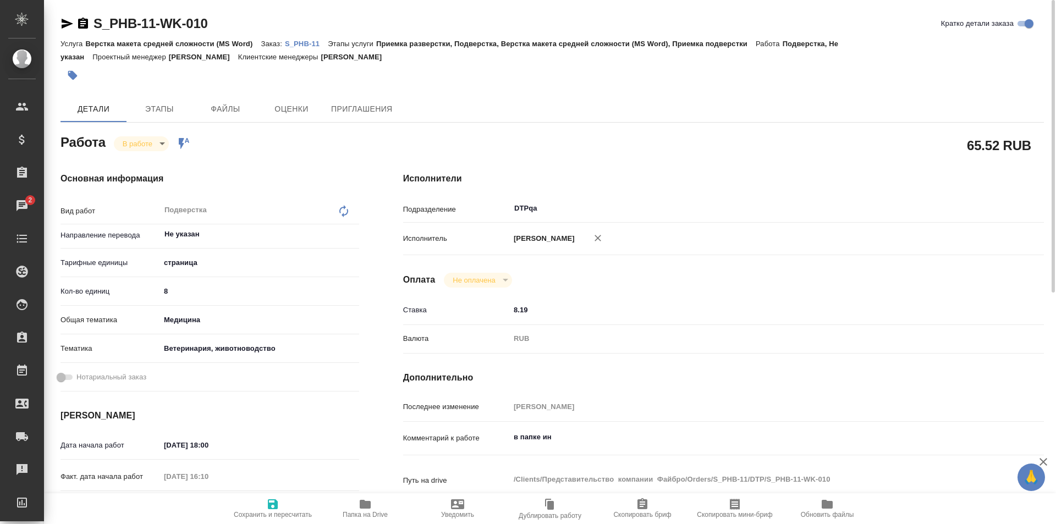
type textarea "x"
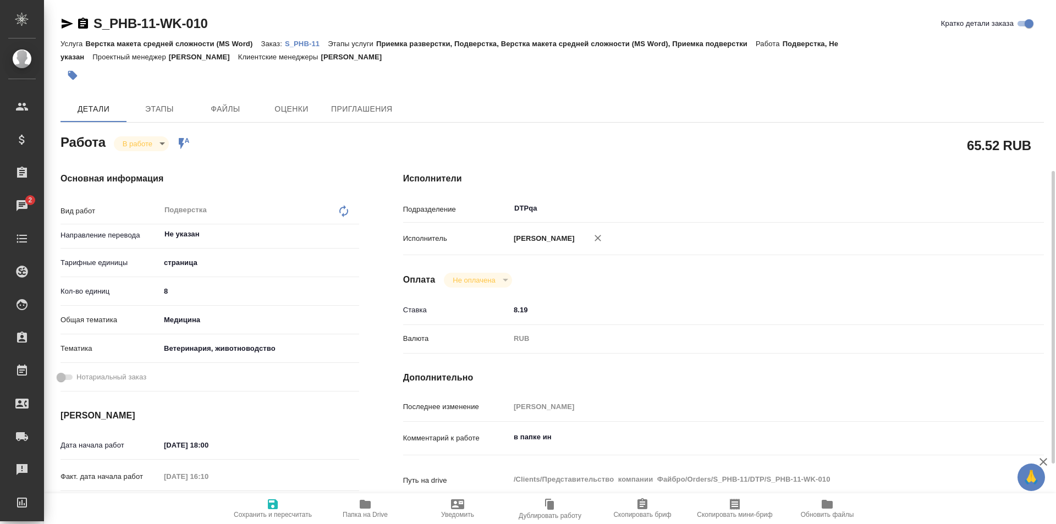
scroll to position [110, 0]
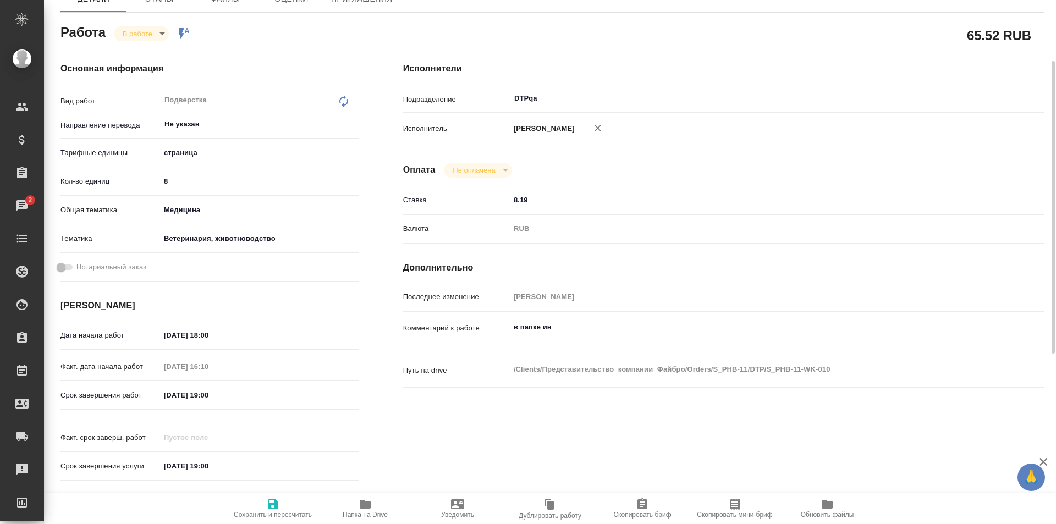
type textarea "x"
click at [571, 333] on textarea "в папке ин" at bounding box center [750, 327] width 481 height 19
type textarea "x"
type textarea "в папке ин"
type textarea "x"
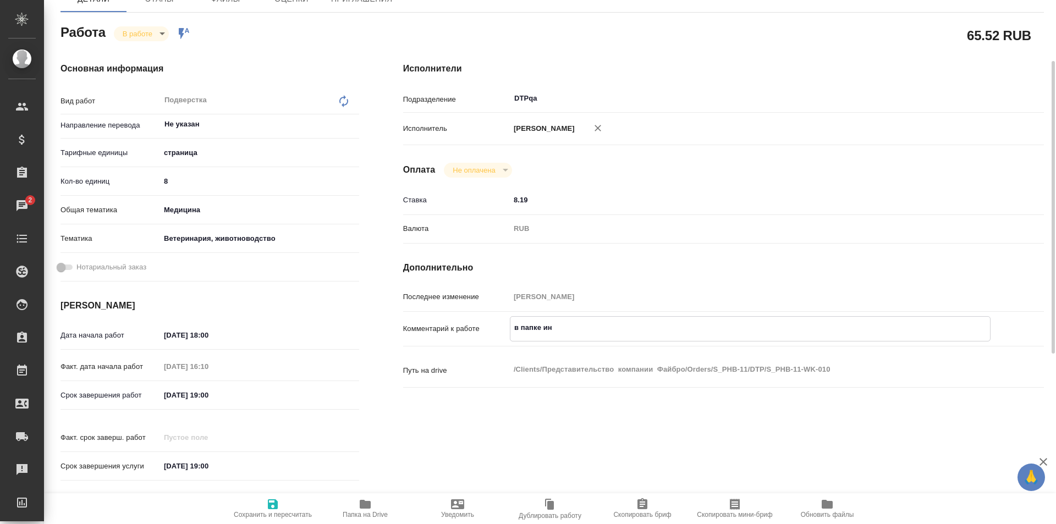
type textarea "x"
type textarea "в папке ин"
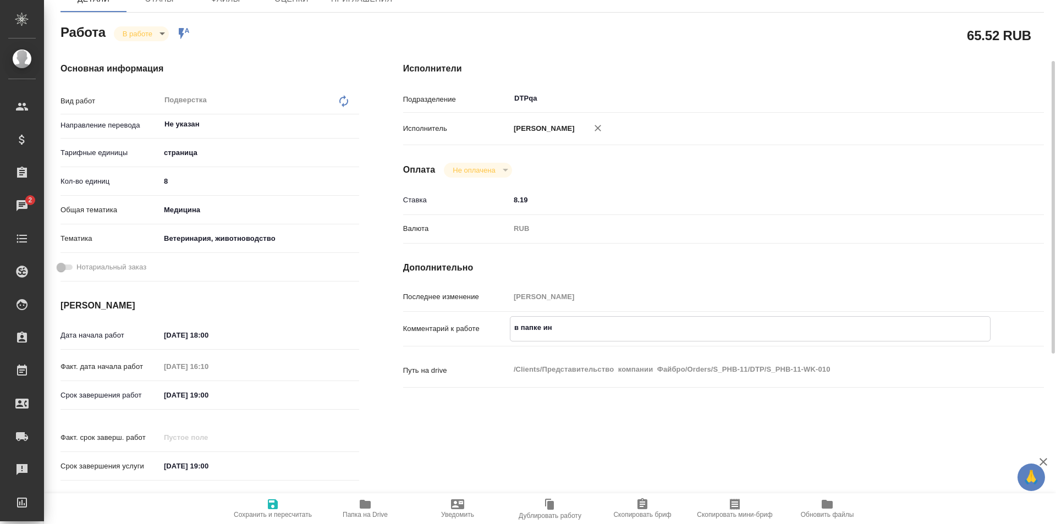
type textarea "x"
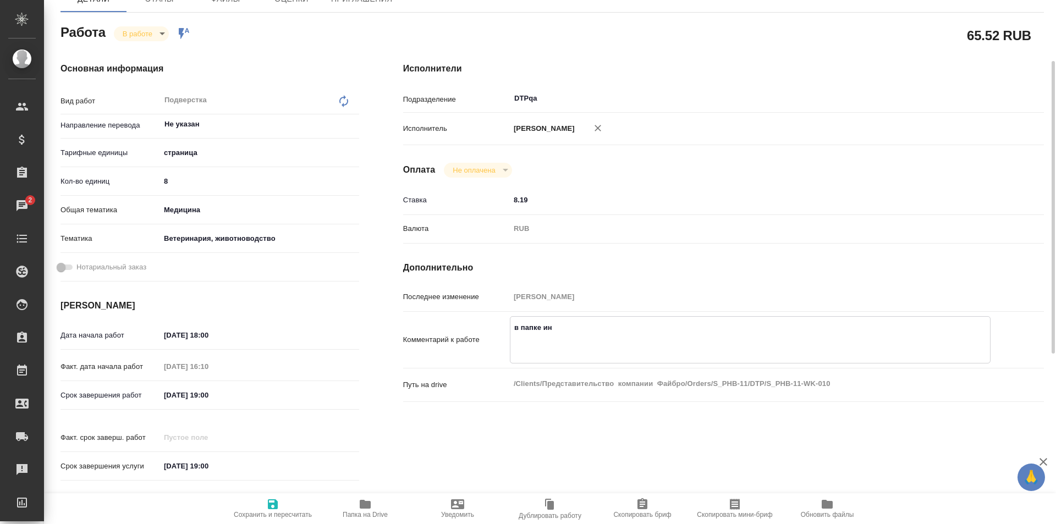
paste textarea "[URL][DOMAIN_NAME]"
type textarea "x"
type textarea "в папке ин [URL][DOMAIN_NAME]"
type textarea "x"
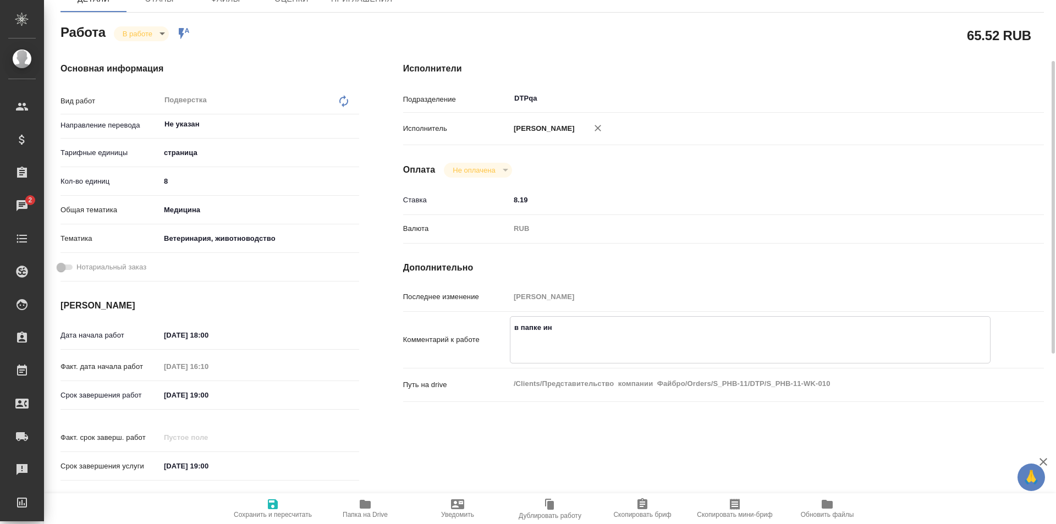
type textarea "x"
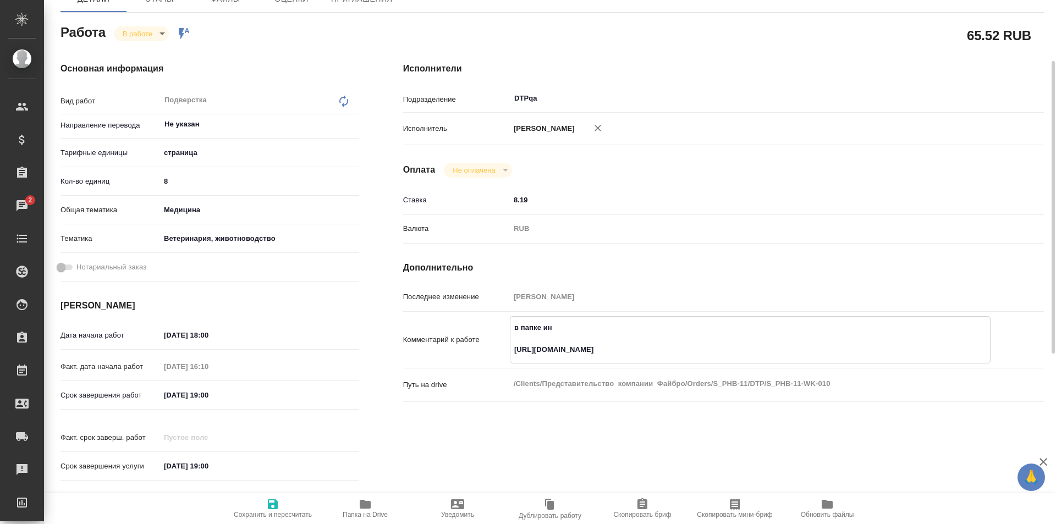
type textarea "x"
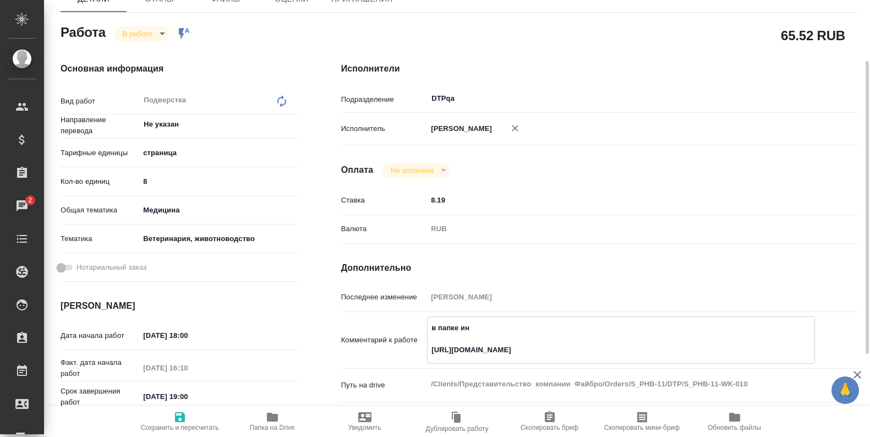
type textarea "x"
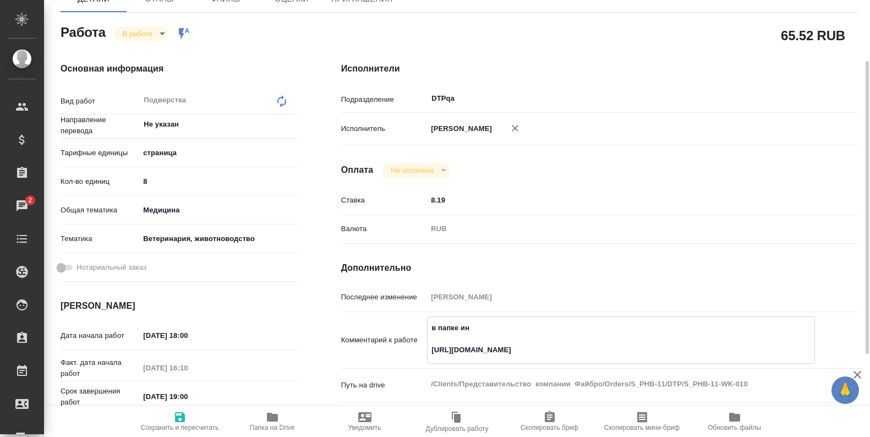
type textarea "в папке ин [URL][DOMAIN_NAME]"
type textarea "x"
click at [180, 424] on span "Сохранить и пересчитать" at bounding box center [180, 428] width 78 height 8
type textarea "x"
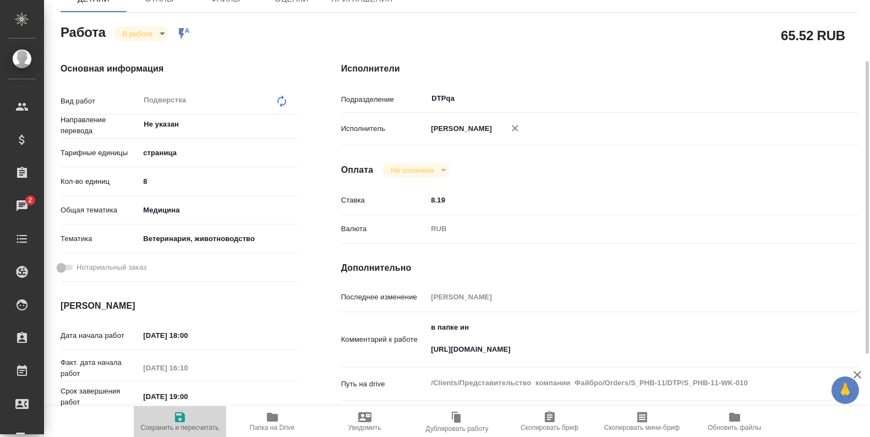
type textarea "x"
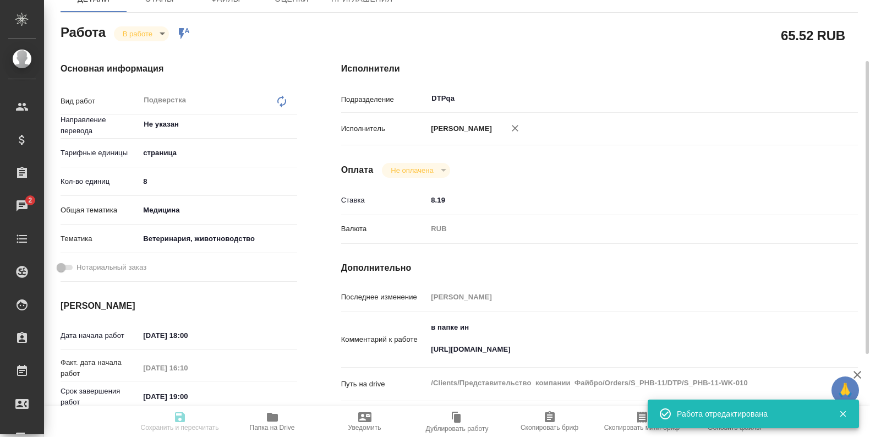
type textarea "x"
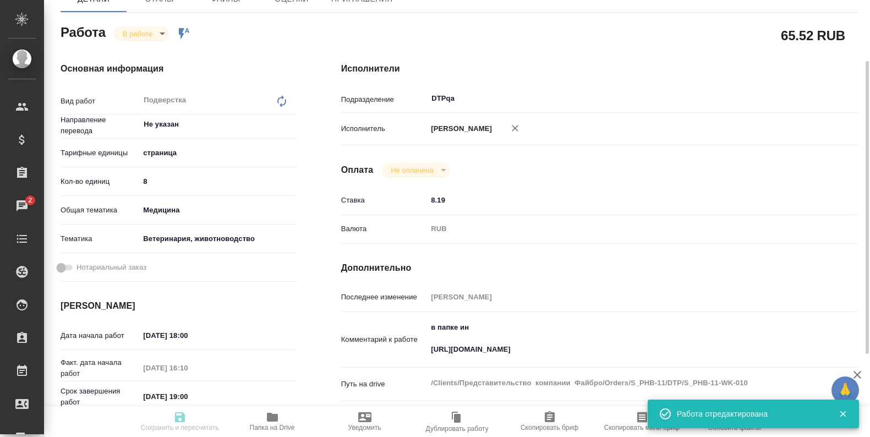
type input "inProgress"
type textarea "Подверстка"
type textarea "x"
type input "Не указан"
type input "5a8b1489cc6b4906c91bfdb2"
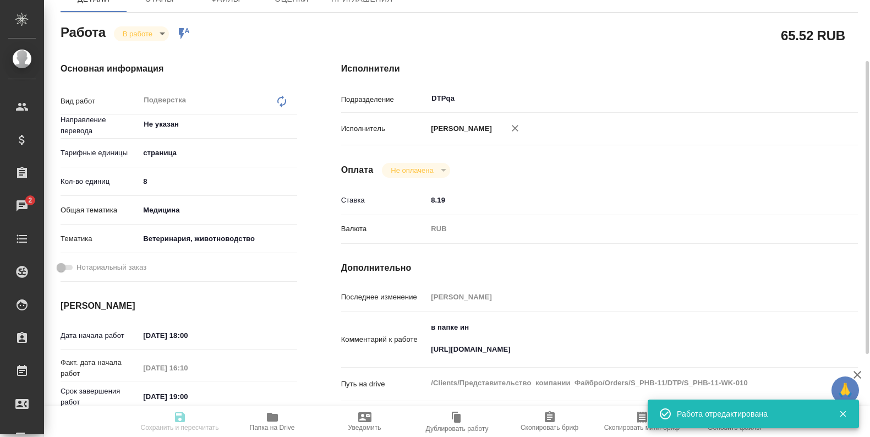
type input "8"
type input "med"
type input "5f647204b73bc97568ca66a8"
type input "[DATE] 18:00"
type input "[DATE] 16:10"
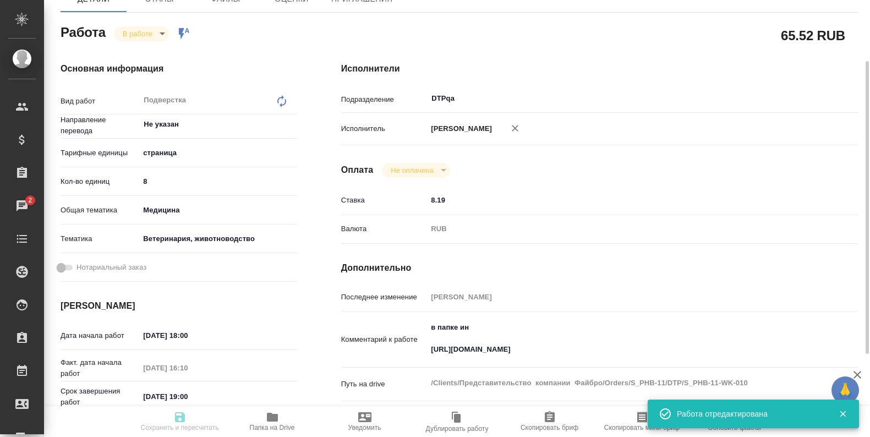
type input "[DATE] 19:00"
type input "DTPqa"
type input "notPayed"
type input "8.19"
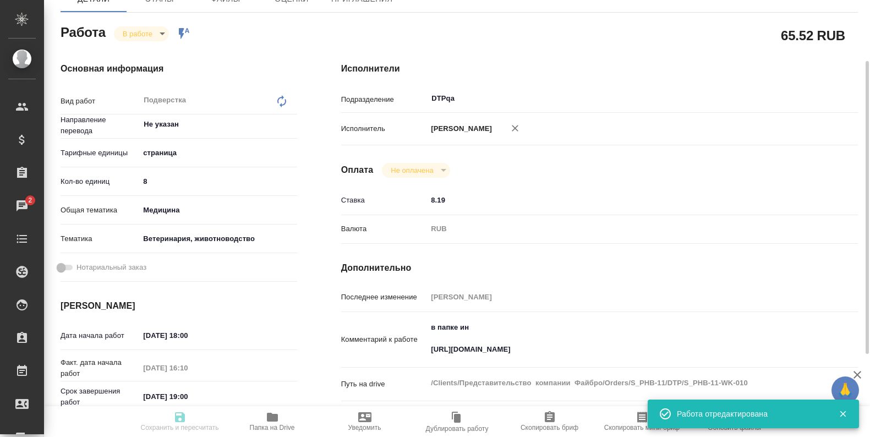
type input "RUB"
type input "[PERSON_NAME]"
type textarea "в папке ин [URL][DOMAIN_NAME]"
type textarea "x"
type textarea "/Clients/Представительство компании Файбро/Orders/S_PHB-11/DTP/S_PHB-11-WK-010"
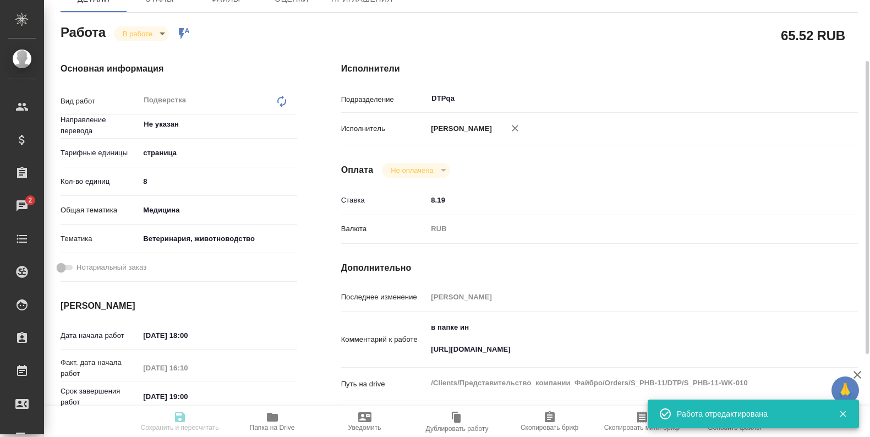
type textarea "x"
type input "S_PHB-11"
type input "Верстка макета средней сложности (MS Word)"
type input "Приемка разверстки, Подверстка, Верстка макета средней сложности (MS Word), При…"
type input "[PERSON_NAME]"
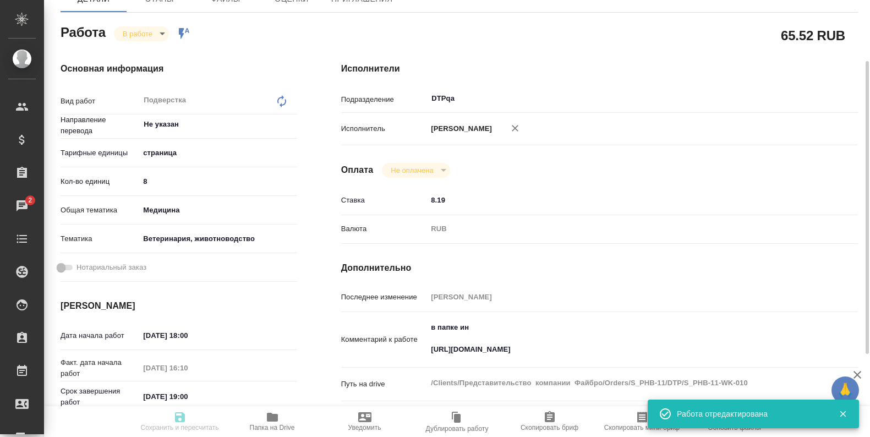
type input "[PERSON_NAME]"
type input "/Clients/Представительство компании Файбро/Orders/S_PHB-11"
type textarea "x"
type textarea "англ-рус"
type textarea "x"
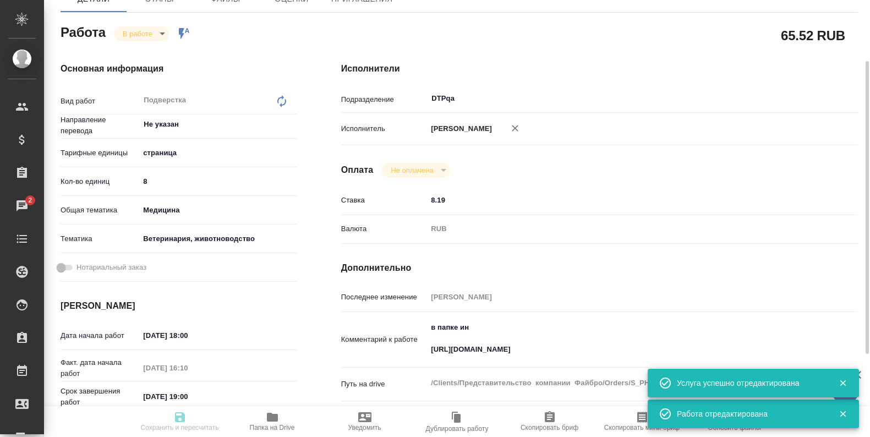
type textarea "x"
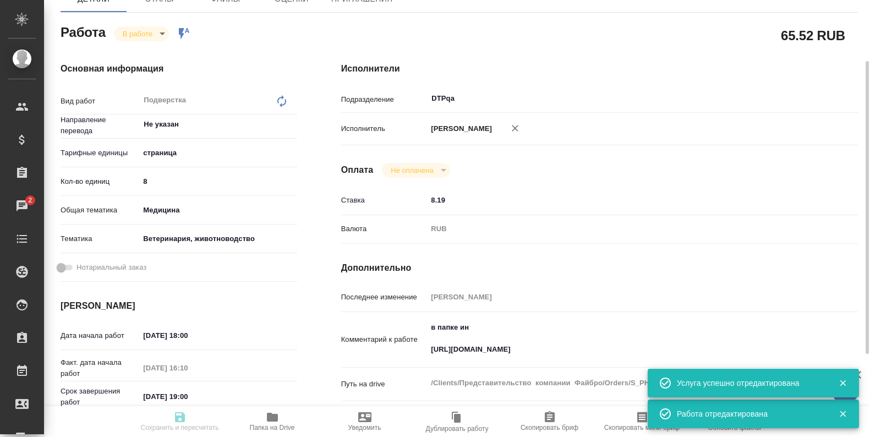
type textarea "x"
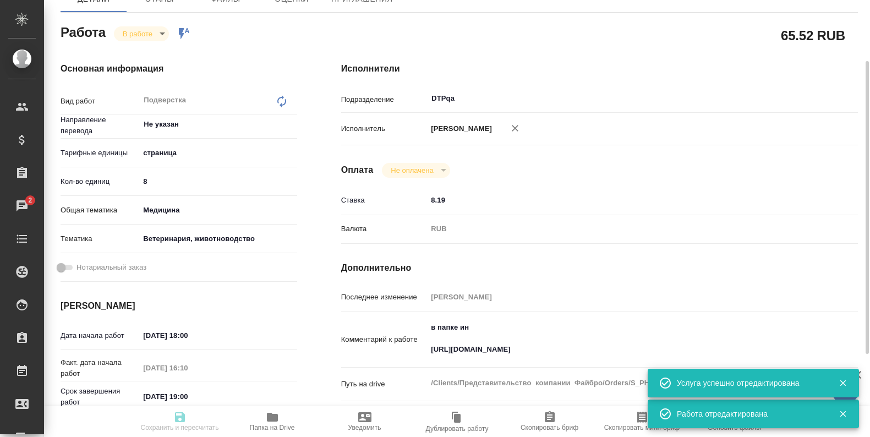
type textarea "x"
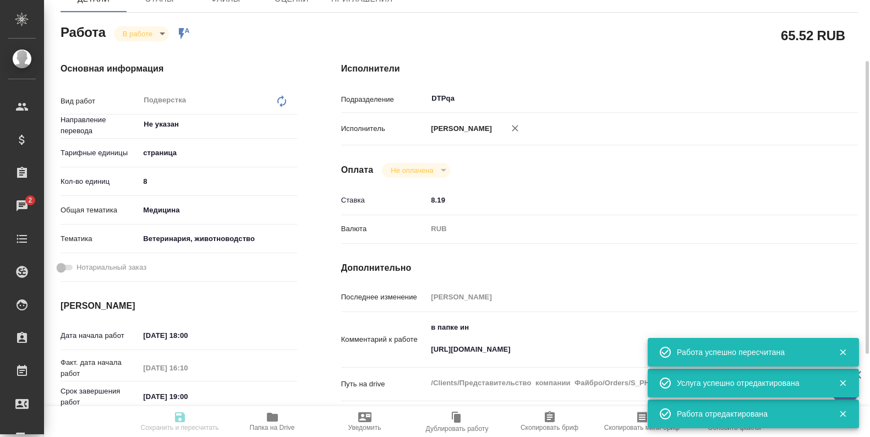
type input "inProgress"
type textarea "Подверстка"
type textarea "x"
type input "Не указан"
type input "5a8b1489cc6b4906c91bfdb2"
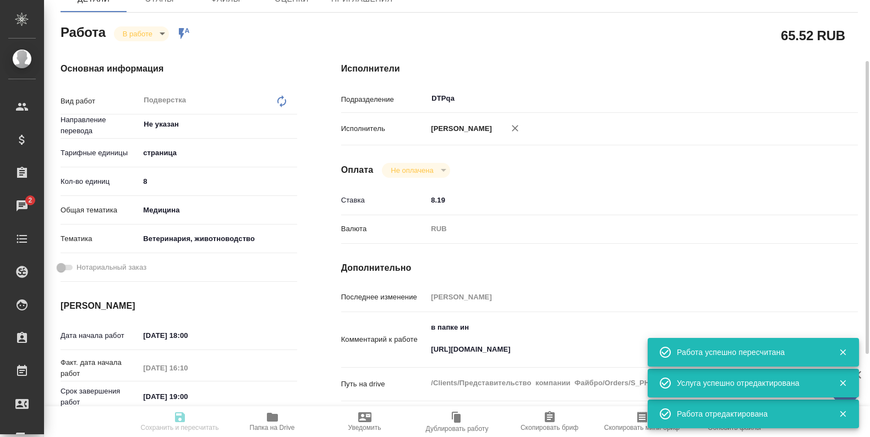
type input "8"
type input "med"
type input "5f647204b73bc97568ca66a8"
type input "12.09.2025 18:00"
type input "12.09.2025 16:10"
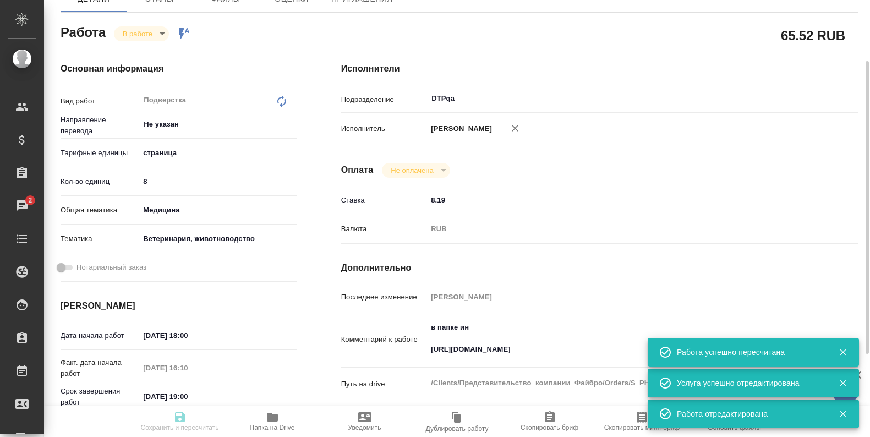
type input "[DATE] 19:00"
type input "DTPqa"
type input "notPayed"
type input "8.19"
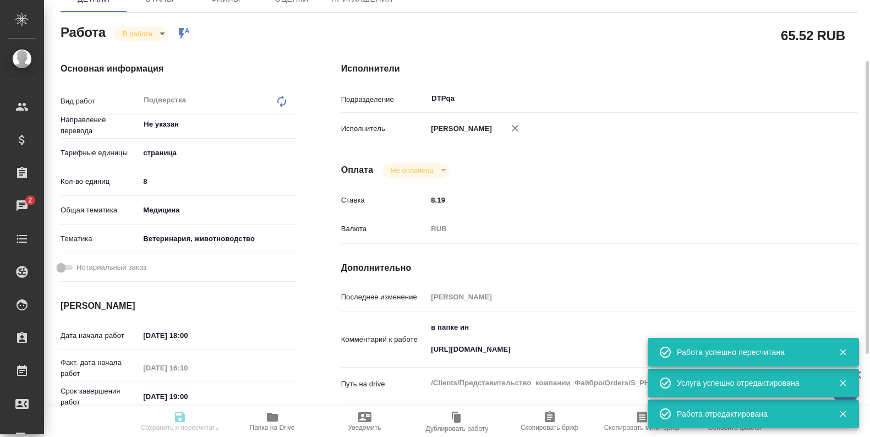
type input "RUB"
type input "[PERSON_NAME]"
type textarea "в папке ин https://drive.awatera.com/f/10334163"
type textarea "x"
type textarea "/Clients/Представительство компании Файбро/Orders/S_PHB-11/DTP/S_PHB-11-WK-010"
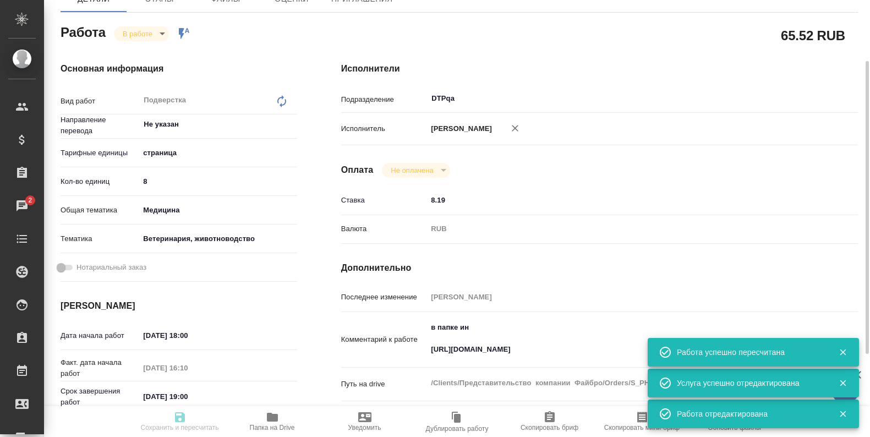
type textarea "x"
type input "S_PHB-11"
type input "Верстка макета средней сложности (MS Word)"
type input "Приемка разверстки, Подверстка, Верстка макета средней сложности (MS Word), При…"
type input "[PERSON_NAME]"
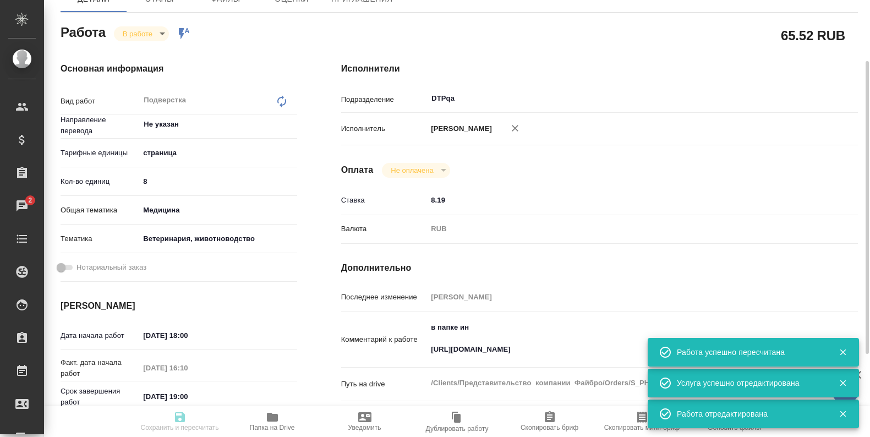
type input "[PERSON_NAME]"
type input "/Clients/Представительство компании Файбро/Orders/S_PHB-11"
type textarea "x"
type textarea "англ-рус"
type textarea "x"
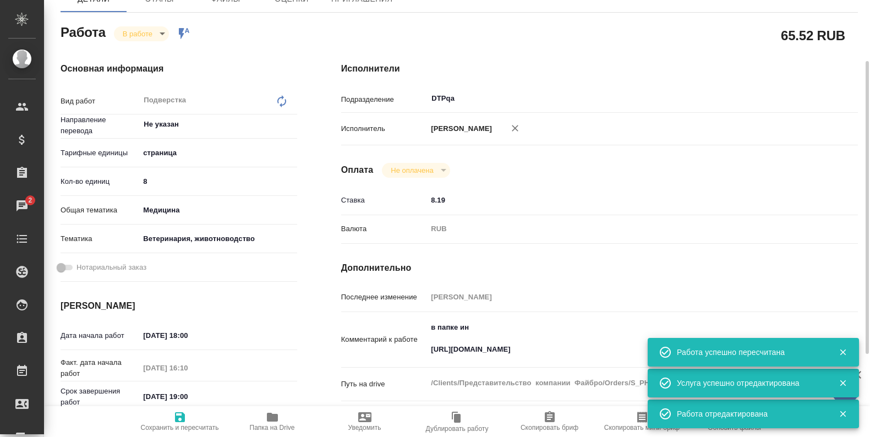
type textarea "x"
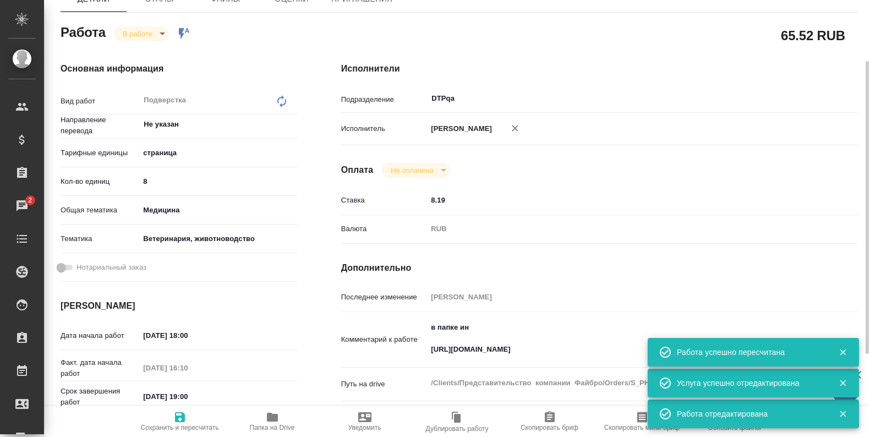
type textarea "x"
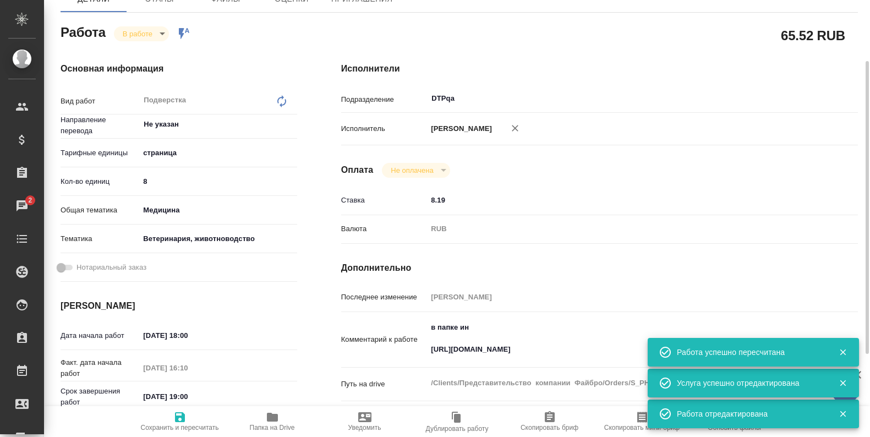
type textarea "x"
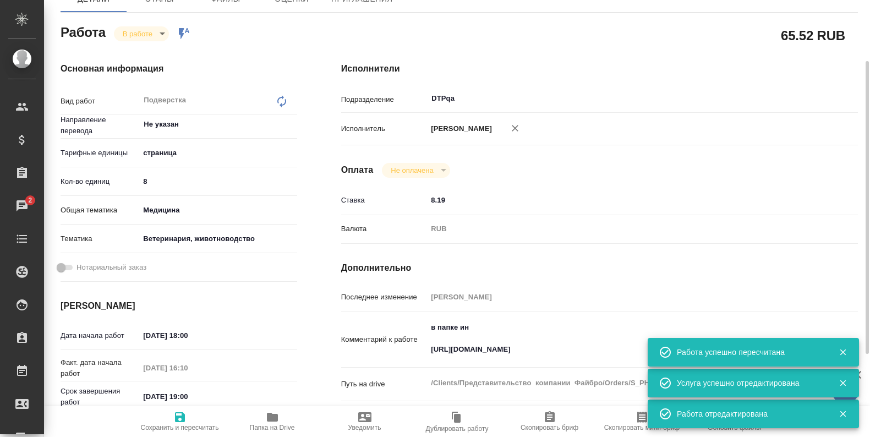
type textarea "x"
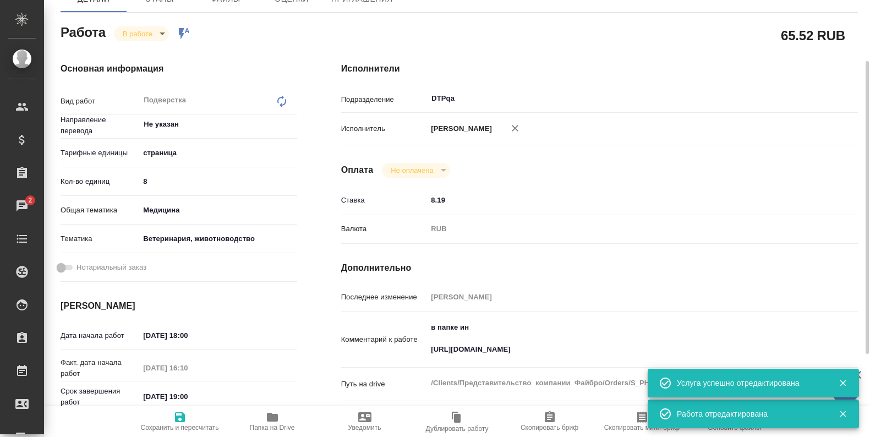
type textarea "x"
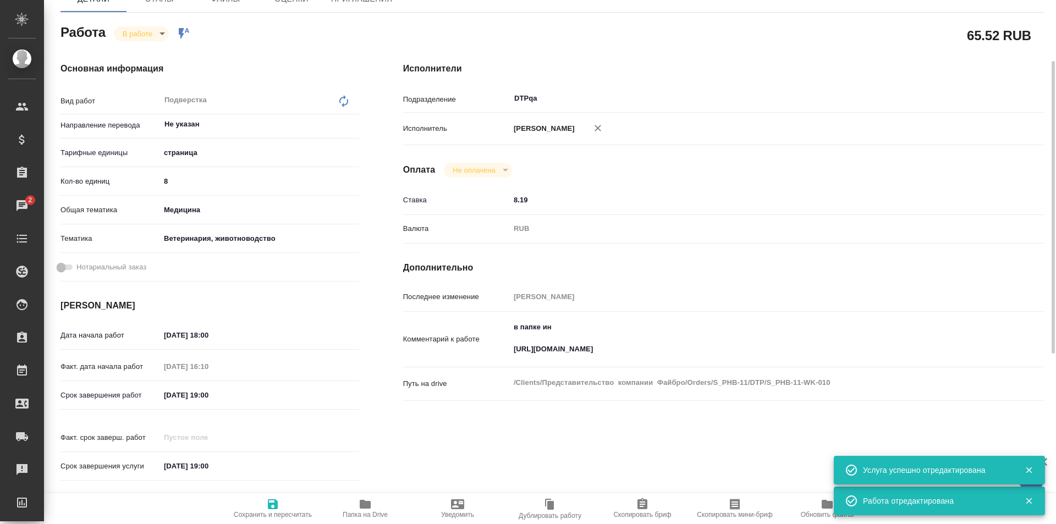
type textarea "x"
click at [152, 27] on body "🙏 .cls-1 fill:#fff; AWATERA Ismagilova Diana Клиенты Спецификации Заказы 2 Чаты…" at bounding box center [528, 262] width 1056 height 524
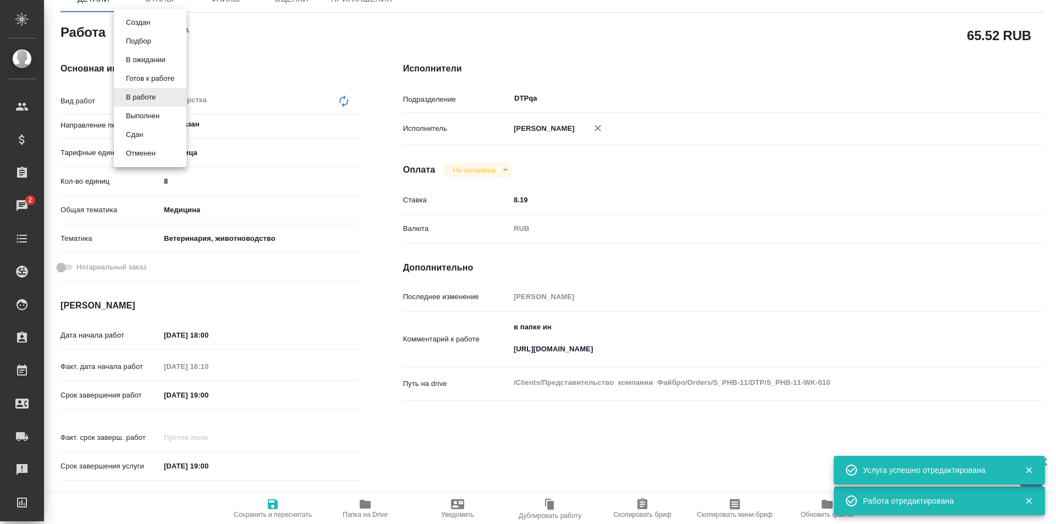
click at [142, 117] on button "Выполнен" at bounding box center [143, 116] width 40 height 12
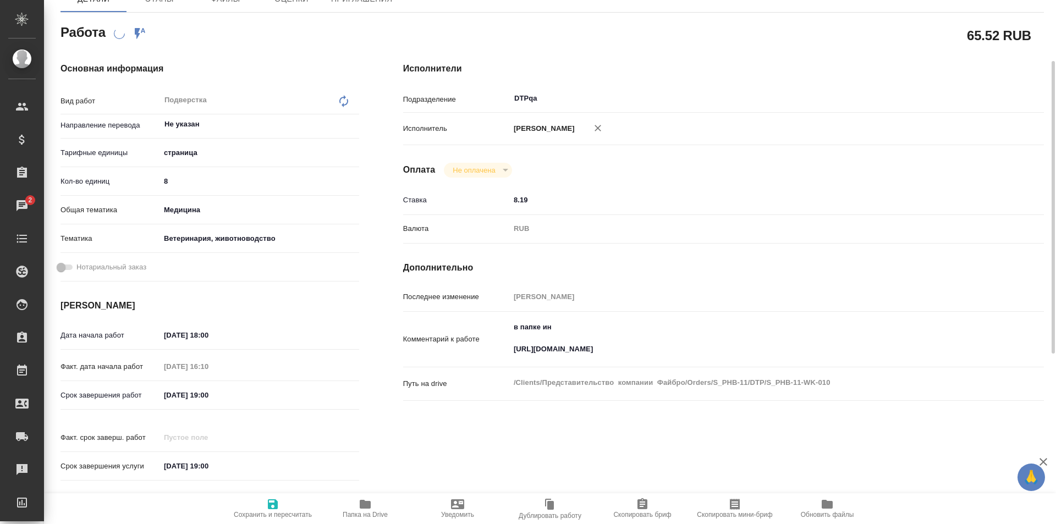
scroll to position [0, 0]
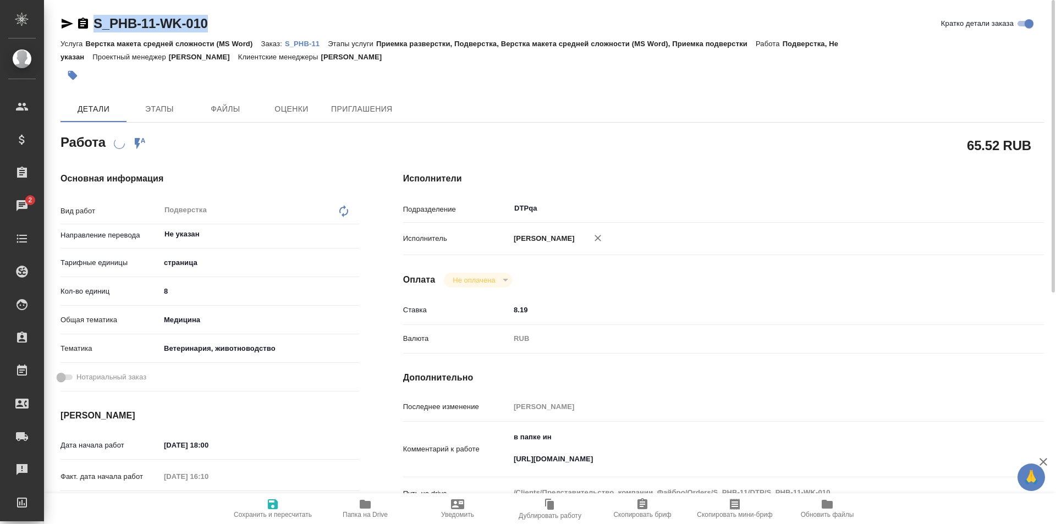
drag, startPoint x: 231, startPoint y: 24, endPoint x: 78, endPoint y: 23, distance: 152.4
click at [78, 23] on div "S_PHB-11-WK-010 Кратко детали заказа" at bounding box center [553, 24] width 984 height 18
copy link "S_PHB-11-WK-010"
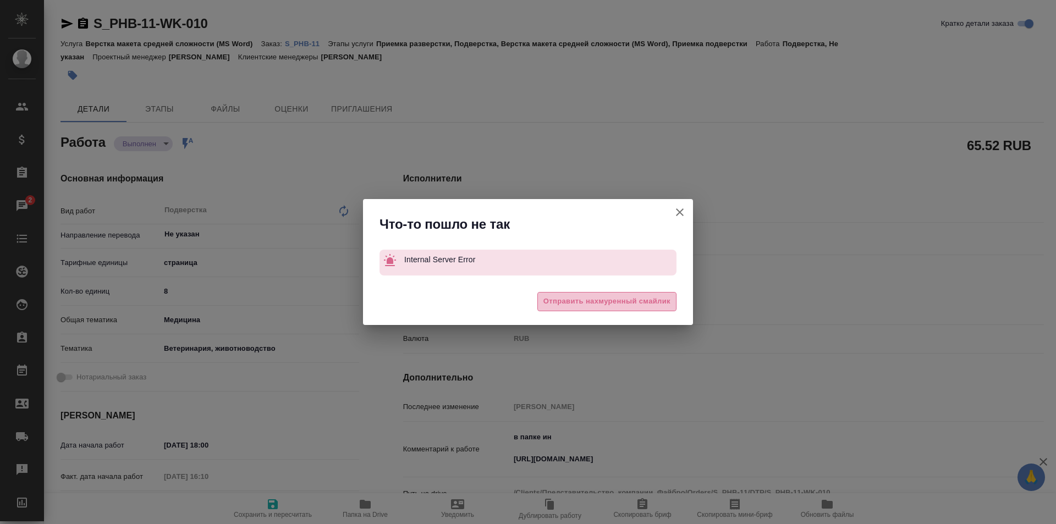
click at [601, 299] on span "Отправить нахмуренный смайлик" at bounding box center [607, 301] width 127 height 13
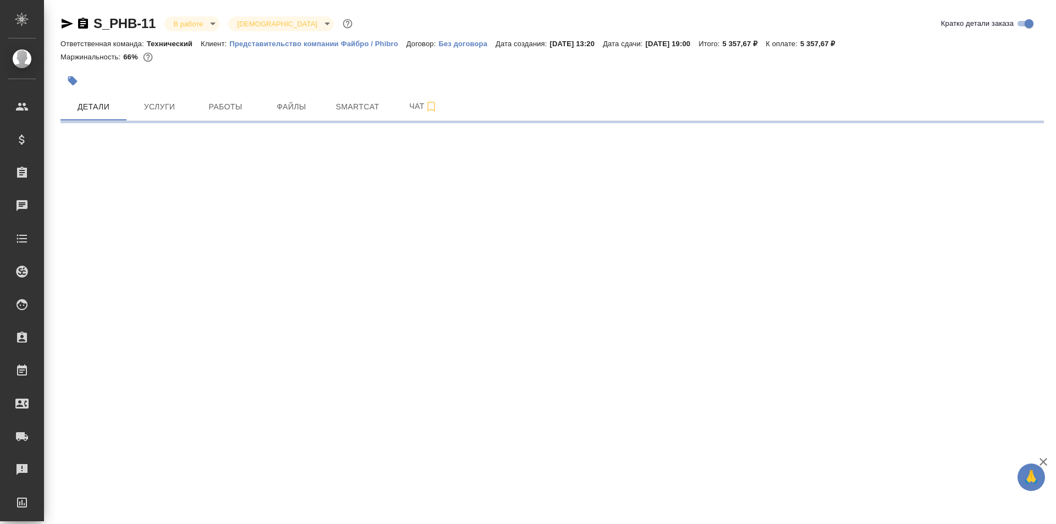
select select "RU"
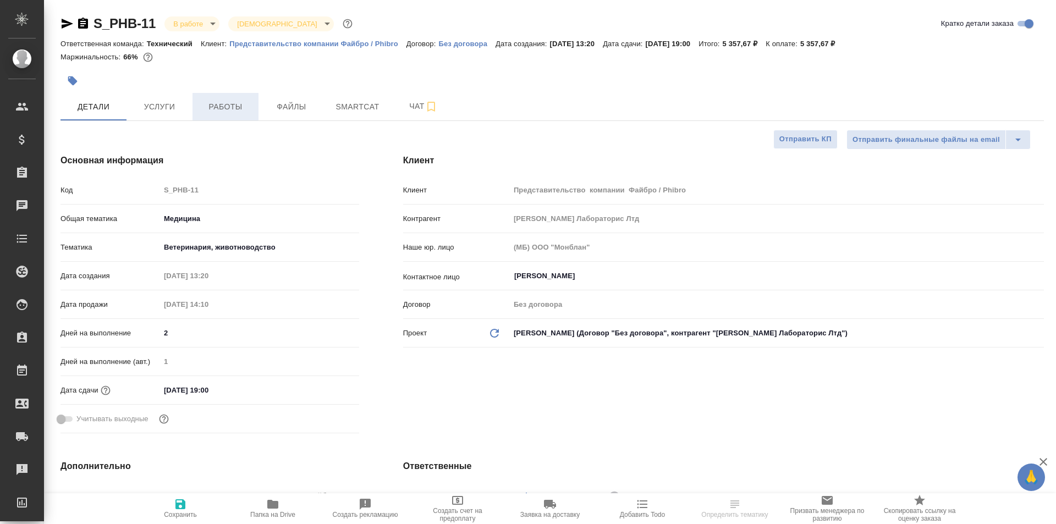
type textarea "x"
click at [223, 104] on span "Работы" at bounding box center [225, 107] width 53 height 14
type textarea "x"
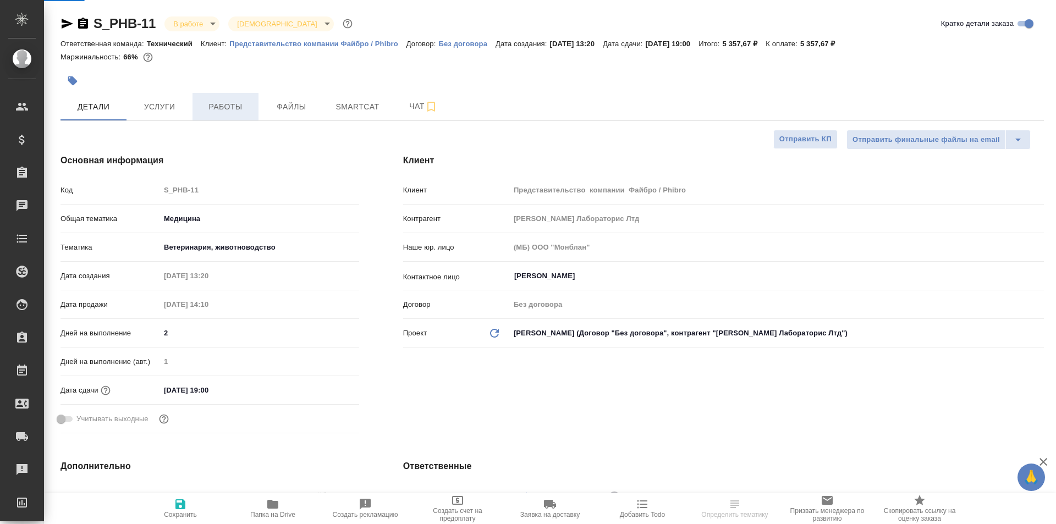
type textarea "x"
type input "[PERSON_NAME]"
type input "[PERSON_NAME]pavlova"
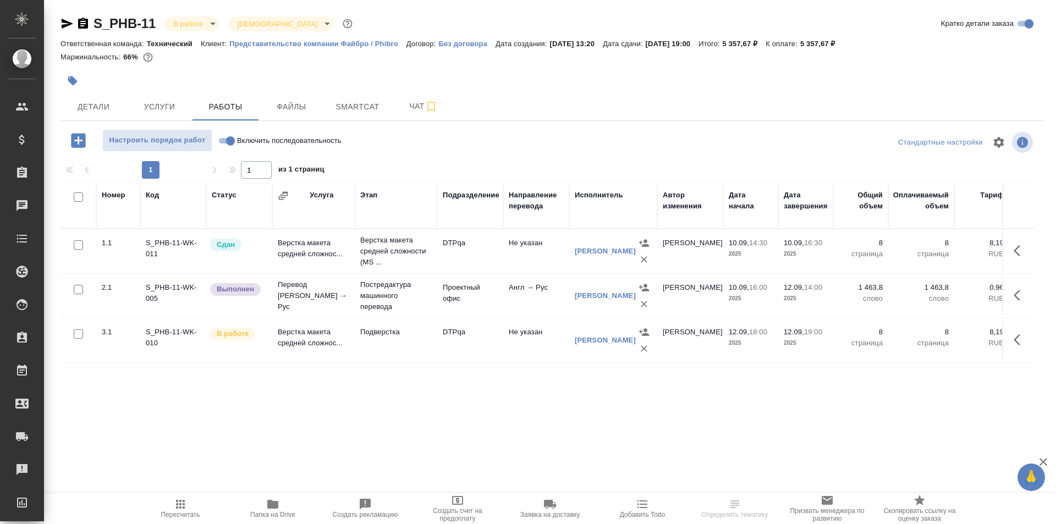
click at [304, 257] on td "Верстка макета средней сложнос..." at bounding box center [313, 251] width 83 height 39
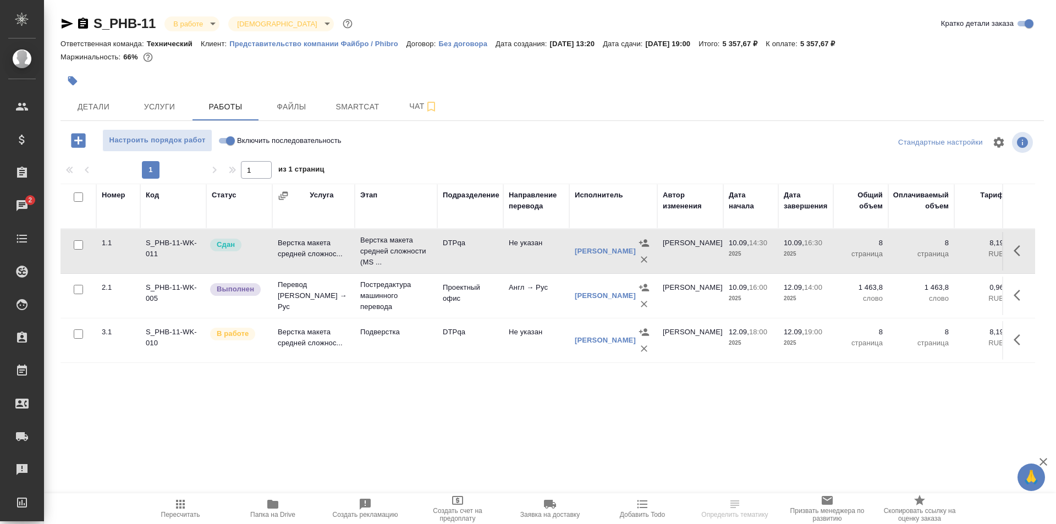
click at [304, 257] on td "Верстка макета средней сложнос..." at bounding box center [313, 251] width 83 height 39
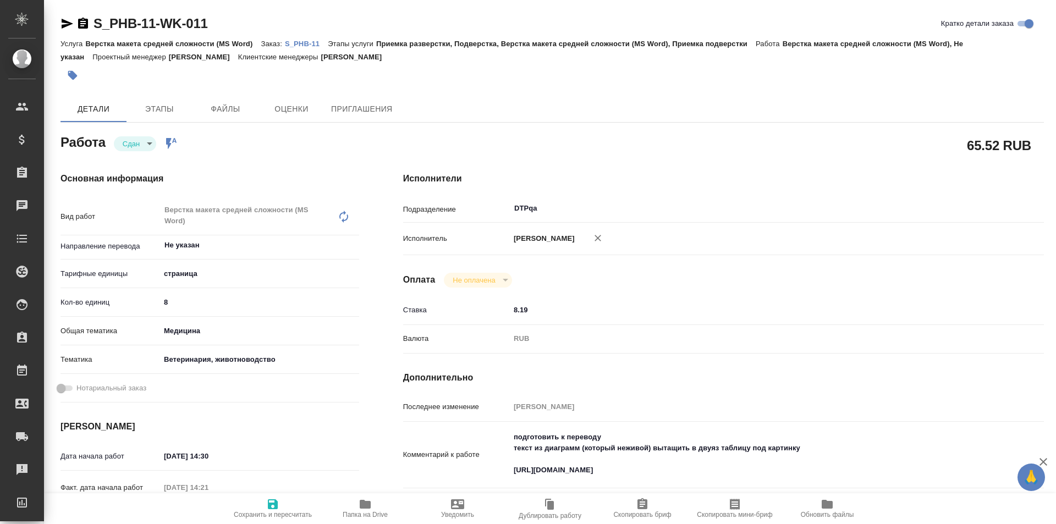
type textarea "x"
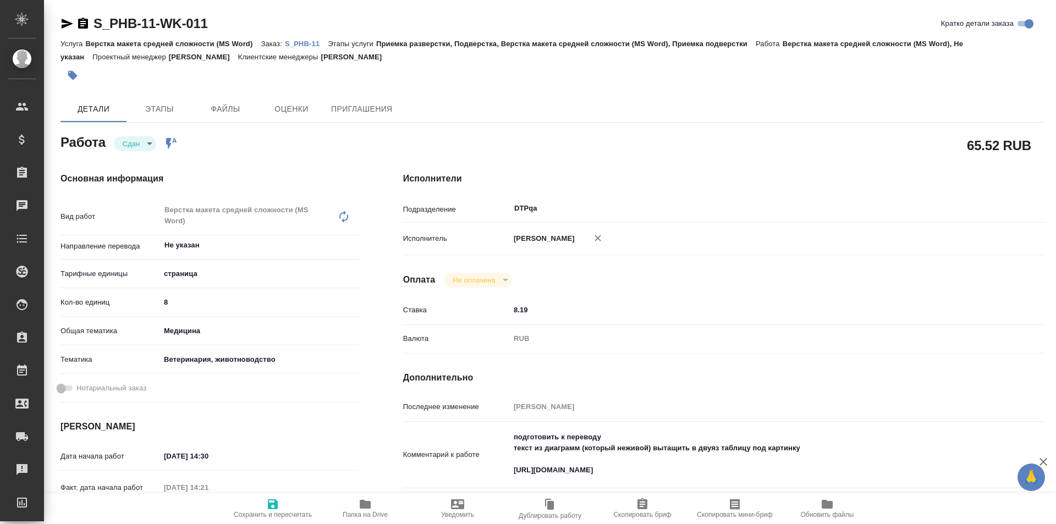
type textarea "x"
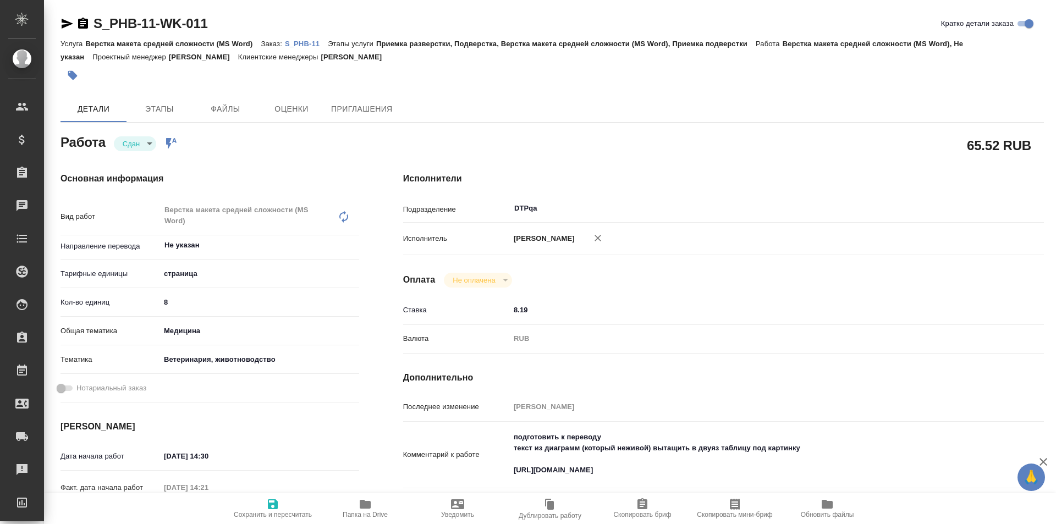
type textarea "x"
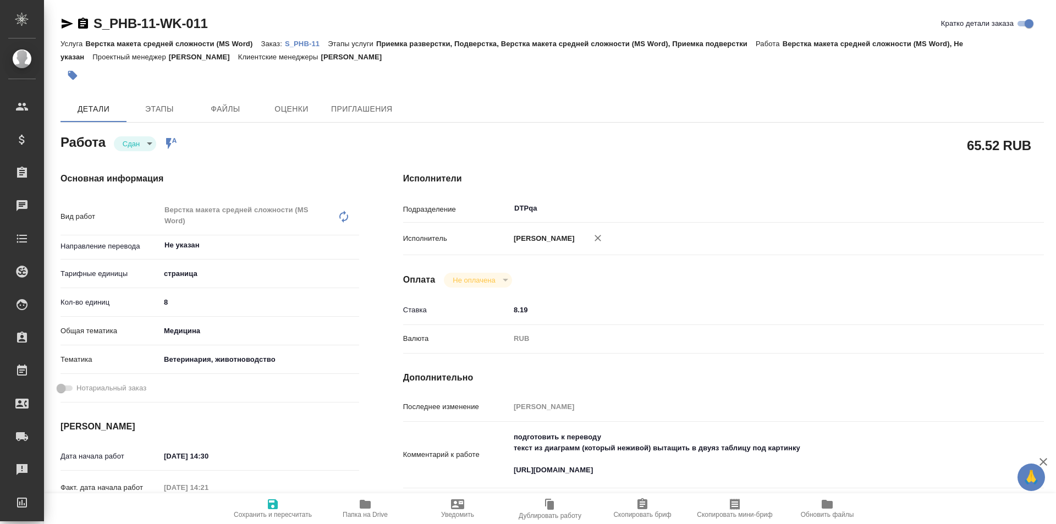
type textarea "x"
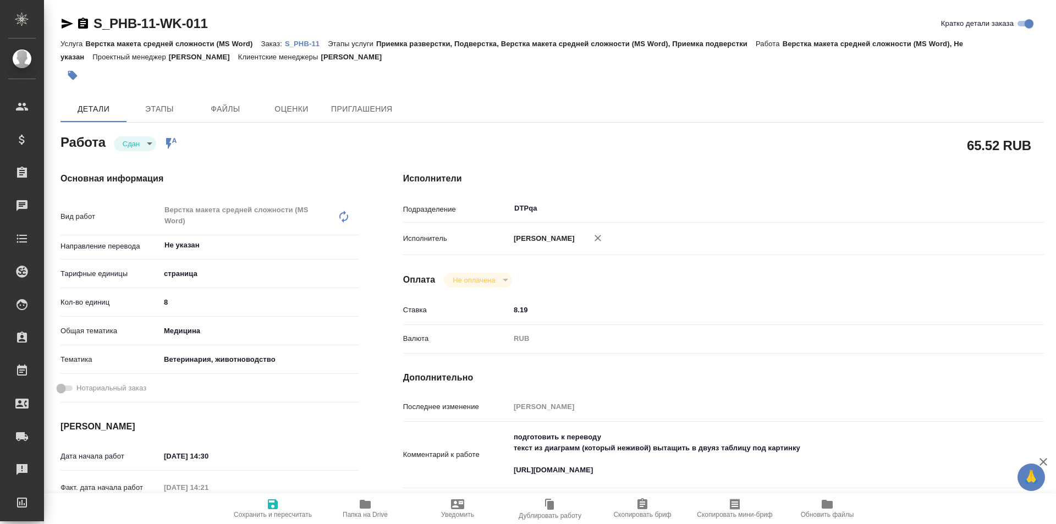
type textarea "x"
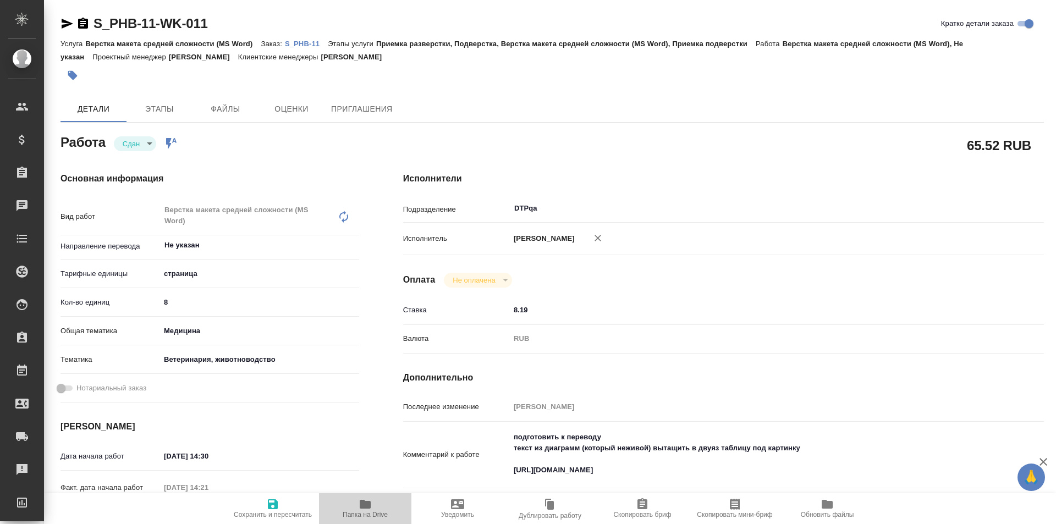
click at [382, 496] on button "Папка на Drive" at bounding box center [365, 509] width 92 height 31
type textarea "x"
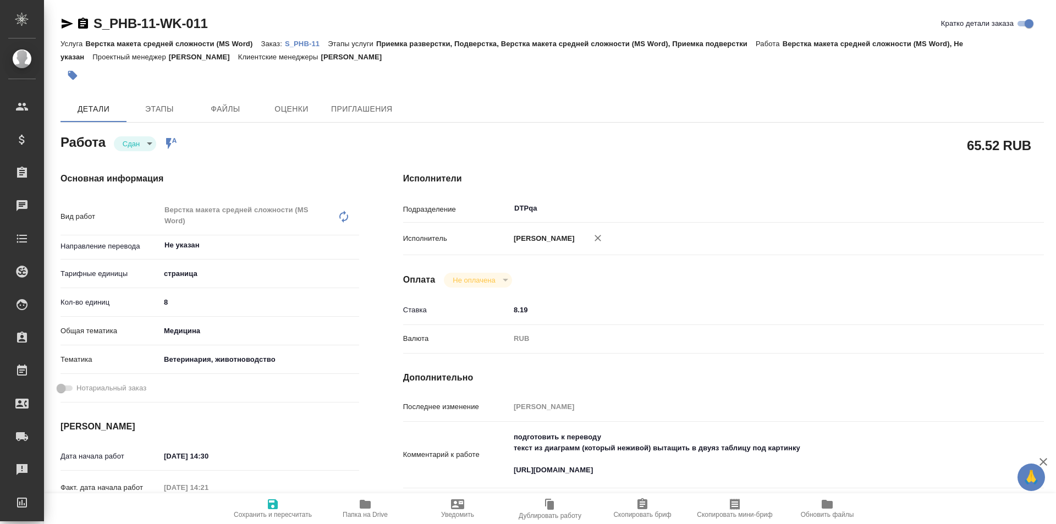
type textarea "x"
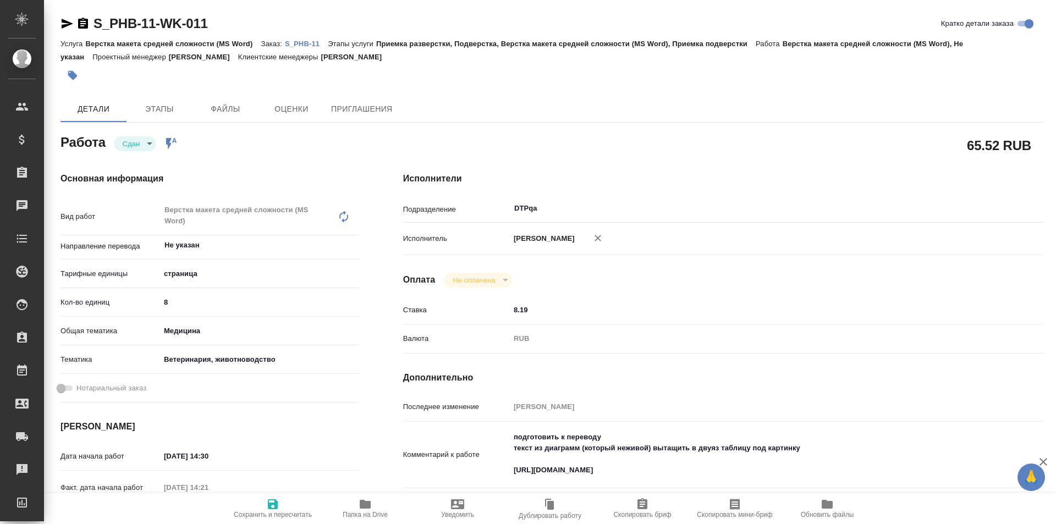
type textarea "x"
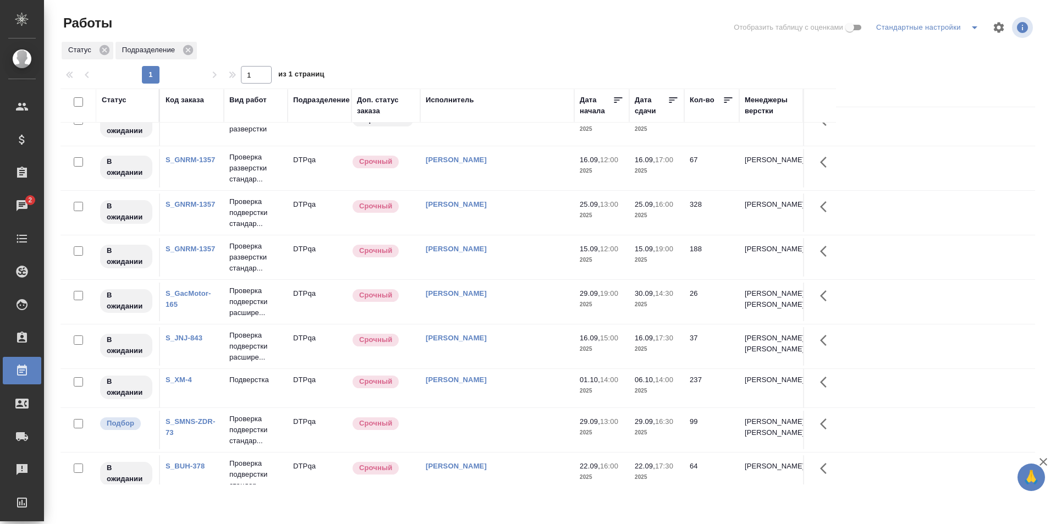
scroll to position [110, 0]
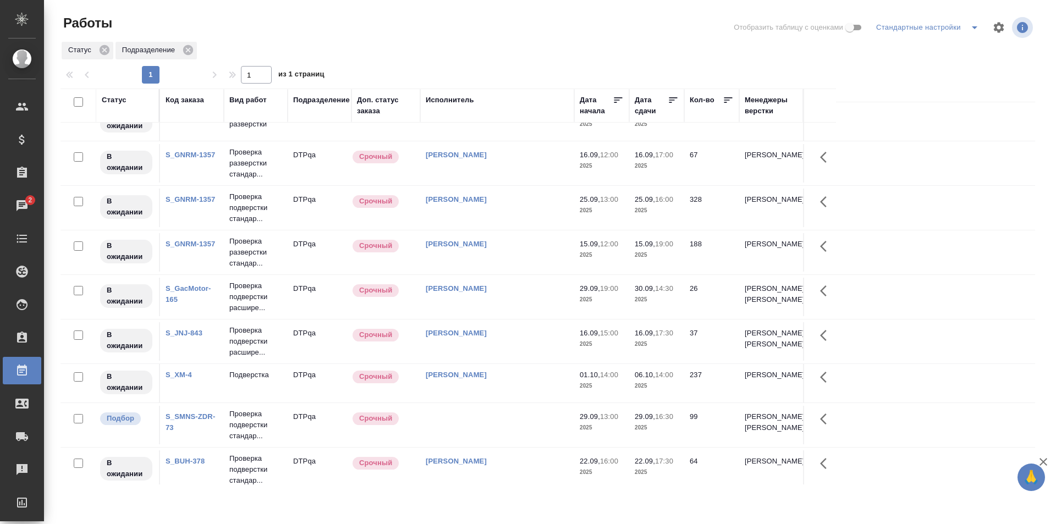
click at [186, 198] on link "S_GNRM-1357" at bounding box center [191, 199] width 50 height 8
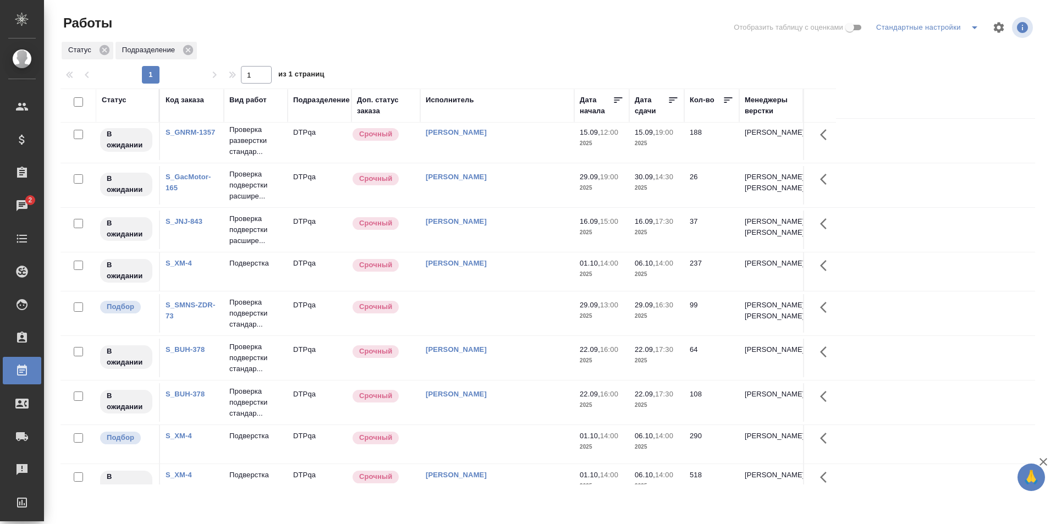
scroll to position [0, 0]
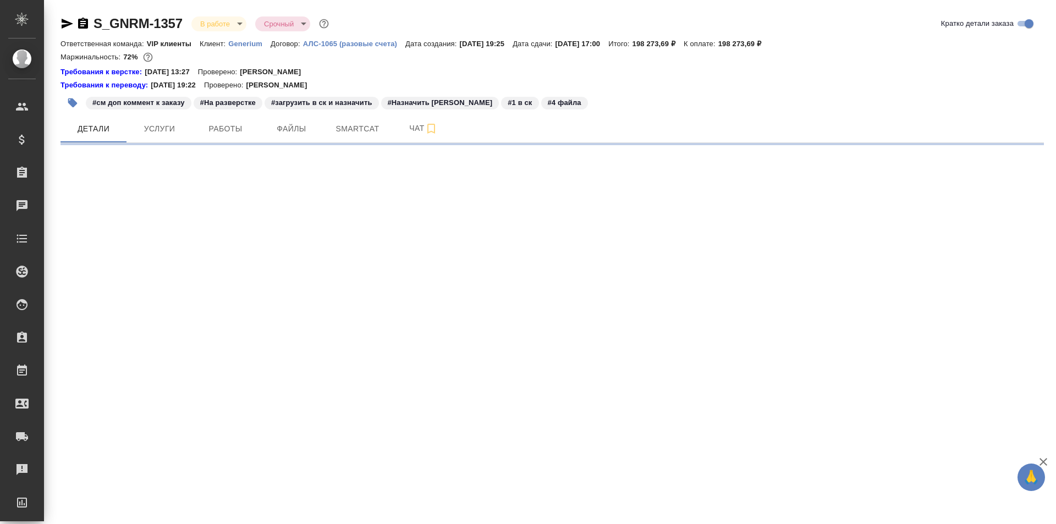
select select "RU"
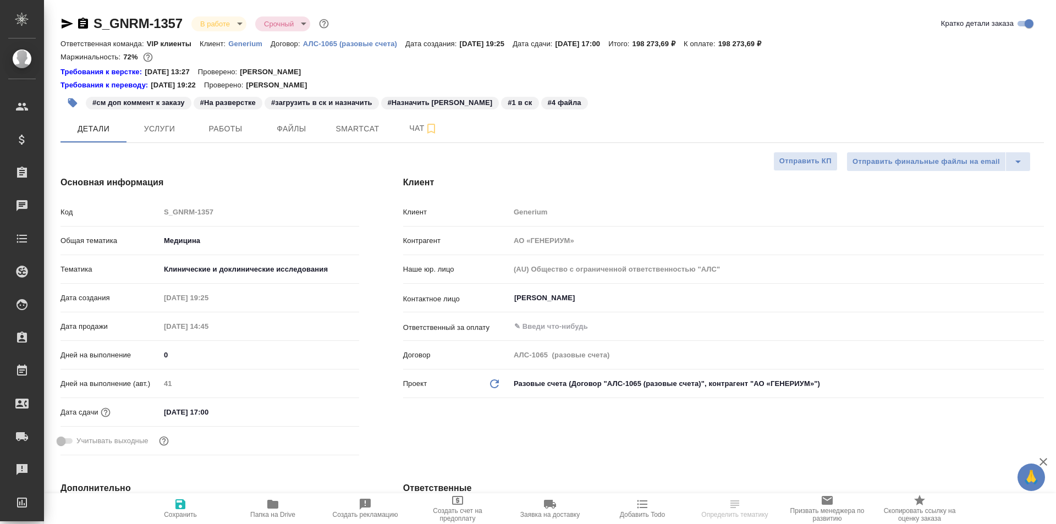
type textarea "x"
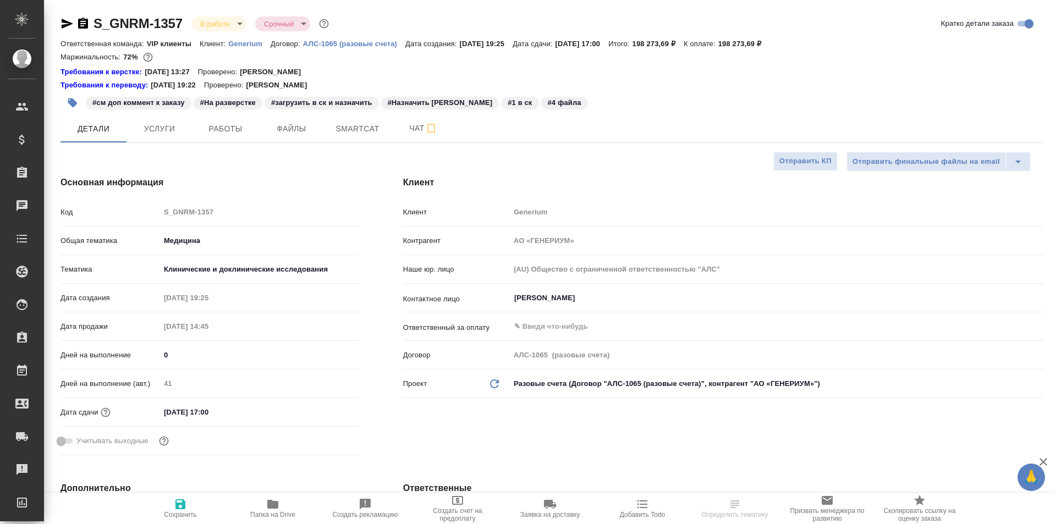
type textarea "x"
click at [407, 133] on span "Чат" at bounding box center [423, 129] width 53 height 14
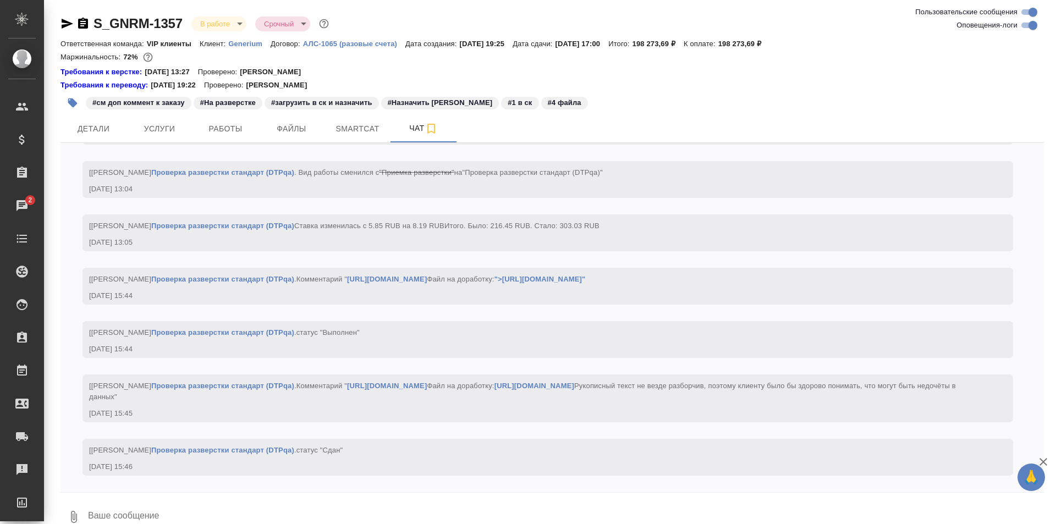
scroll to position [21024, 0]
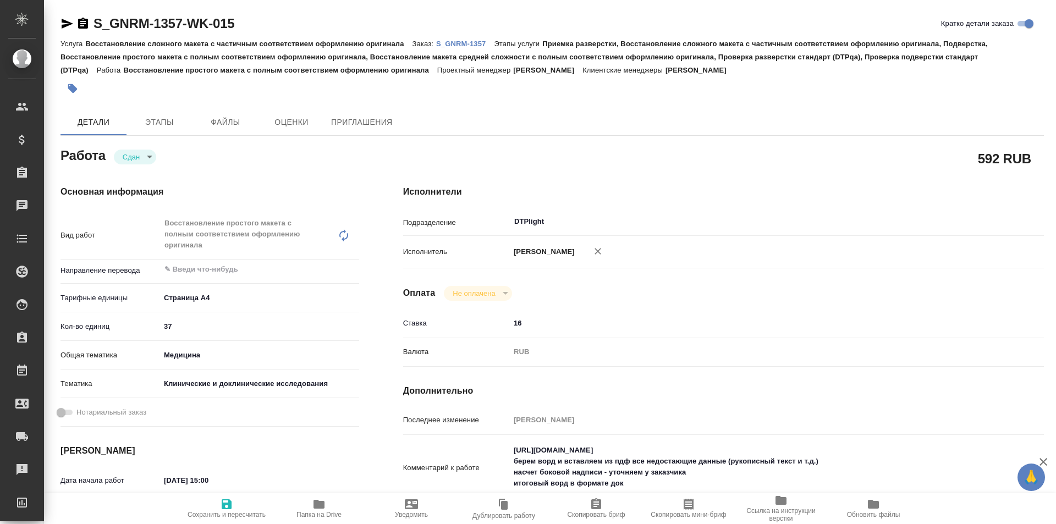
type textarea "x"
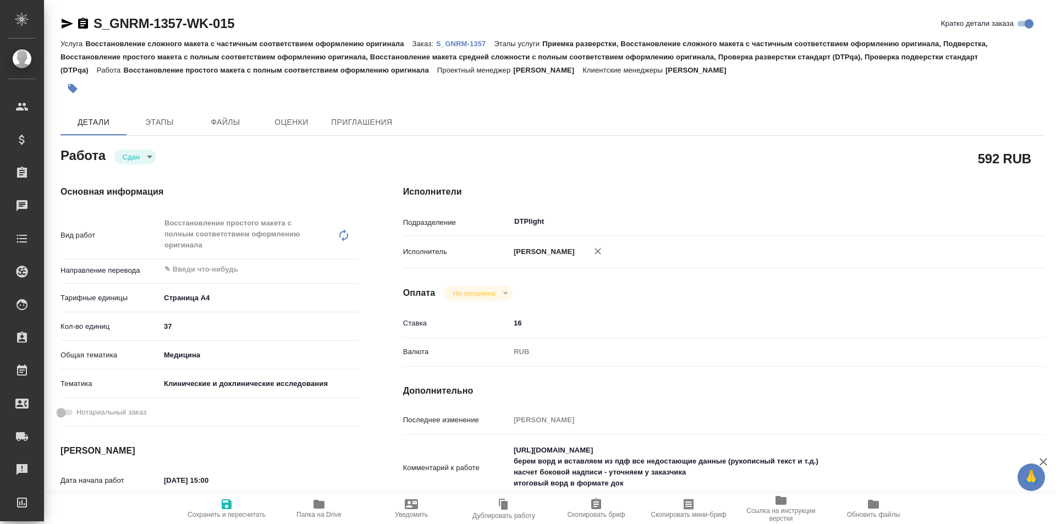
type textarea "x"
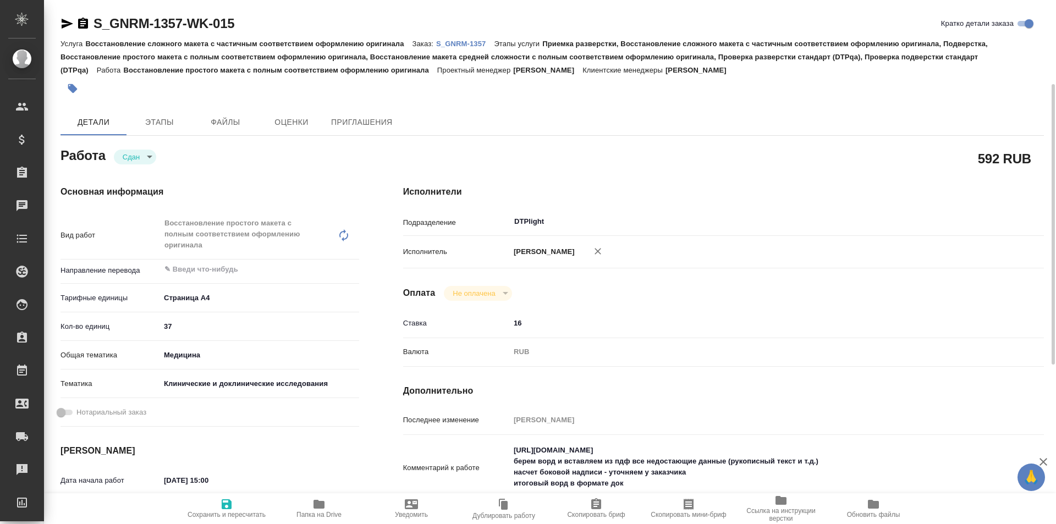
scroll to position [110, 0]
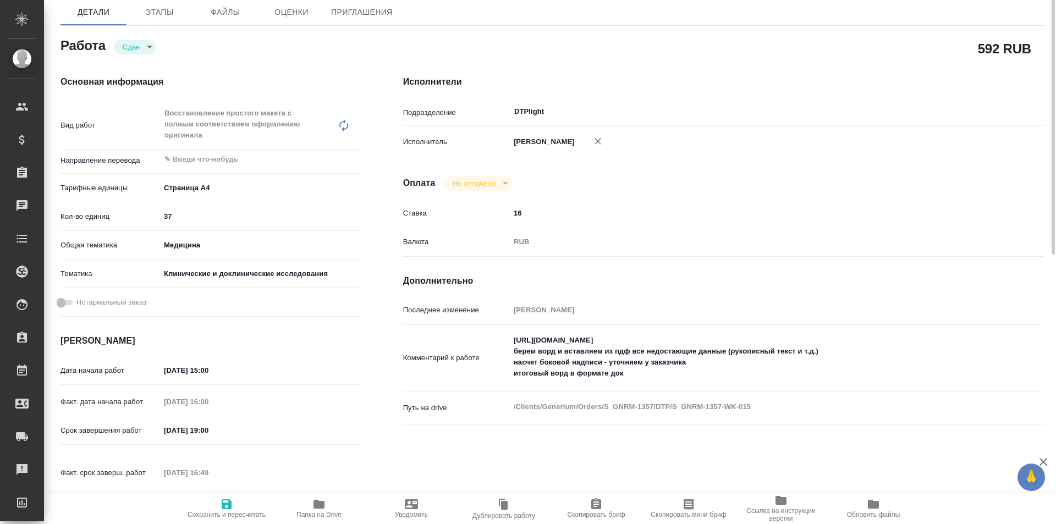
type textarea "x"
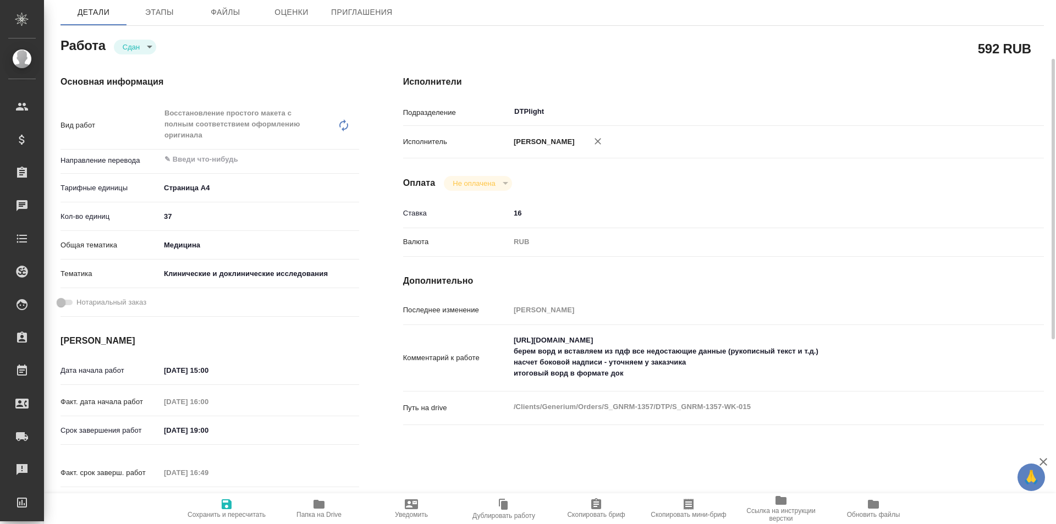
type textarea "x"
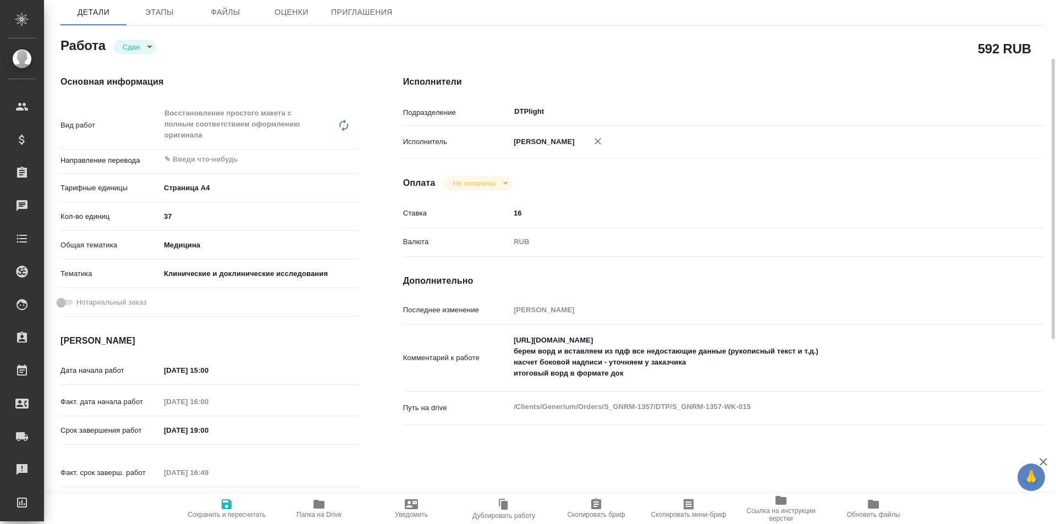
type textarea "x"
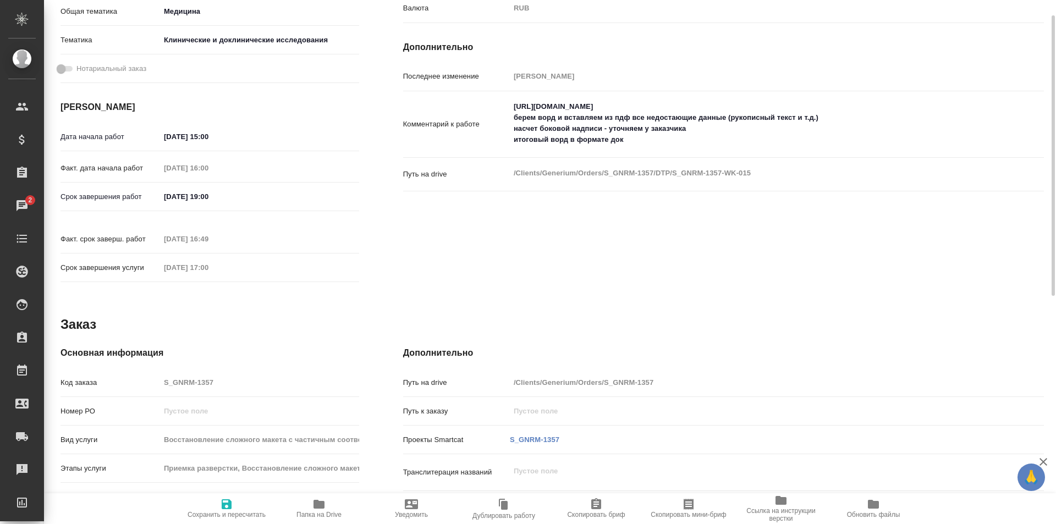
scroll to position [0, 0]
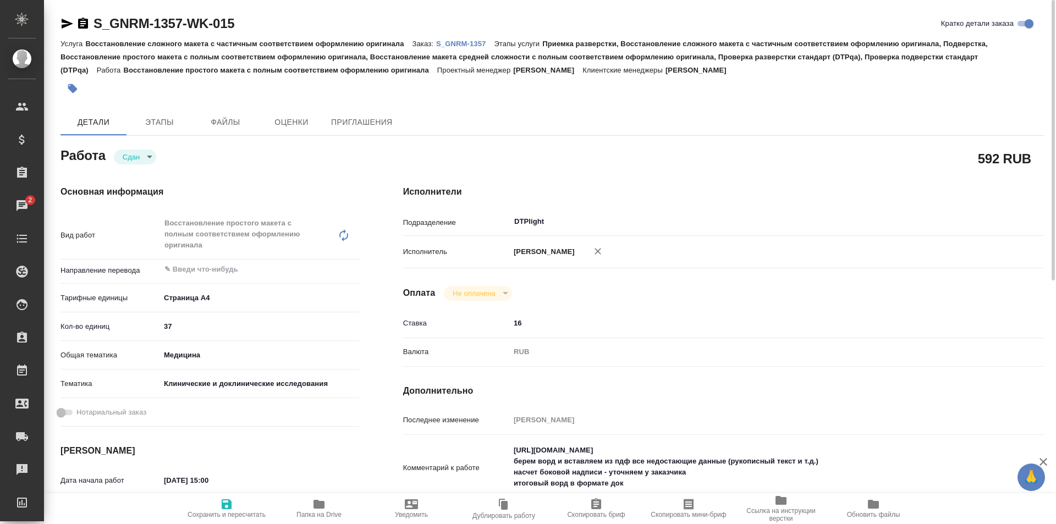
type textarea "x"
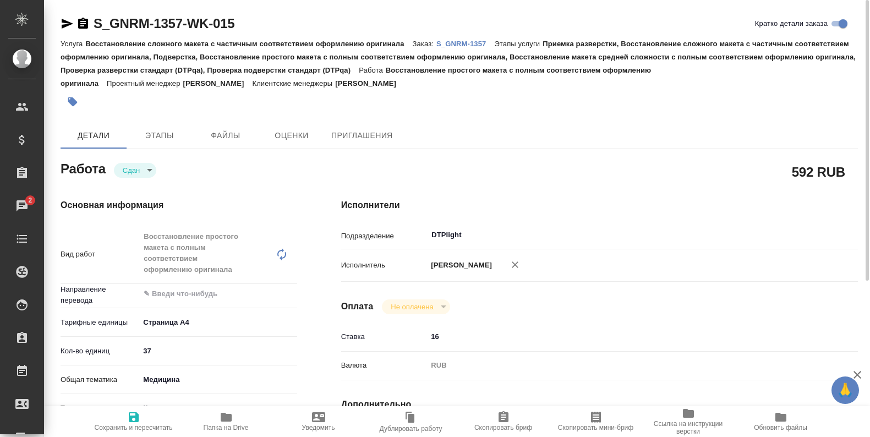
type textarea "x"
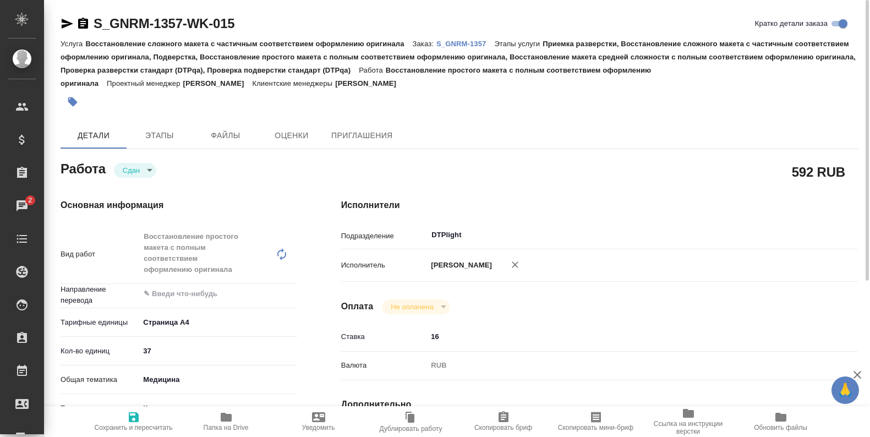
click at [222, 416] on icon "button" at bounding box center [226, 417] width 11 height 9
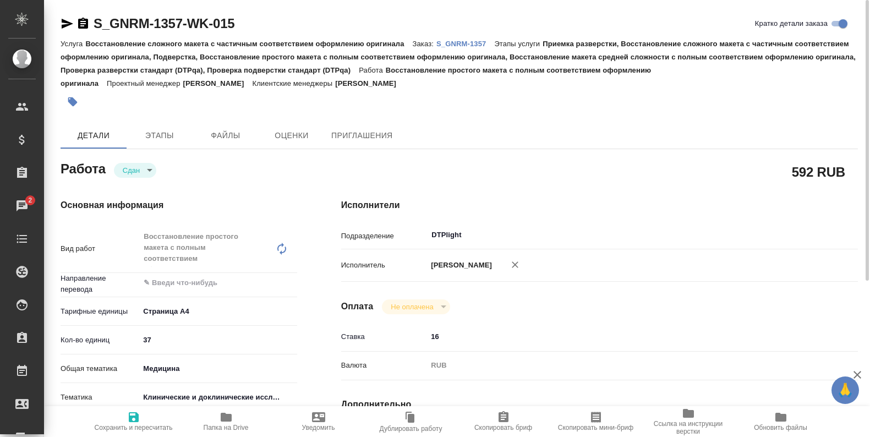
type textarea "x"
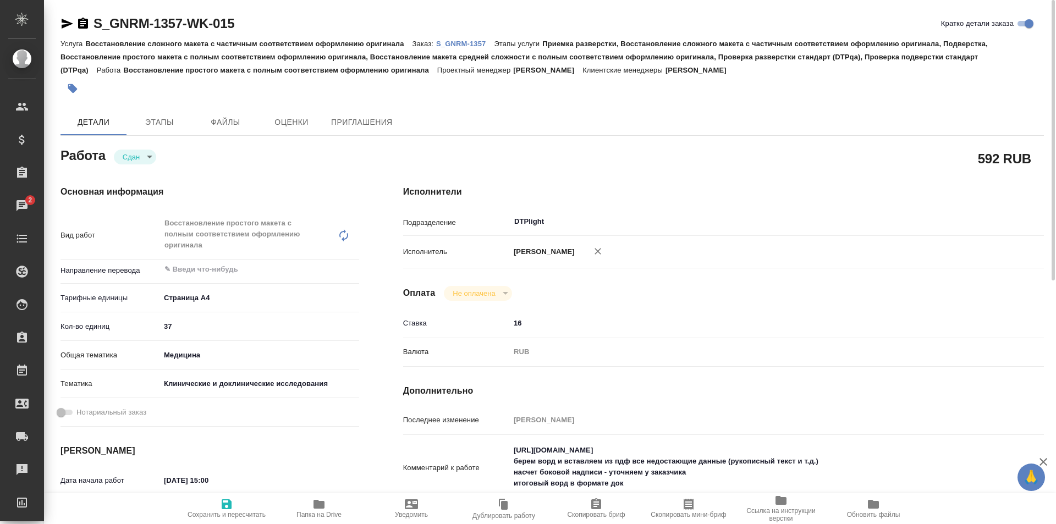
type textarea "x"
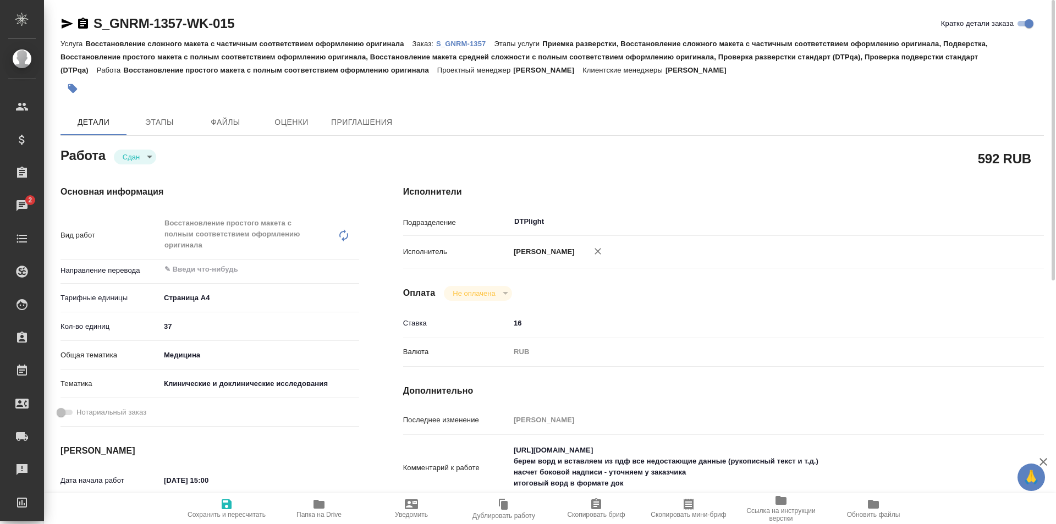
click at [470, 42] on p "S_GNRM-1357" at bounding box center [465, 44] width 58 height 8
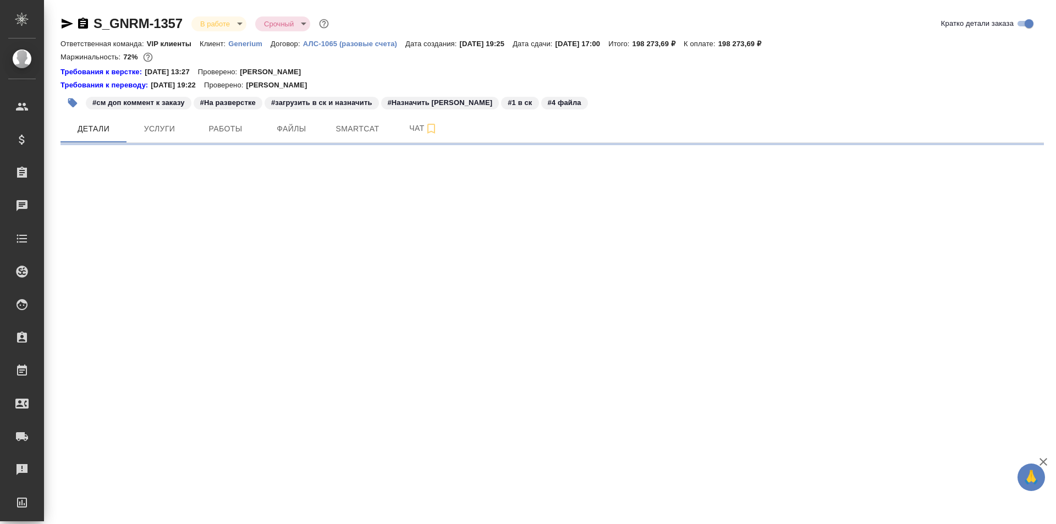
select select "RU"
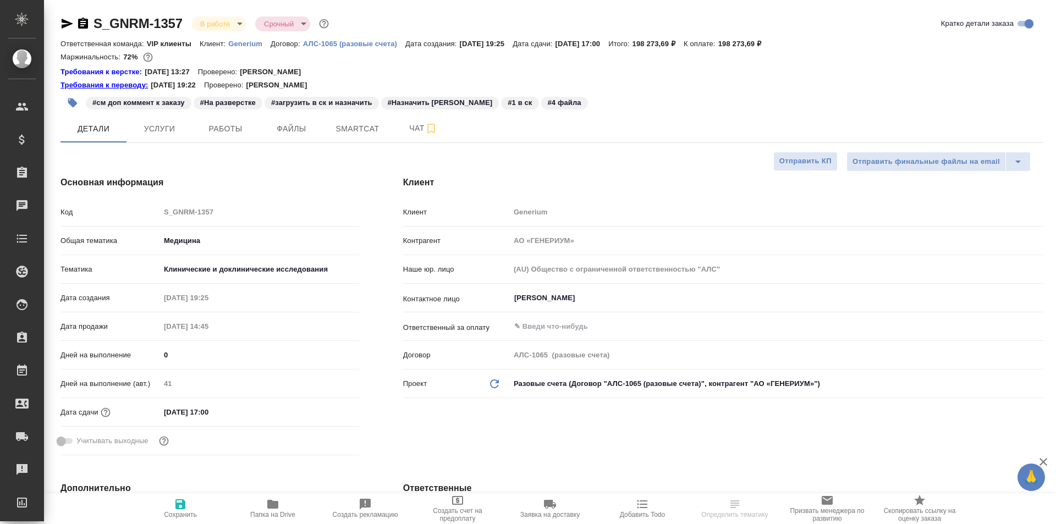
type textarea "x"
type input "[PERSON_NAME]"
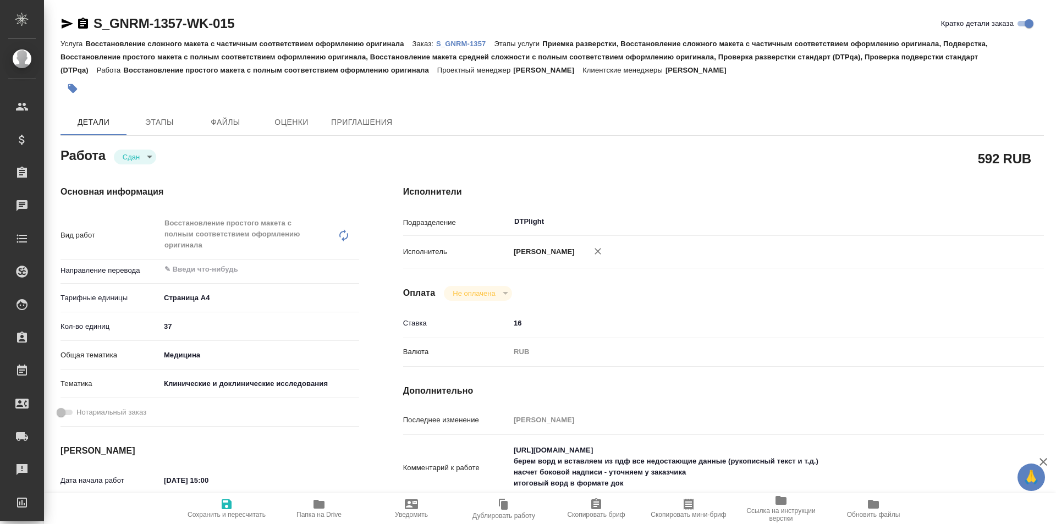
type textarea "x"
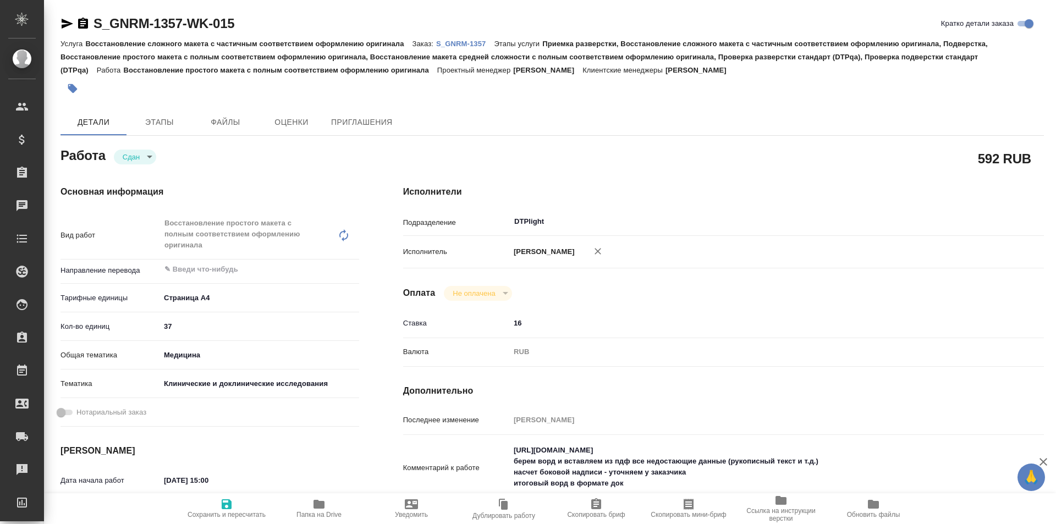
type textarea "x"
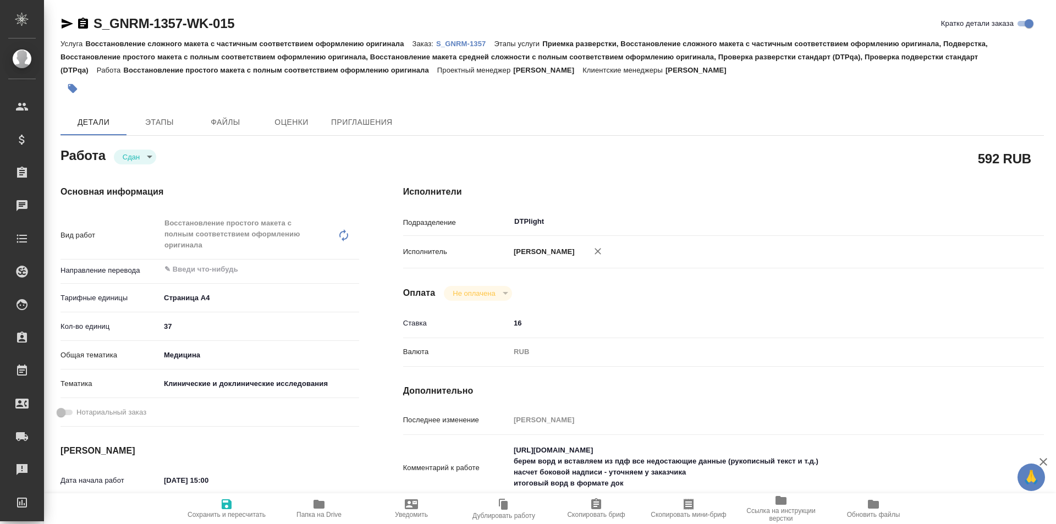
type textarea "x"
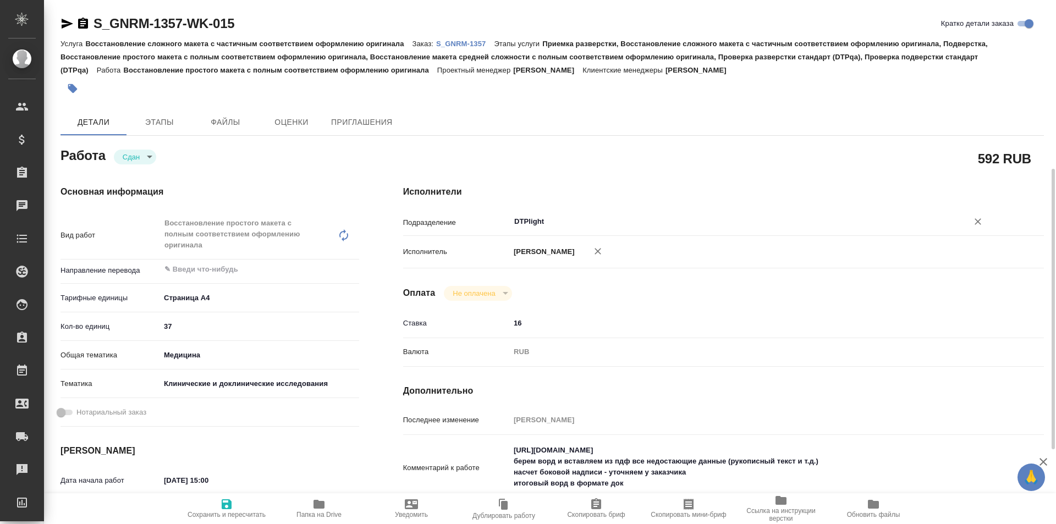
scroll to position [110, 0]
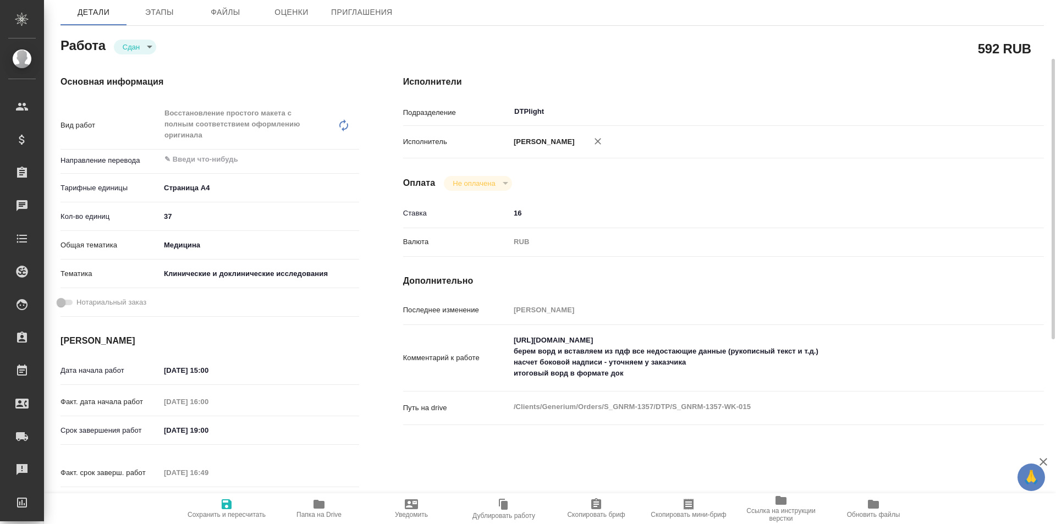
type textarea "x"
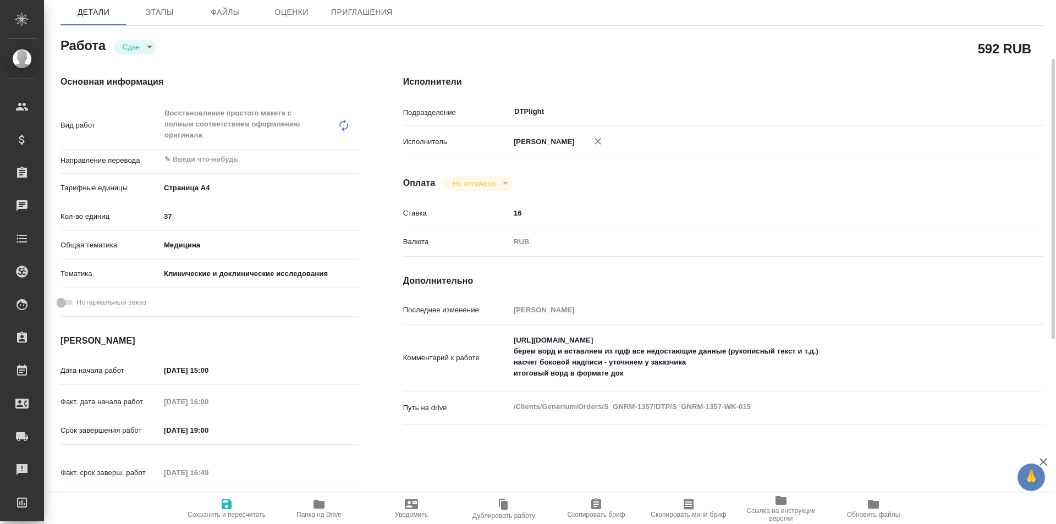
type textarea "x"
drag, startPoint x: 689, startPoint y: 341, endPoint x: 491, endPoint y: 339, distance: 197.5
click at [491, 339] on div "Комментарий к работе https://drive.awatera.com/s/pCeZaKLjMxbfaxQ берем ворд и в…" at bounding box center [723, 359] width 641 height 58
type textarea "x"
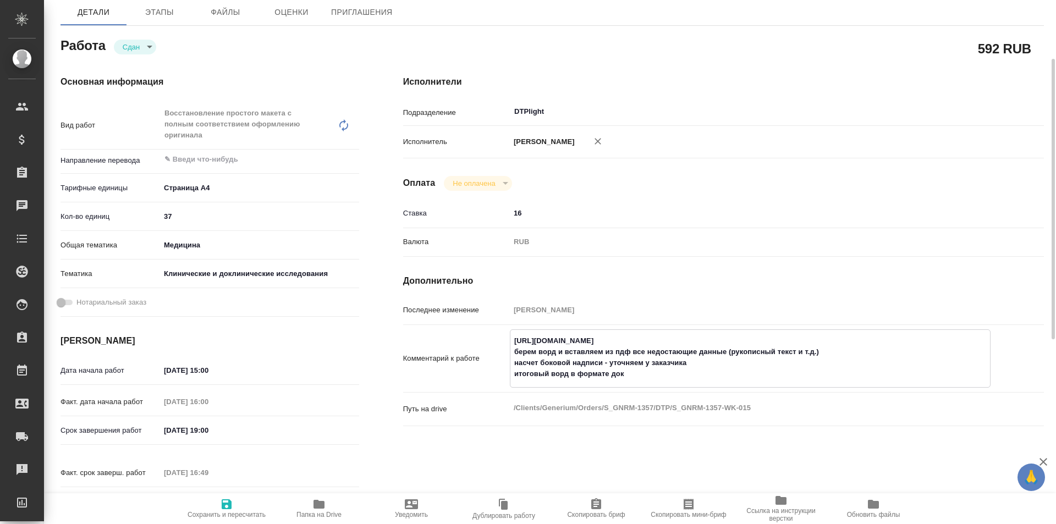
type textarea "x"
click at [688, 359] on textarea "https://drive.awatera.com/s/pCeZaKLjMxbfaxQ берем ворд и вставляем из пдф все н…" at bounding box center [751, 358] width 480 height 52
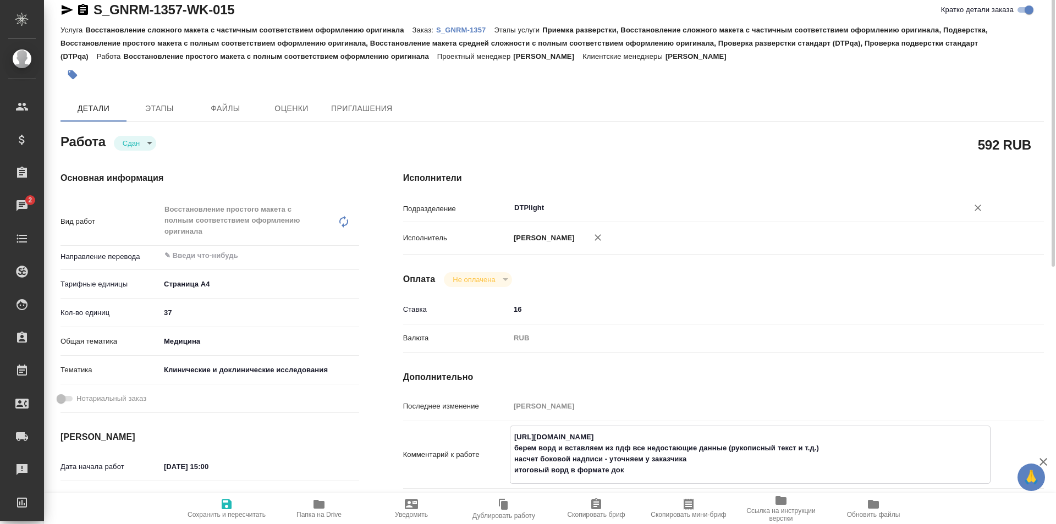
scroll to position [0, 0]
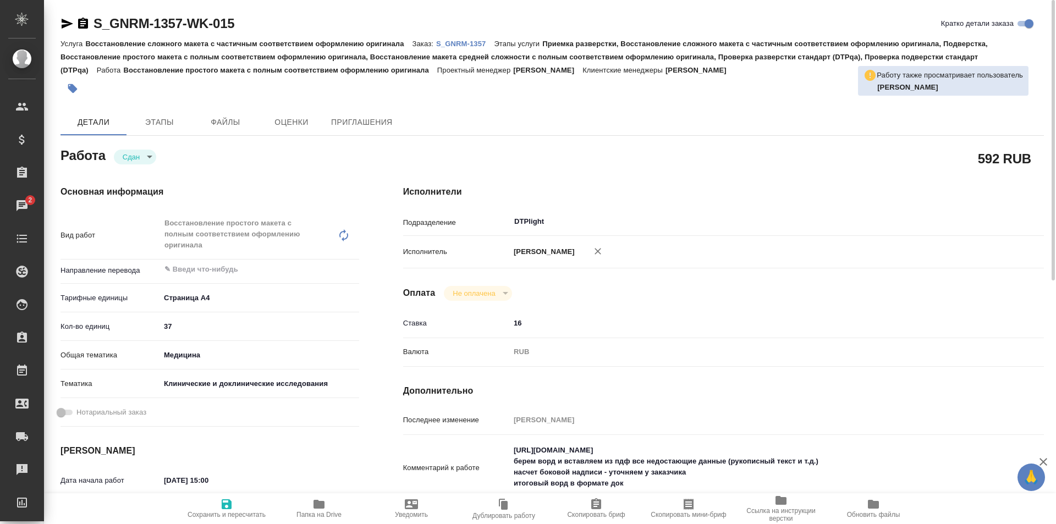
type textarea "x"
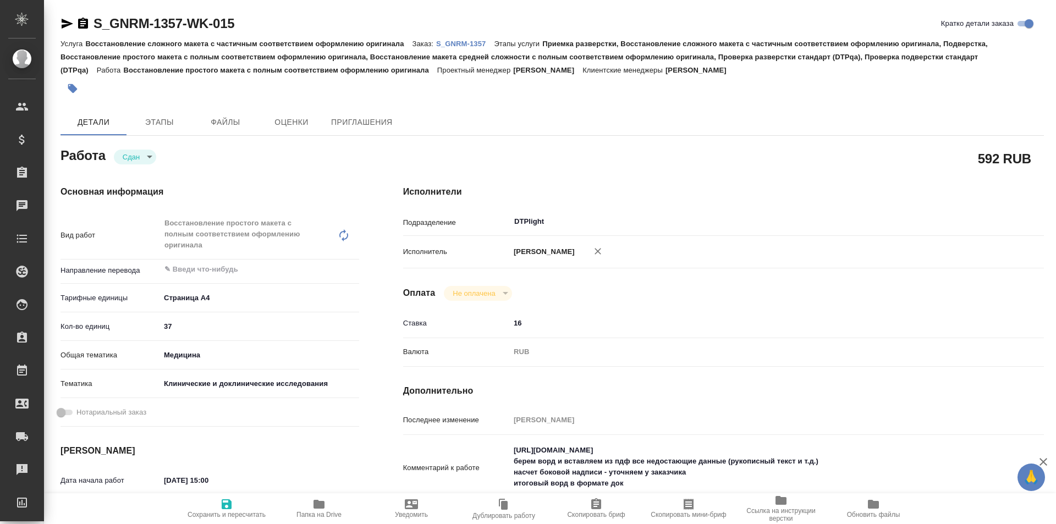
type textarea "x"
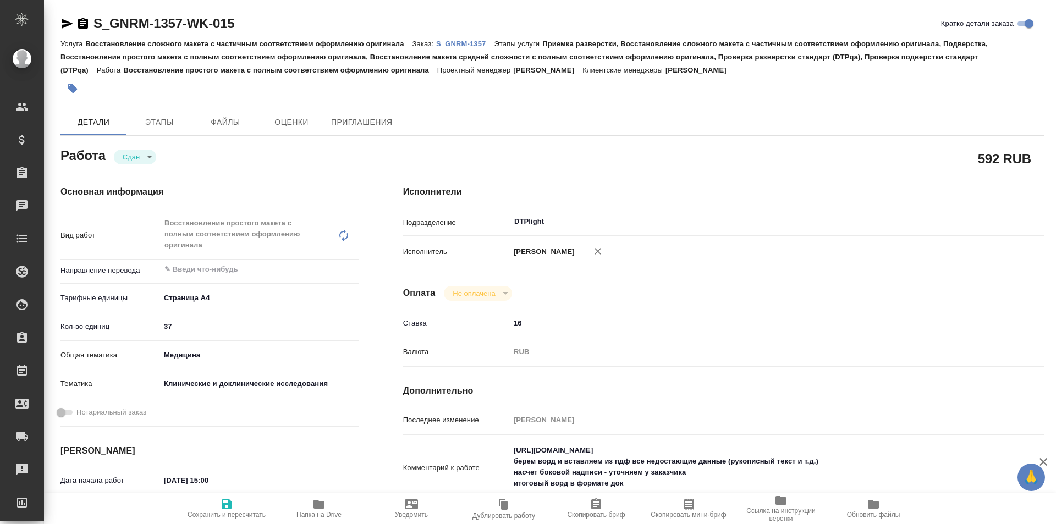
click at [478, 42] on p "S_GNRM-1357" at bounding box center [465, 44] width 58 height 8
type textarea "x"
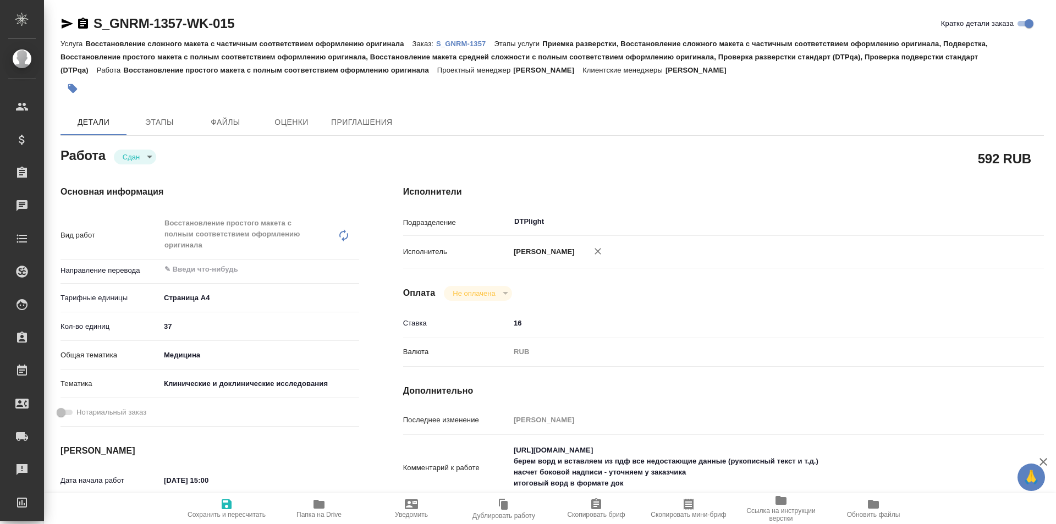
type textarea "x"
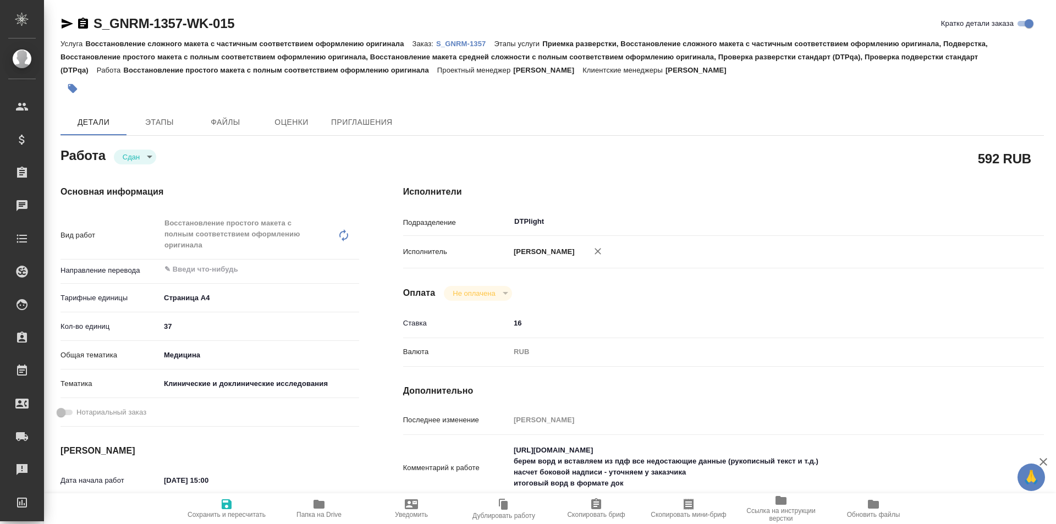
type textarea "x"
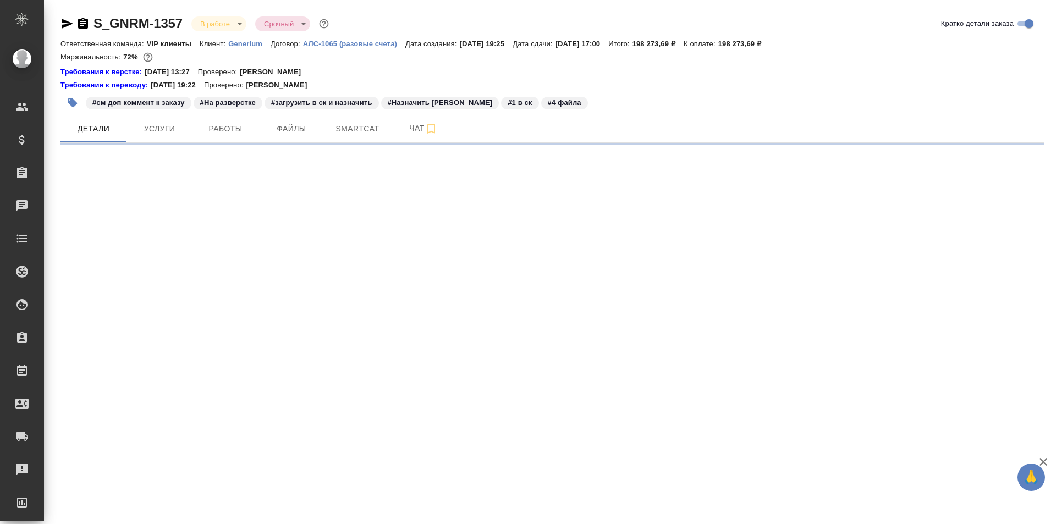
select select "RU"
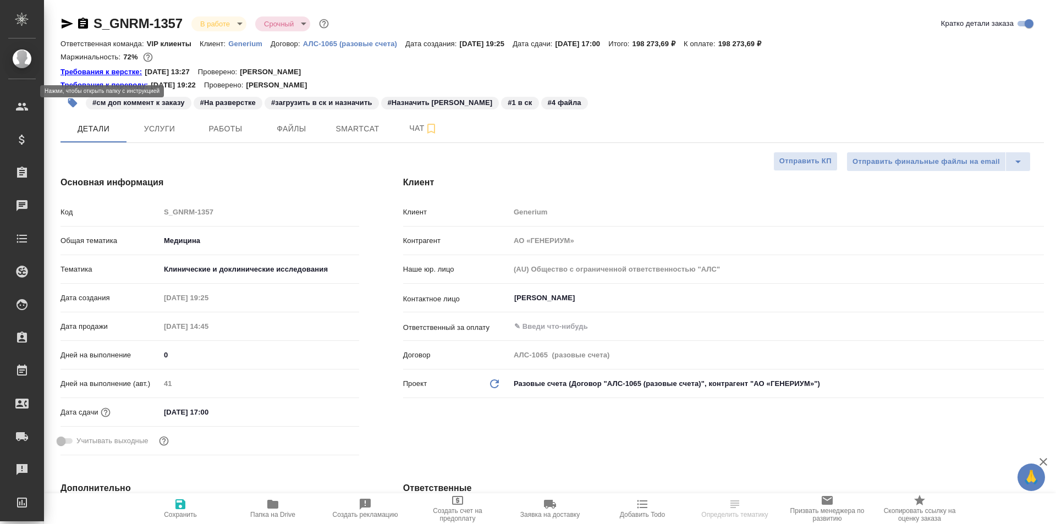
type textarea "x"
click at [120, 71] on link "Требования к верстке:" at bounding box center [103, 72] width 84 height 11
type textarea "x"
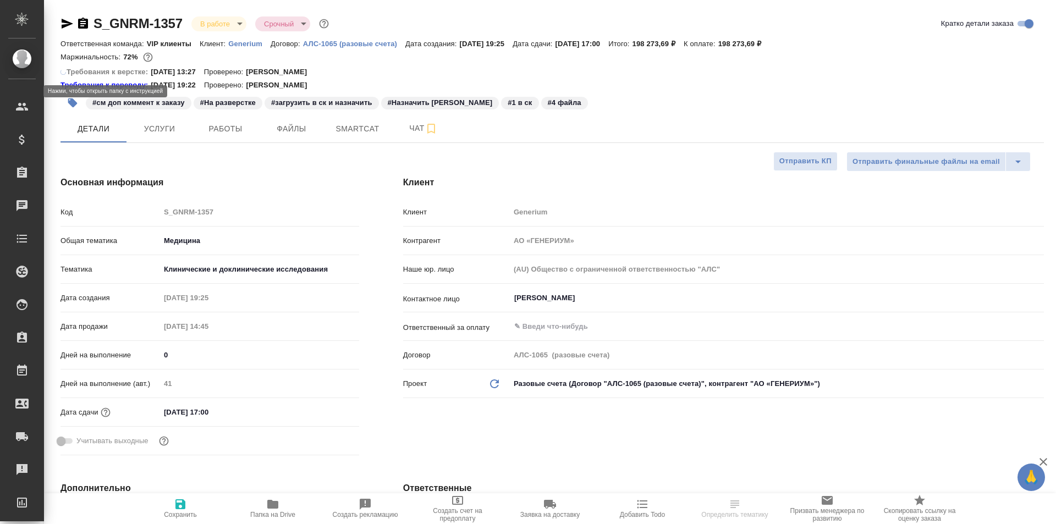
type textarea "x"
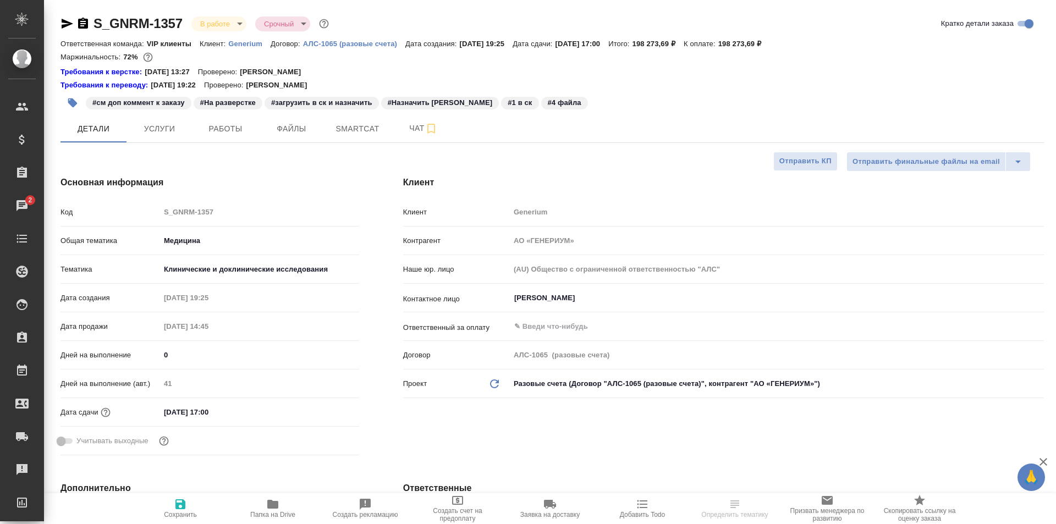
select select "RU"
type textarea "x"
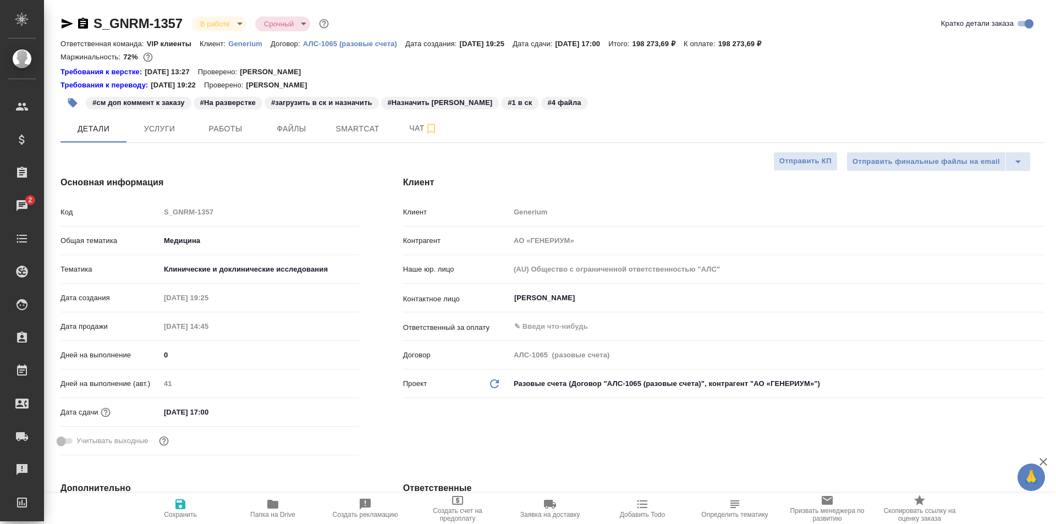
type textarea "x"
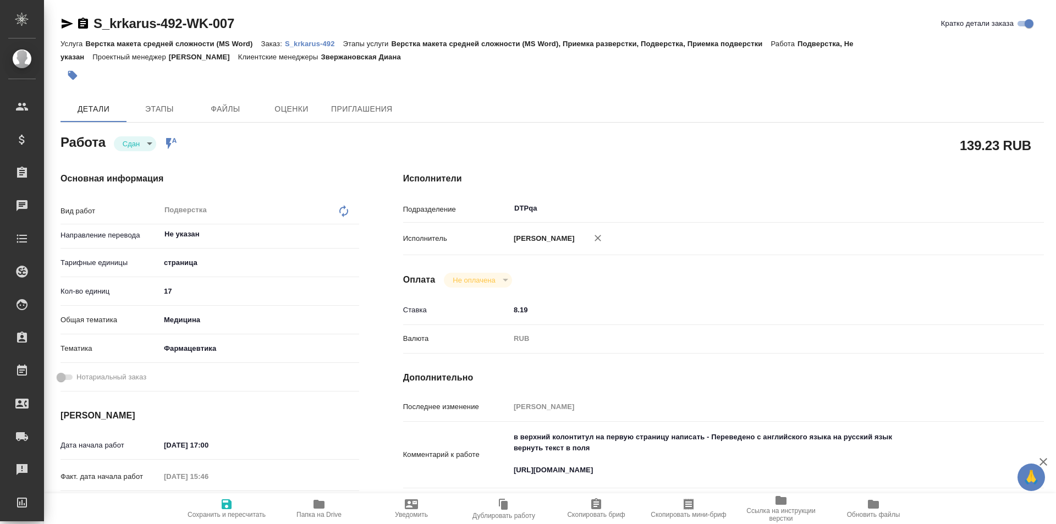
type textarea "x"
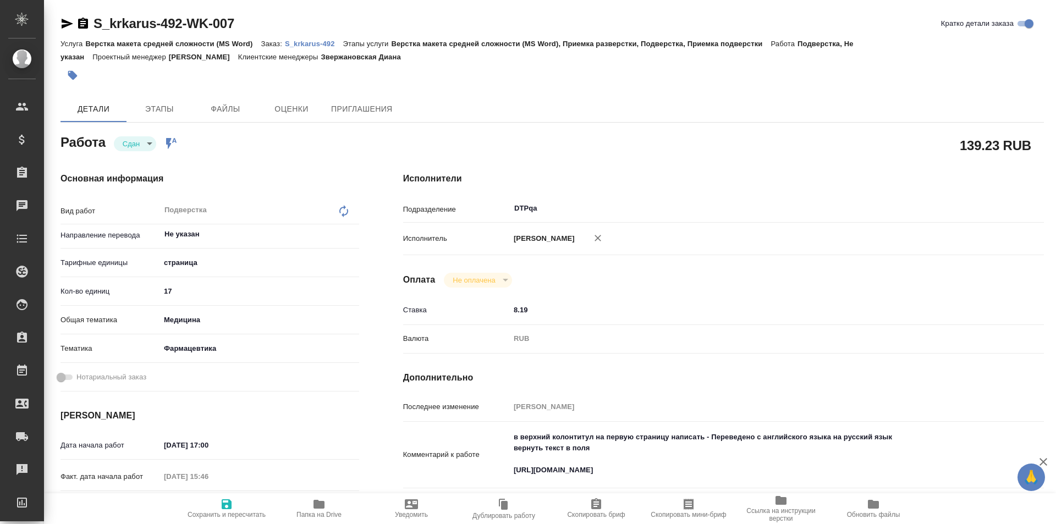
type textarea "x"
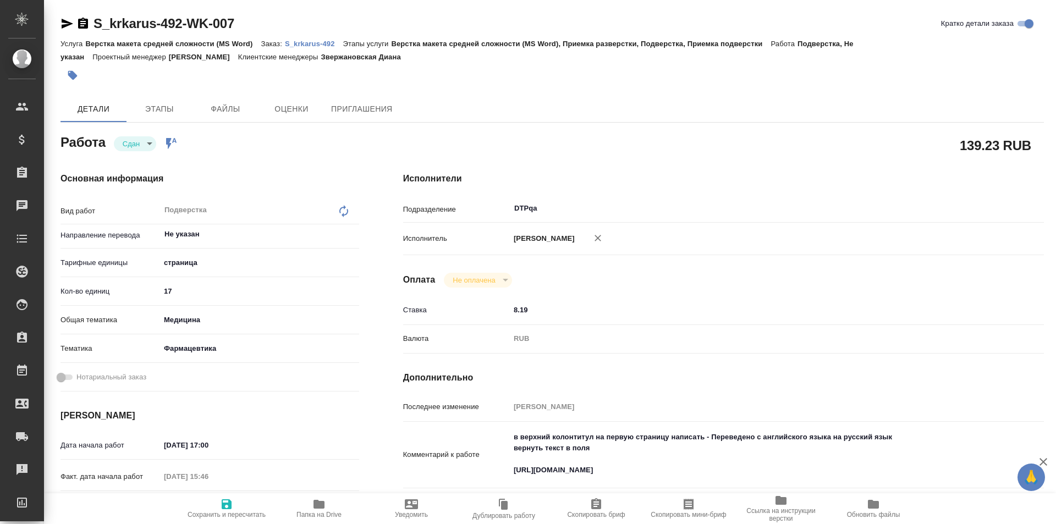
type textarea "x"
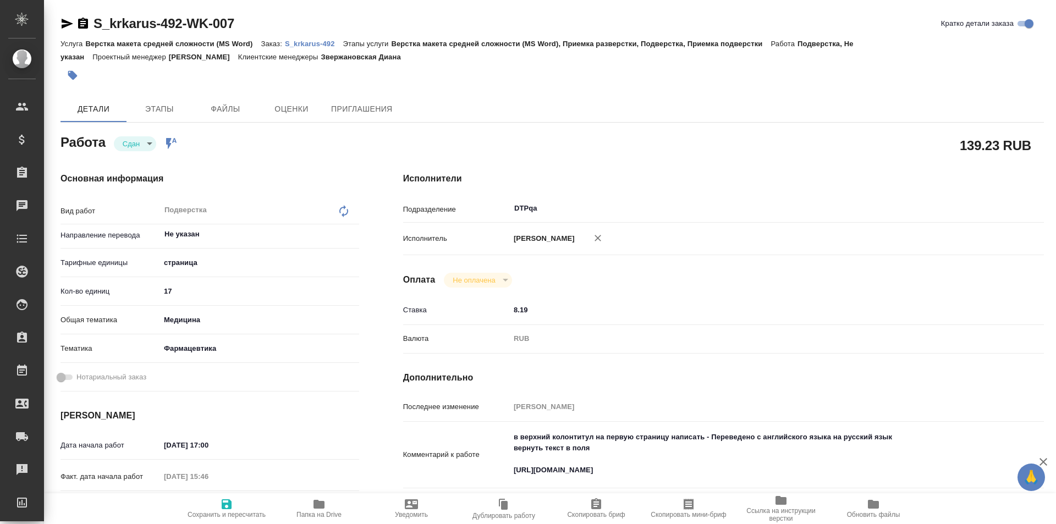
type textarea "x"
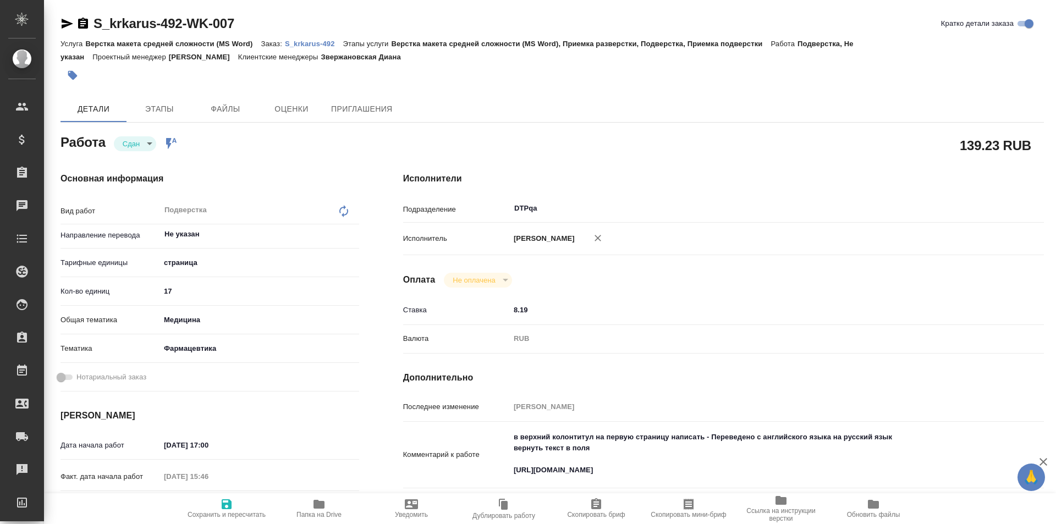
type textarea "x"
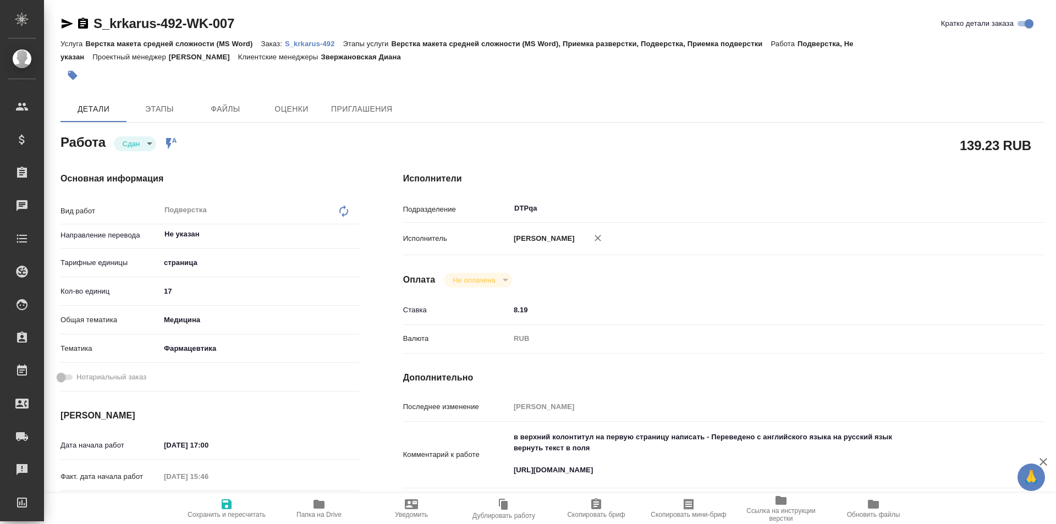
click at [314, 42] on p "S_krkarus-492" at bounding box center [314, 44] width 58 height 8
type textarea "x"
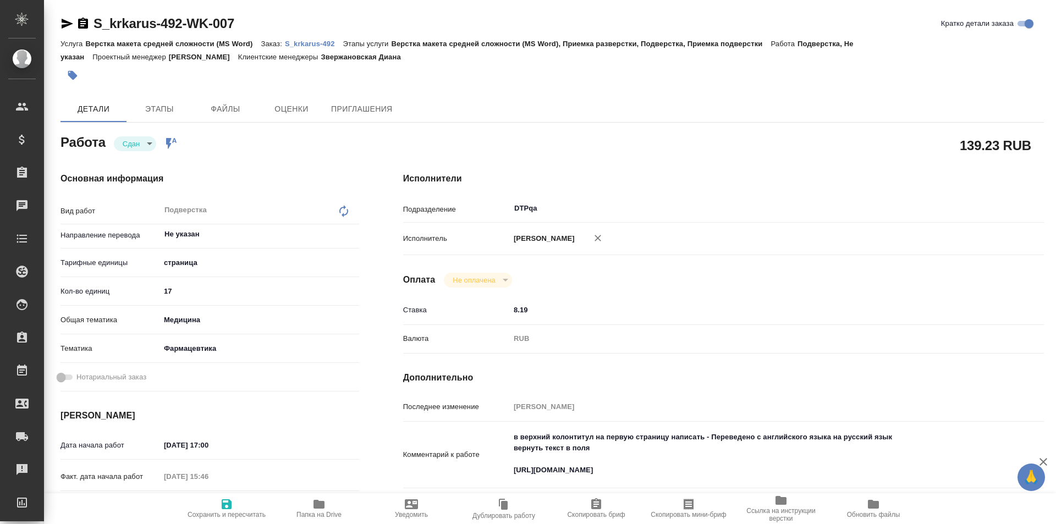
type textarea "x"
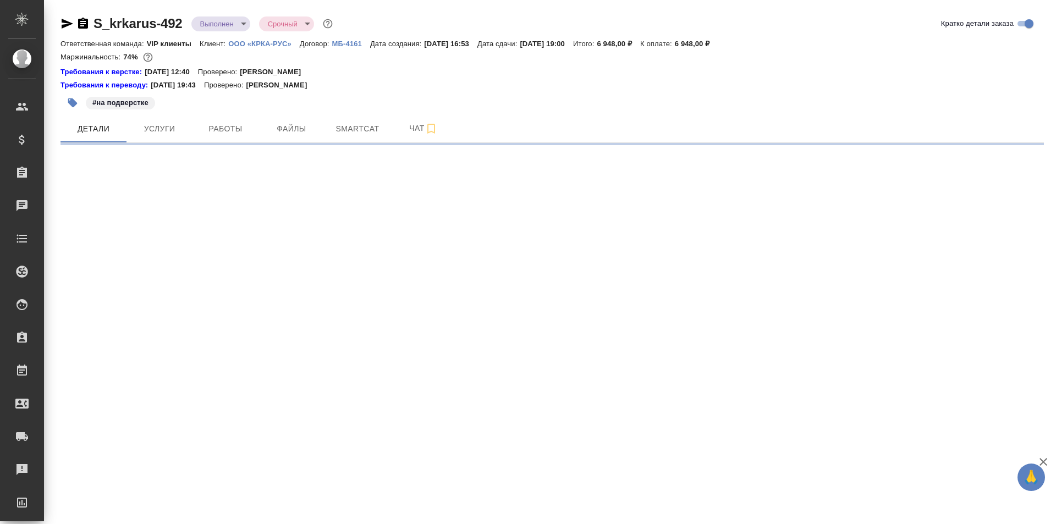
select select "RU"
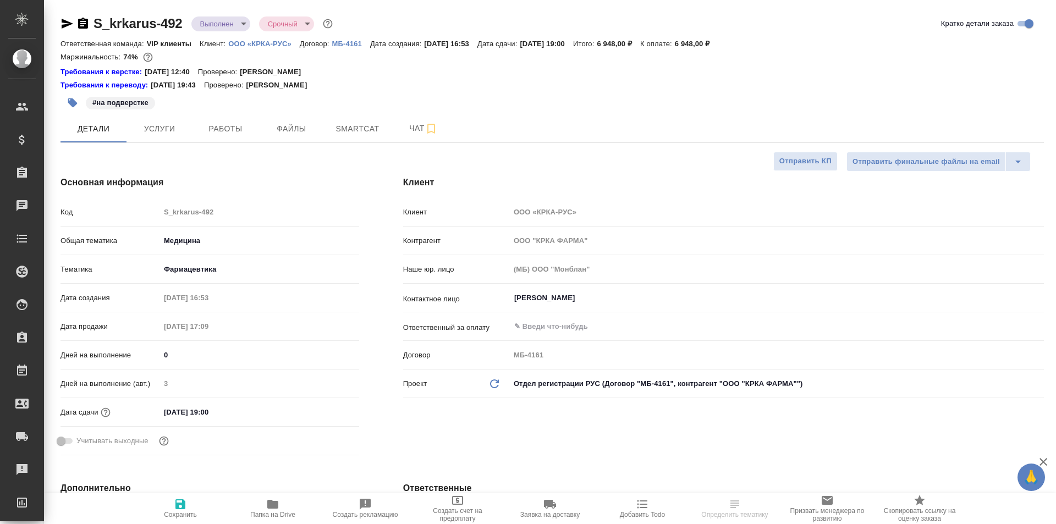
type textarea "x"
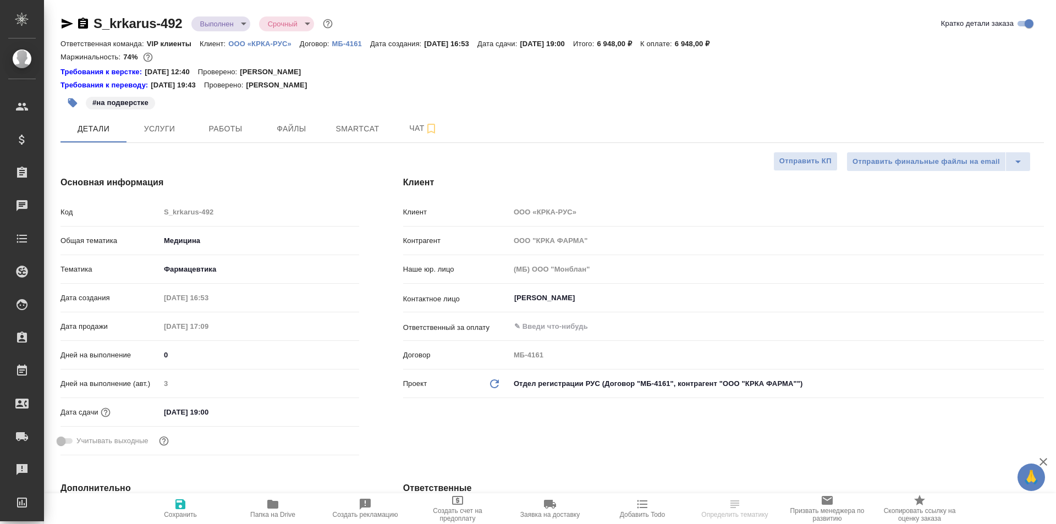
type textarea "x"
click at [118, 72] on link "Требования к верстке:" at bounding box center [103, 72] width 84 height 11
type textarea "x"
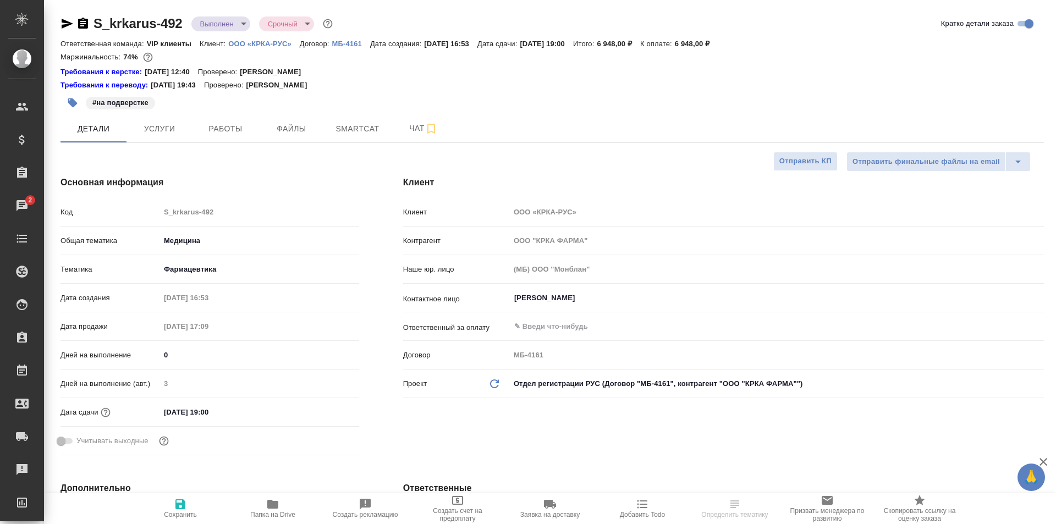
select select "RU"
type textarea "x"
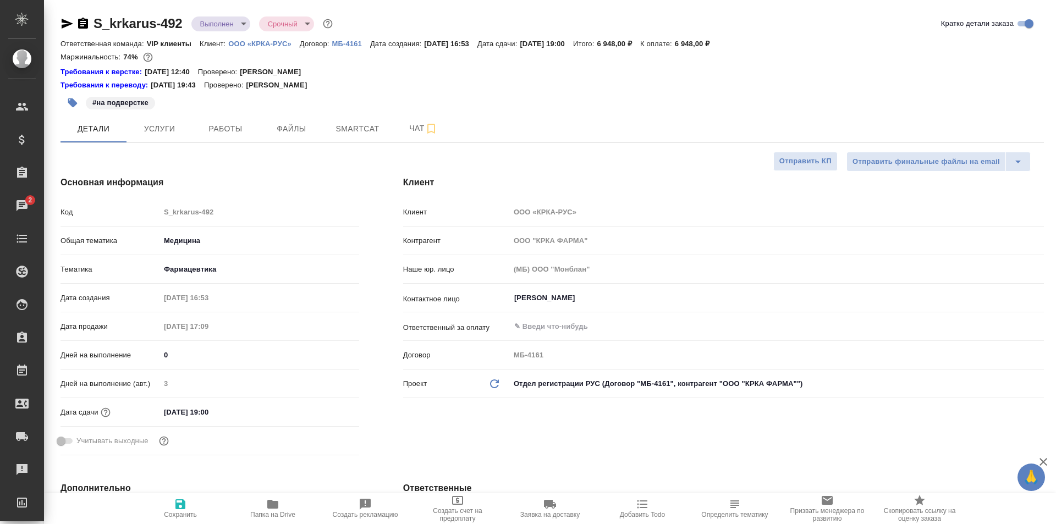
type textarea "x"
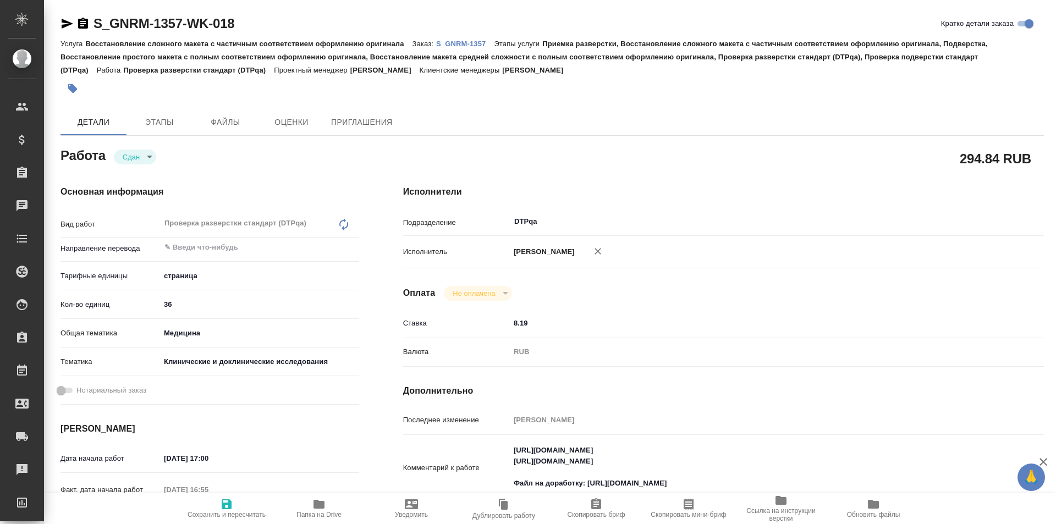
type textarea "x"
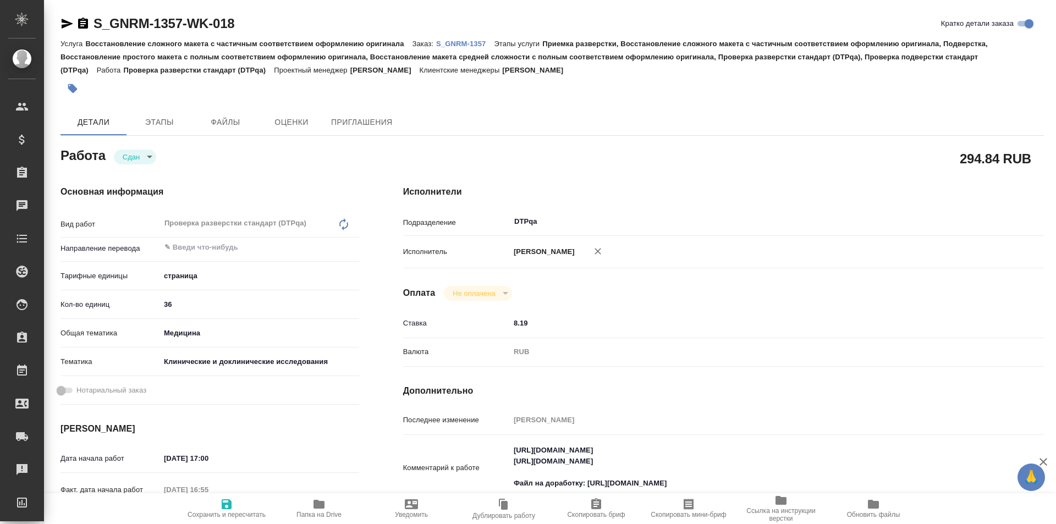
type textarea "x"
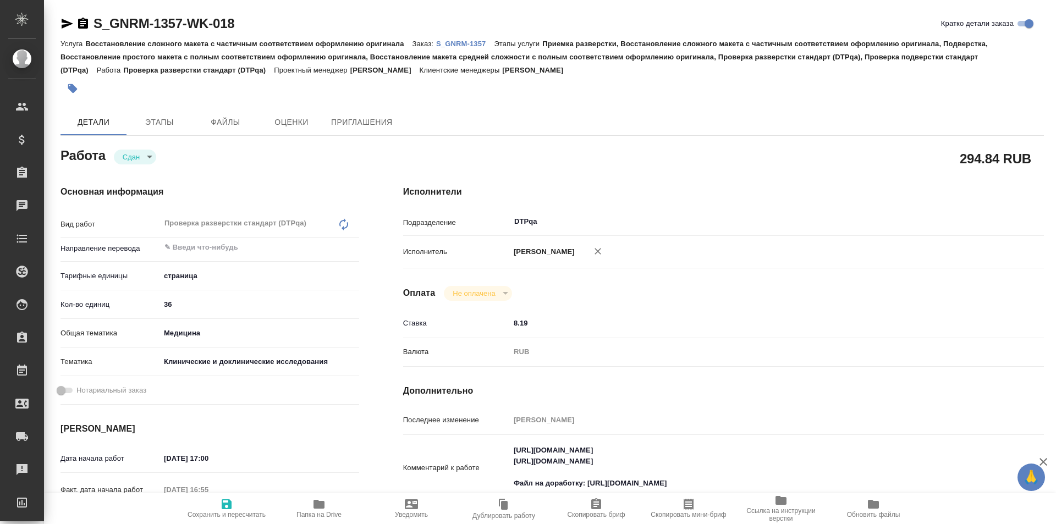
type textarea "x"
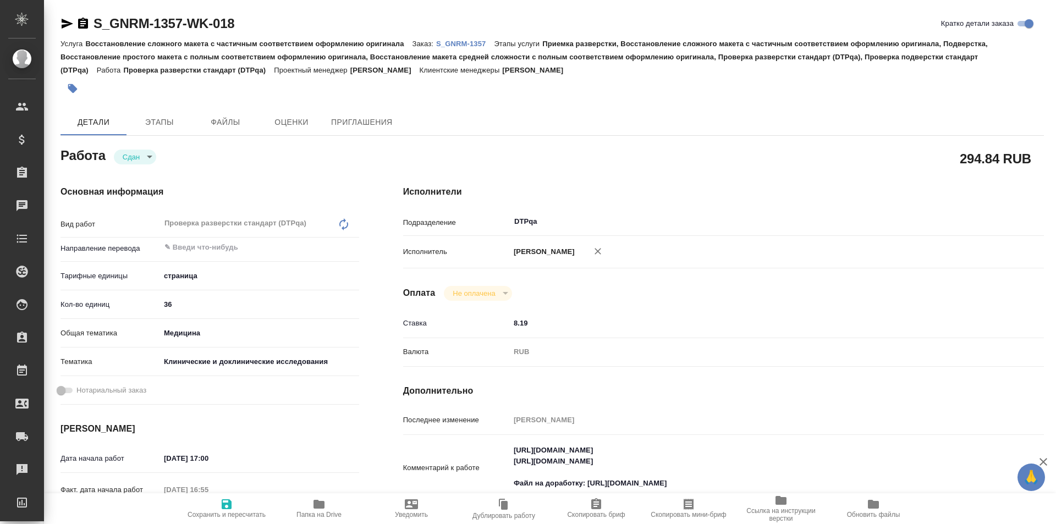
type textarea "x"
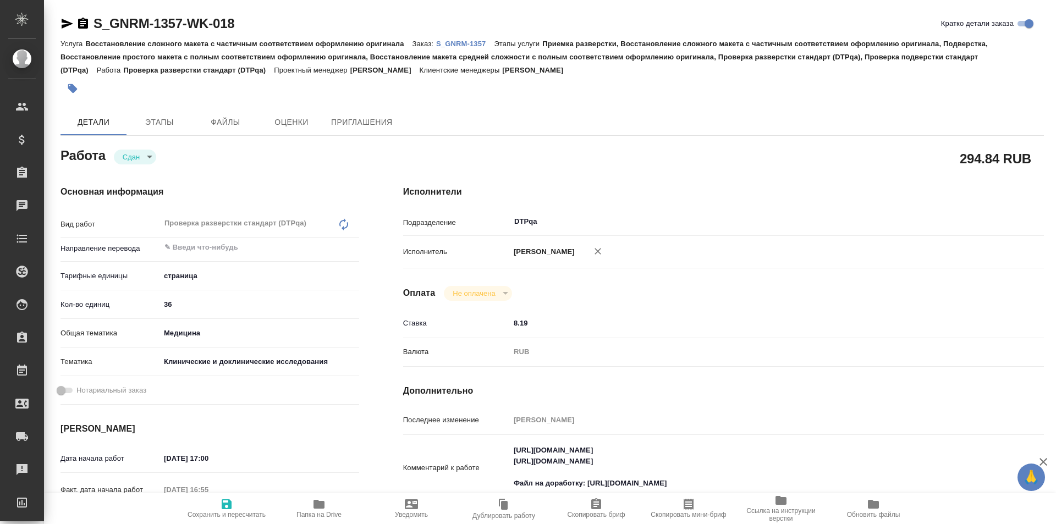
type textarea "x"
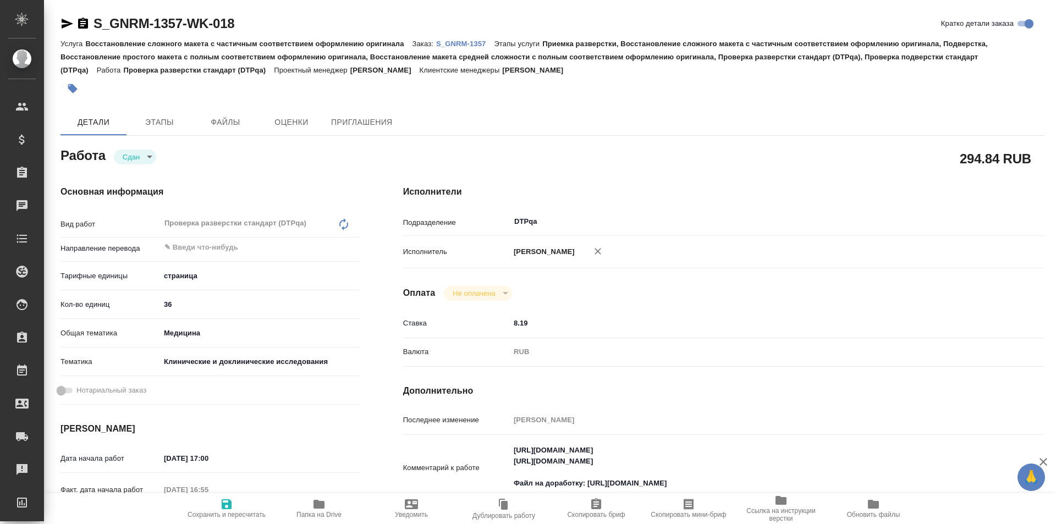
scroll to position [110, 0]
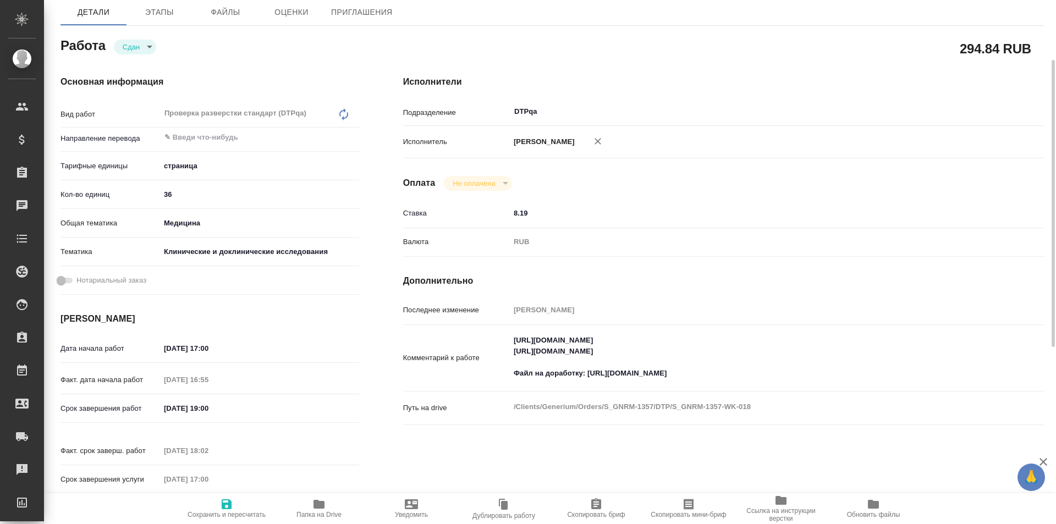
type textarea "x"
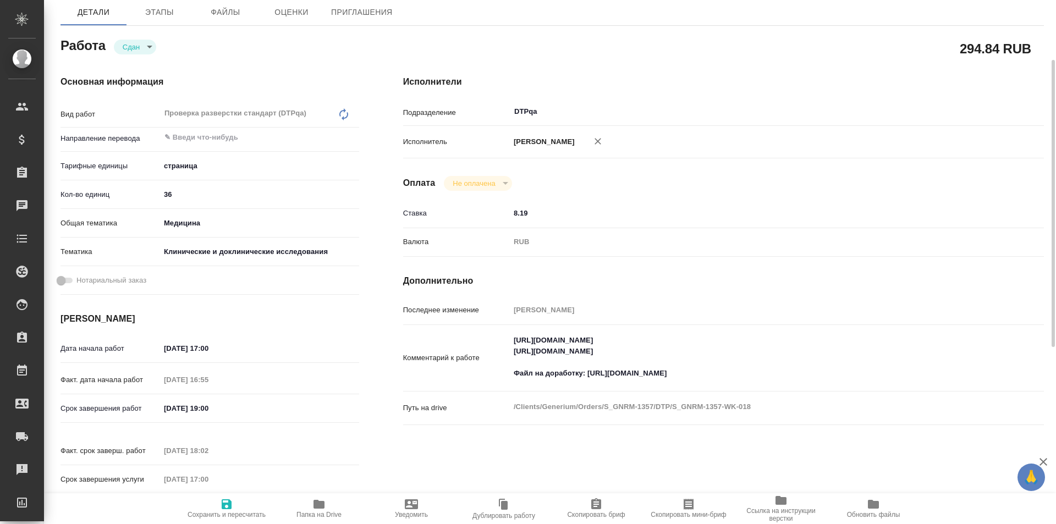
type textarea "x"
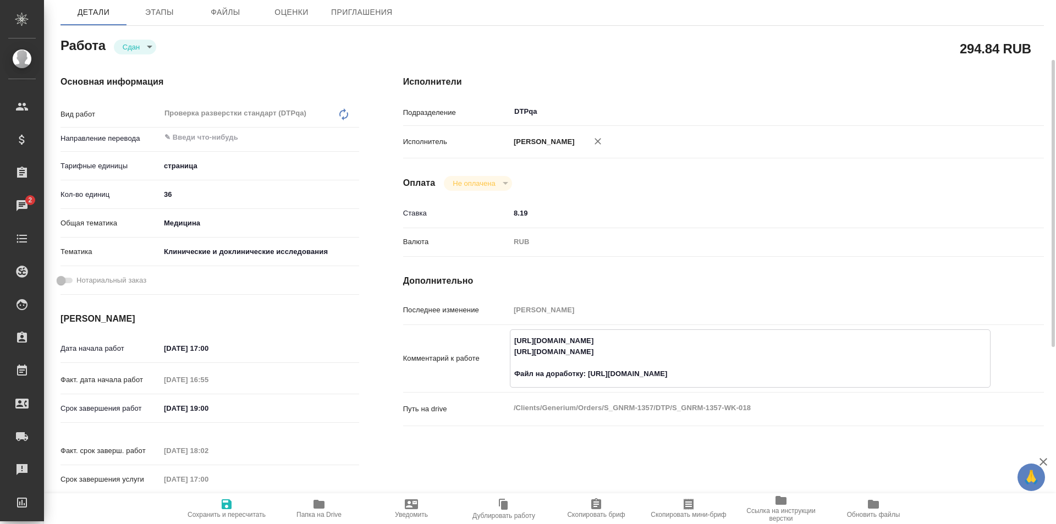
drag, startPoint x: 725, startPoint y: 337, endPoint x: 492, endPoint y: 312, distance: 233.6
click at [475, 327] on div "Последнее изменение Оксютович Ирина Комментарий к работе https://tera.awatera.c…" at bounding box center [723, 370] width 641 height 139
drag, startPoint x: 726, startPoint y: 354, endPoint x: 506, endPoint y: 354, distance: 220.1
click at [506, 354] on div "Комментарий к работе https://tera.awatera.com/Work/68c0080739b453eb4f68315d/ ht…" at bounding box center [723, 359] width 641 height 58
type textarea "x"
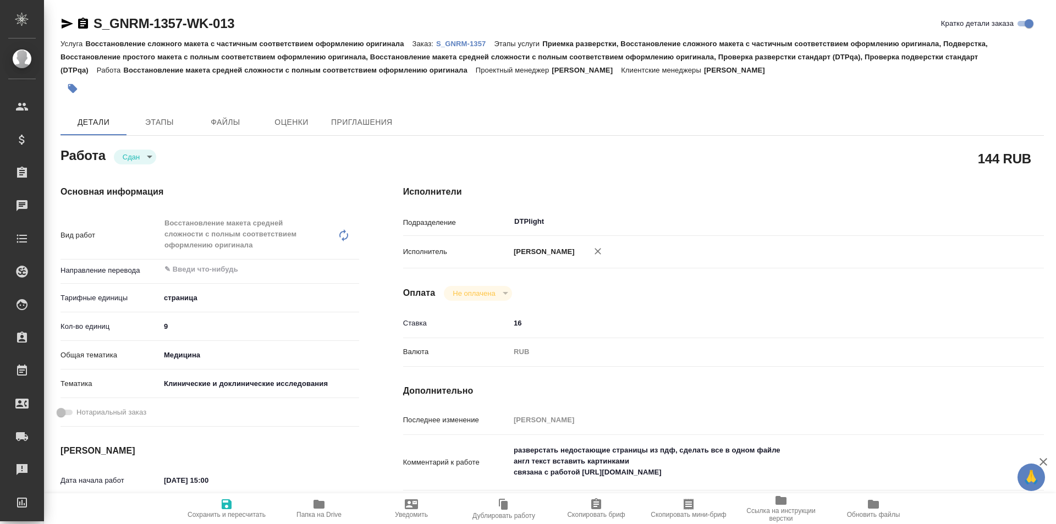
type textarea "x"
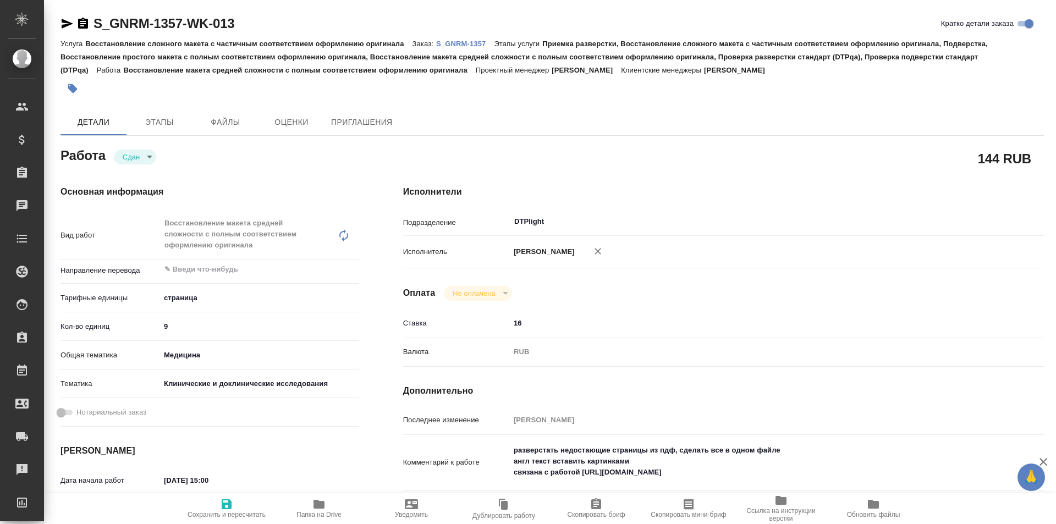
type textarea "x"
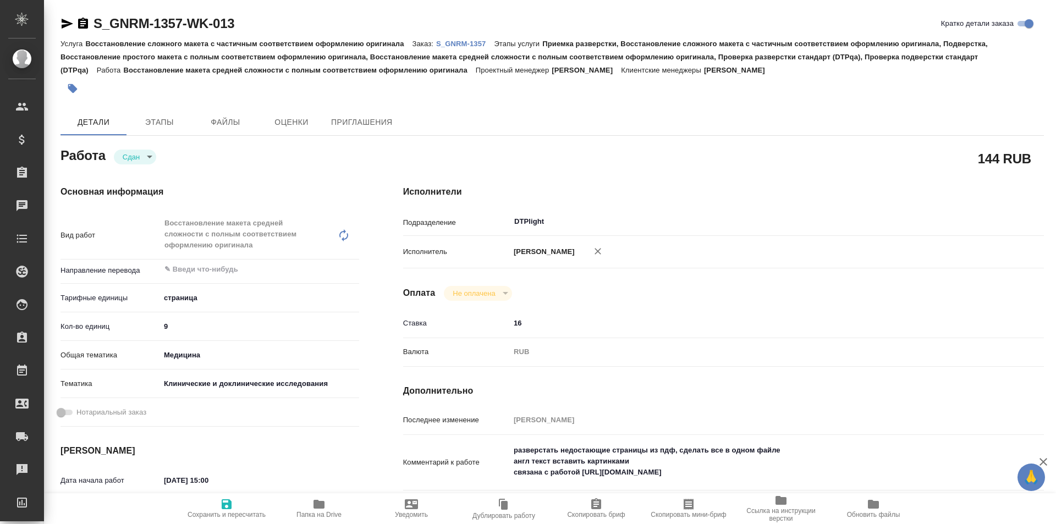
type textarea "x"
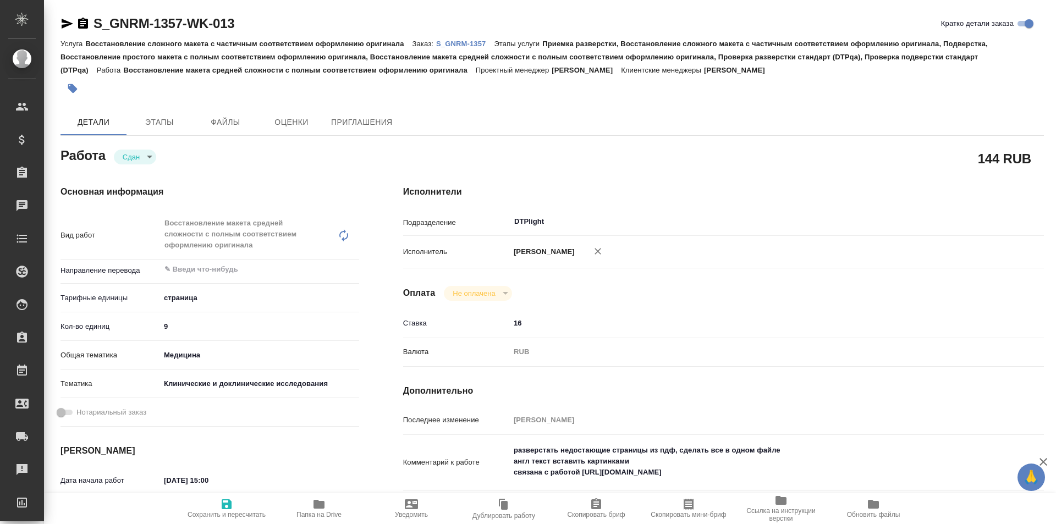
type textarea "x"
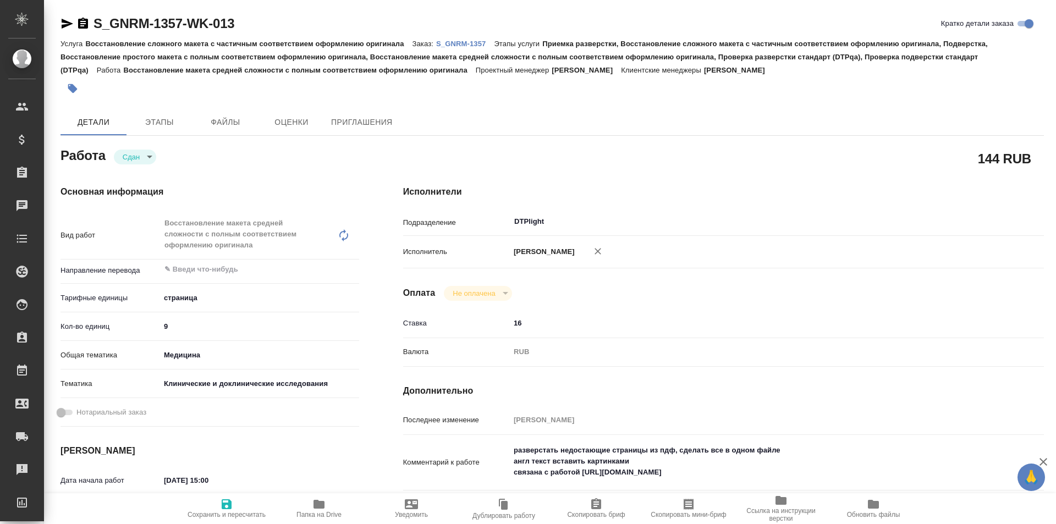
scroll to position [110, 0]
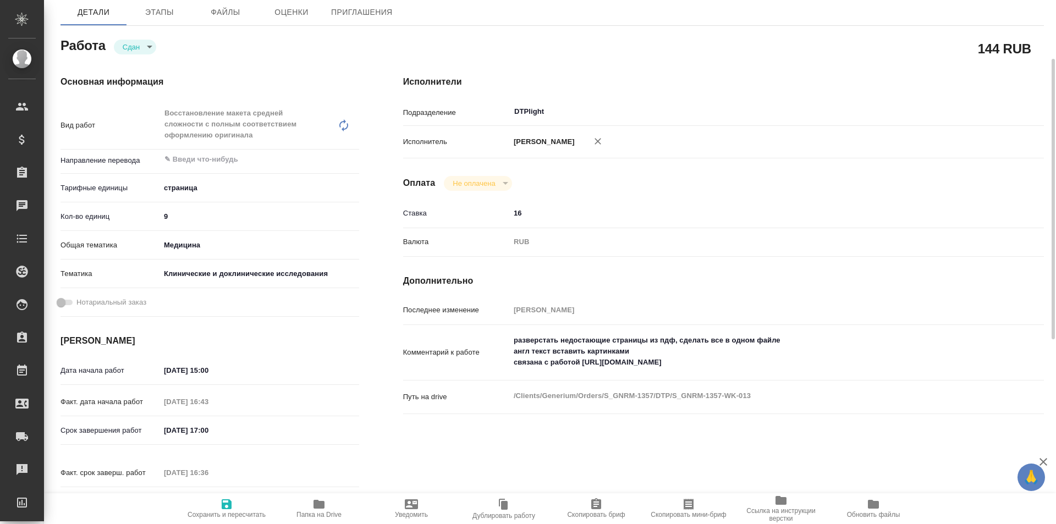
type textarea "x"
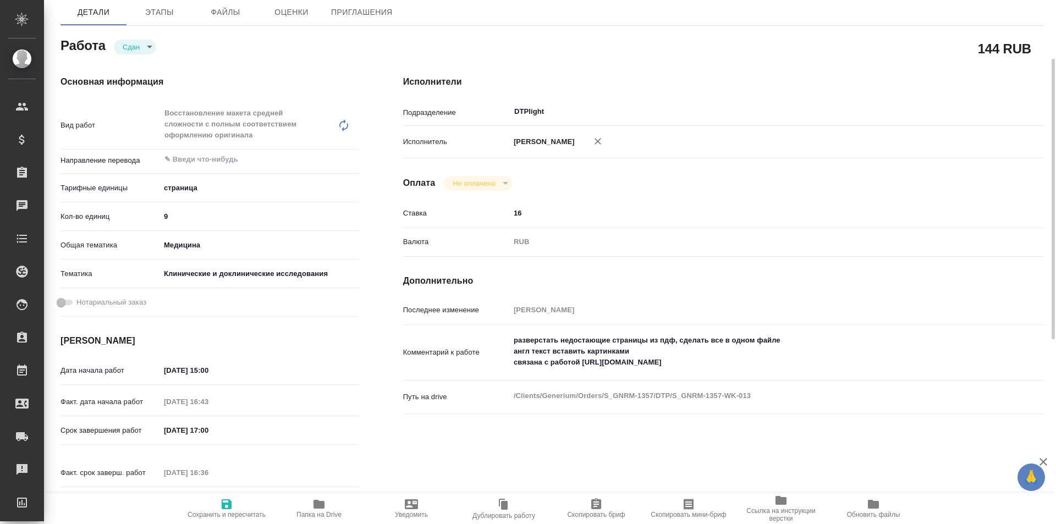
type textarea "x"
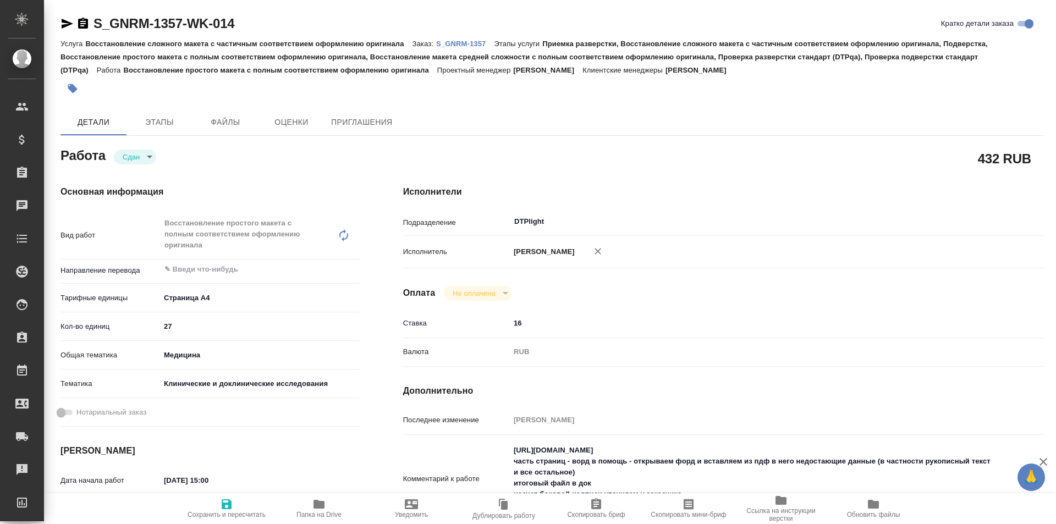
type textarea "x"
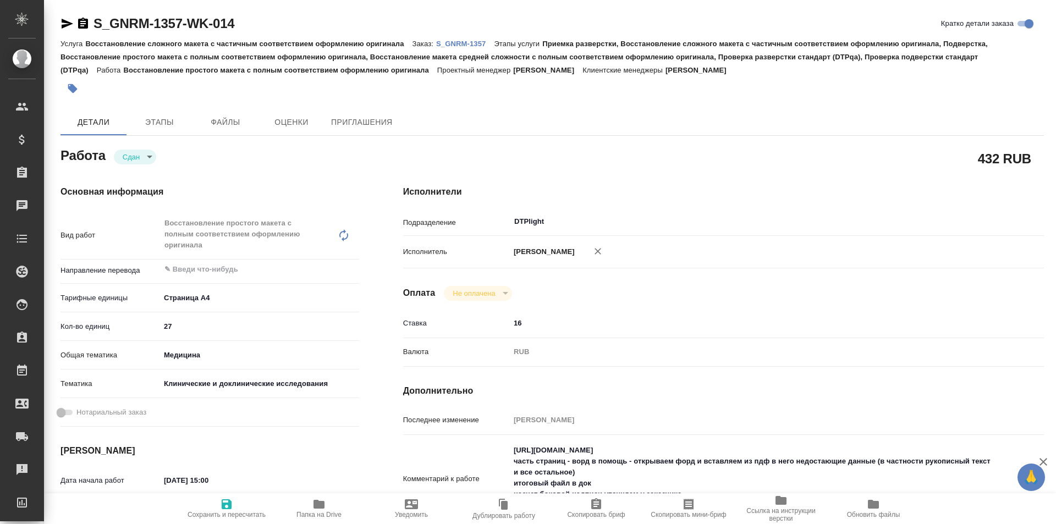
type textarea "x"
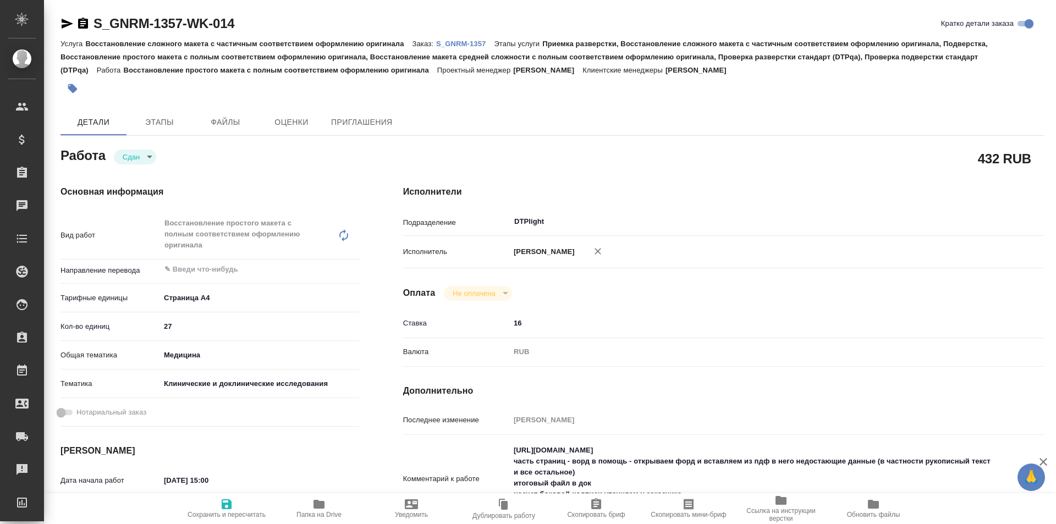
type textarea "x"
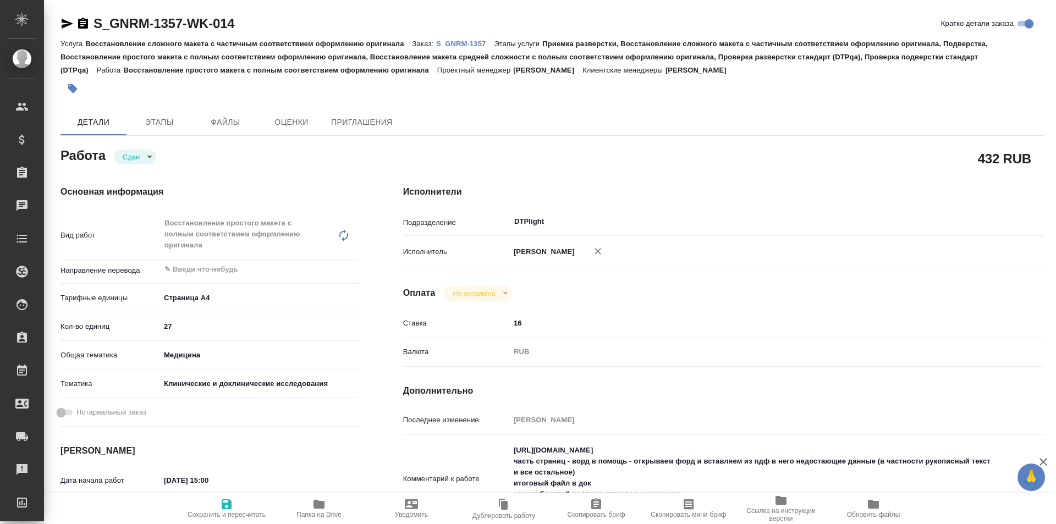
type textarea "x"
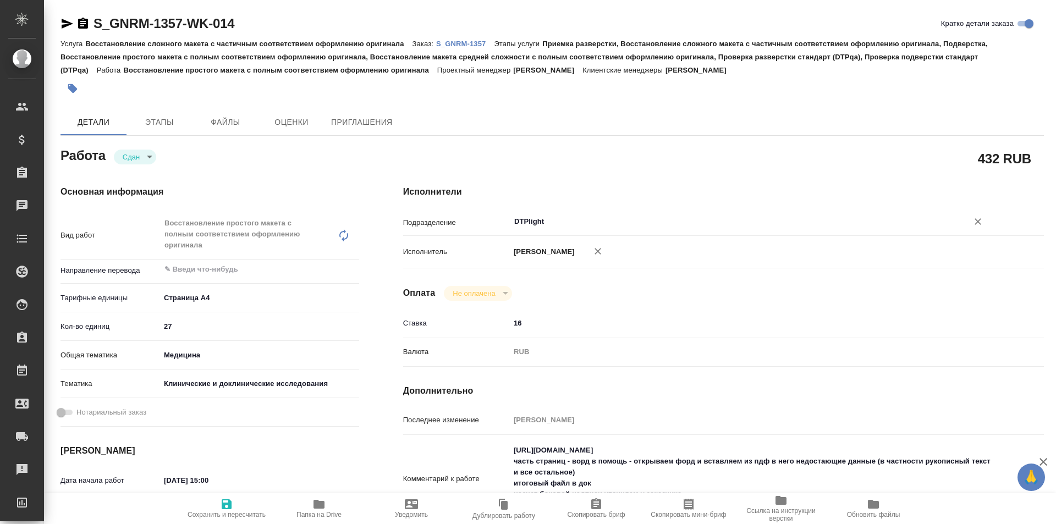
scroll to position [110, 0]
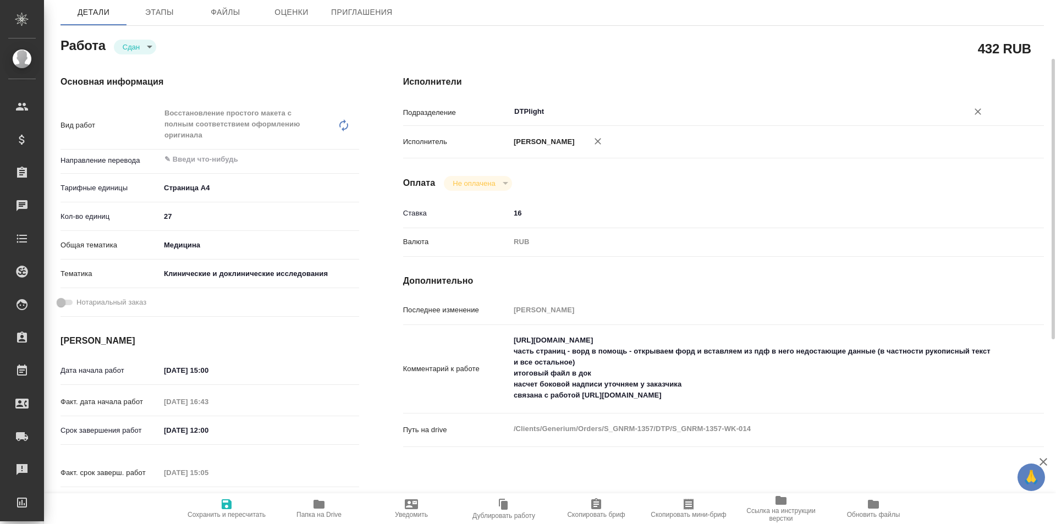
type textarea "x"
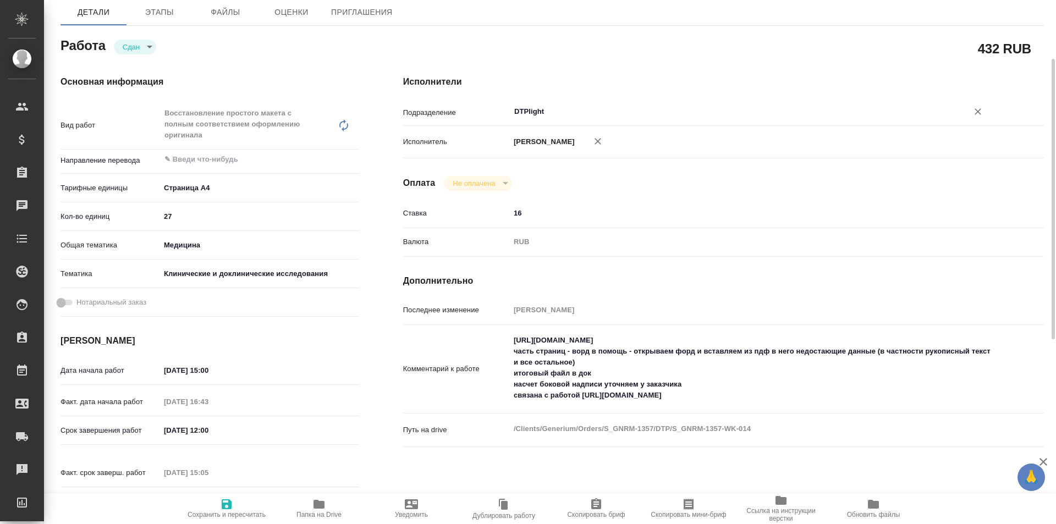
type textarea "x"
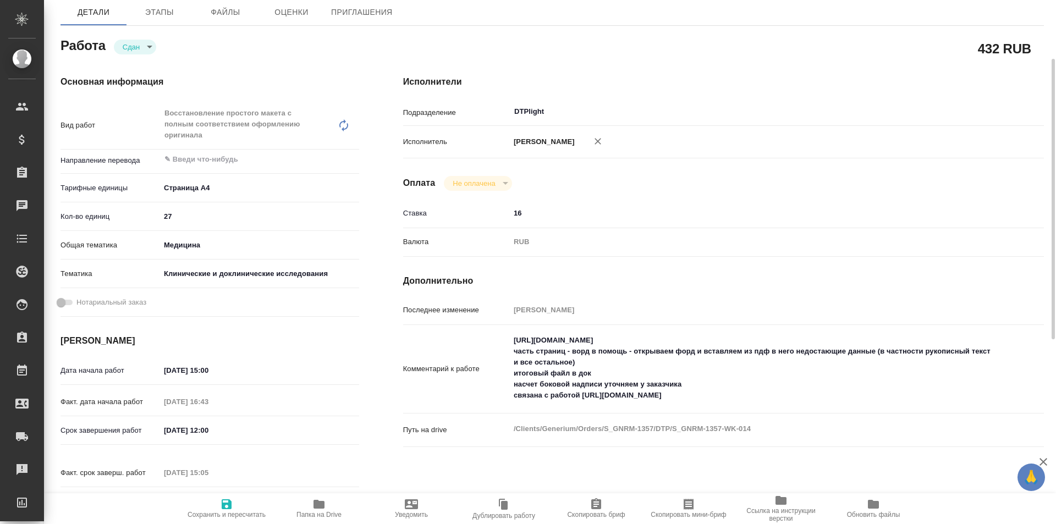
scroll to position [0, 0]
